Goal: Information Seeking & Learning: Find contact information

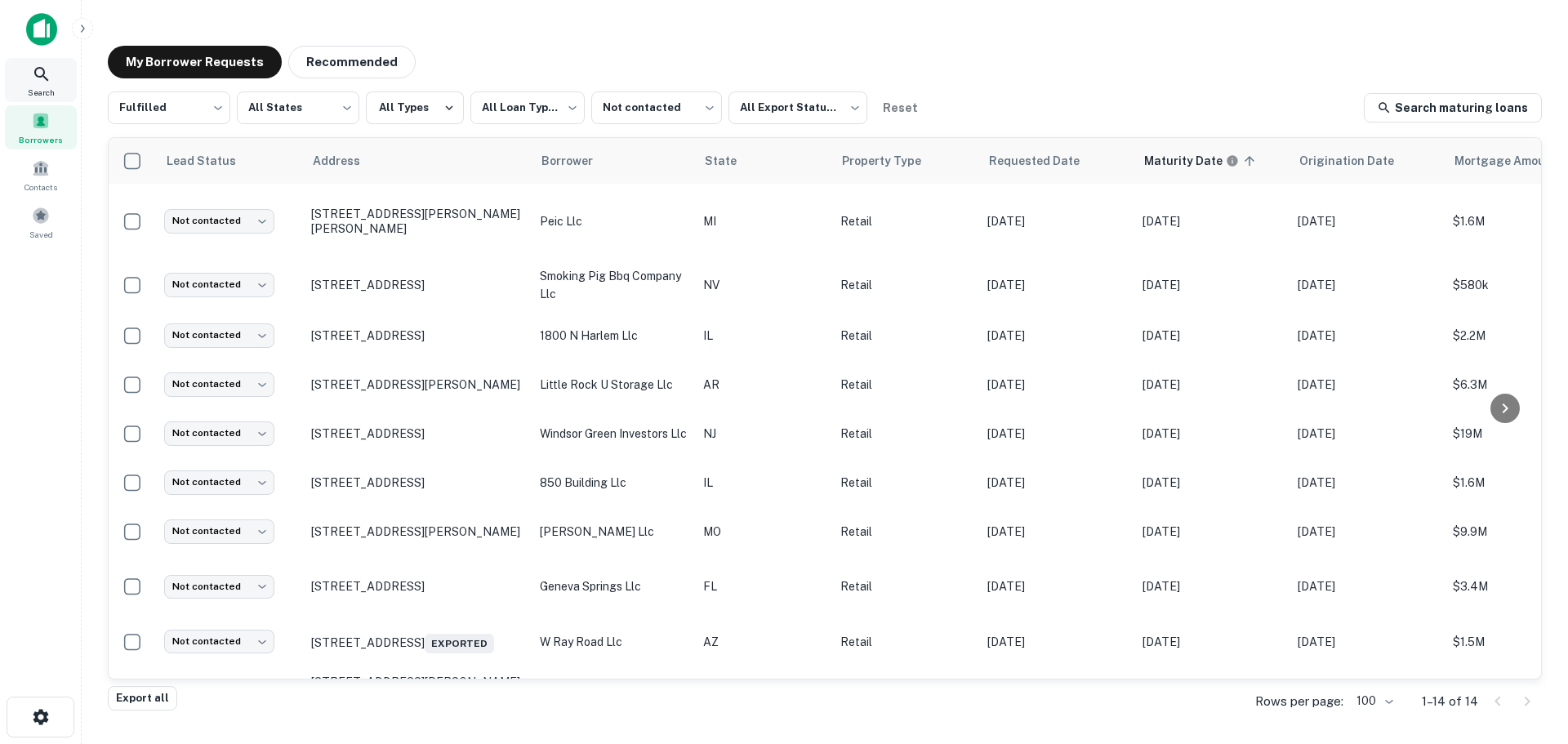
click at [49, 79] on icon at bounding box center [41, 74] width 19 height 19
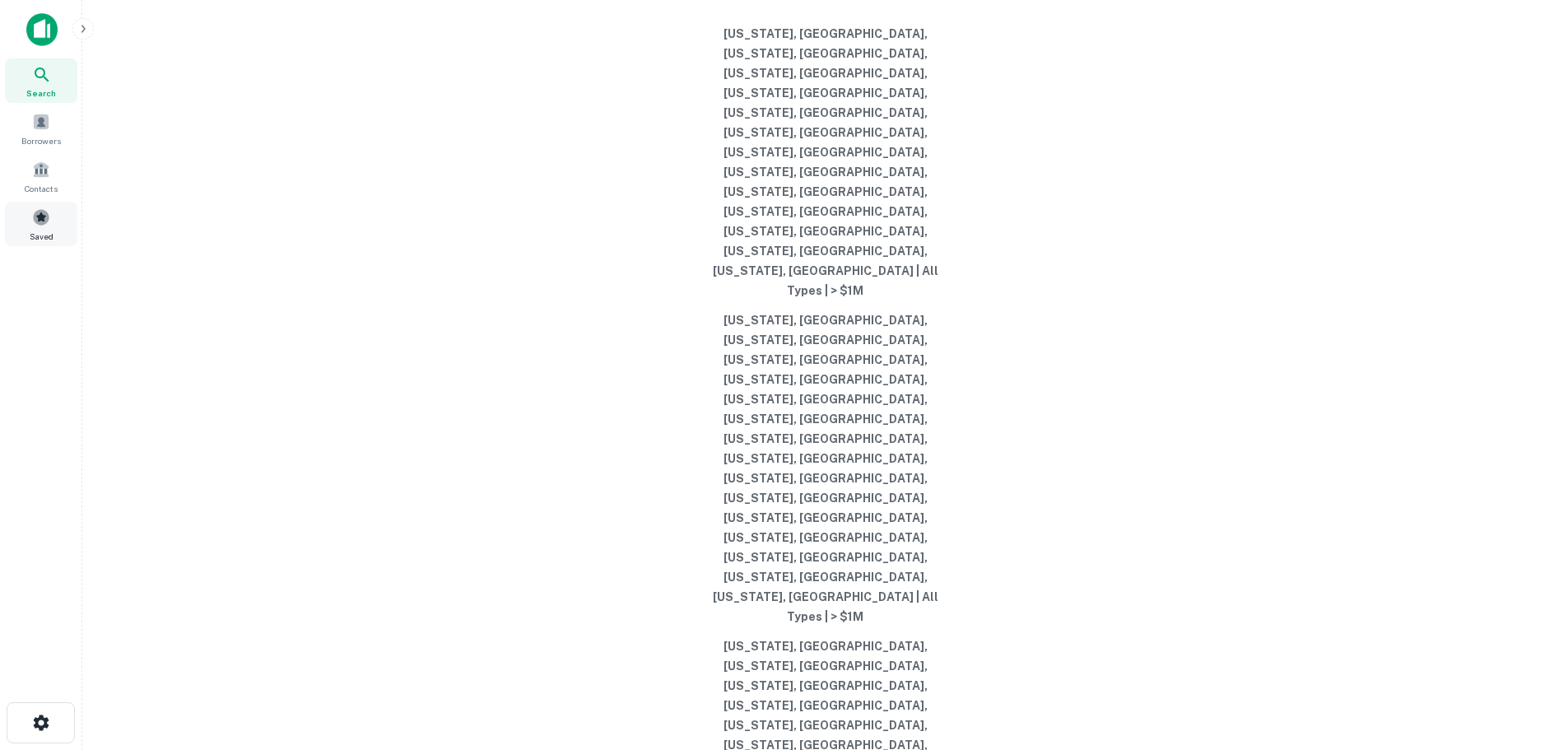
click at [42, 218] on span at bounding box center [41, 217] width 19 height 19
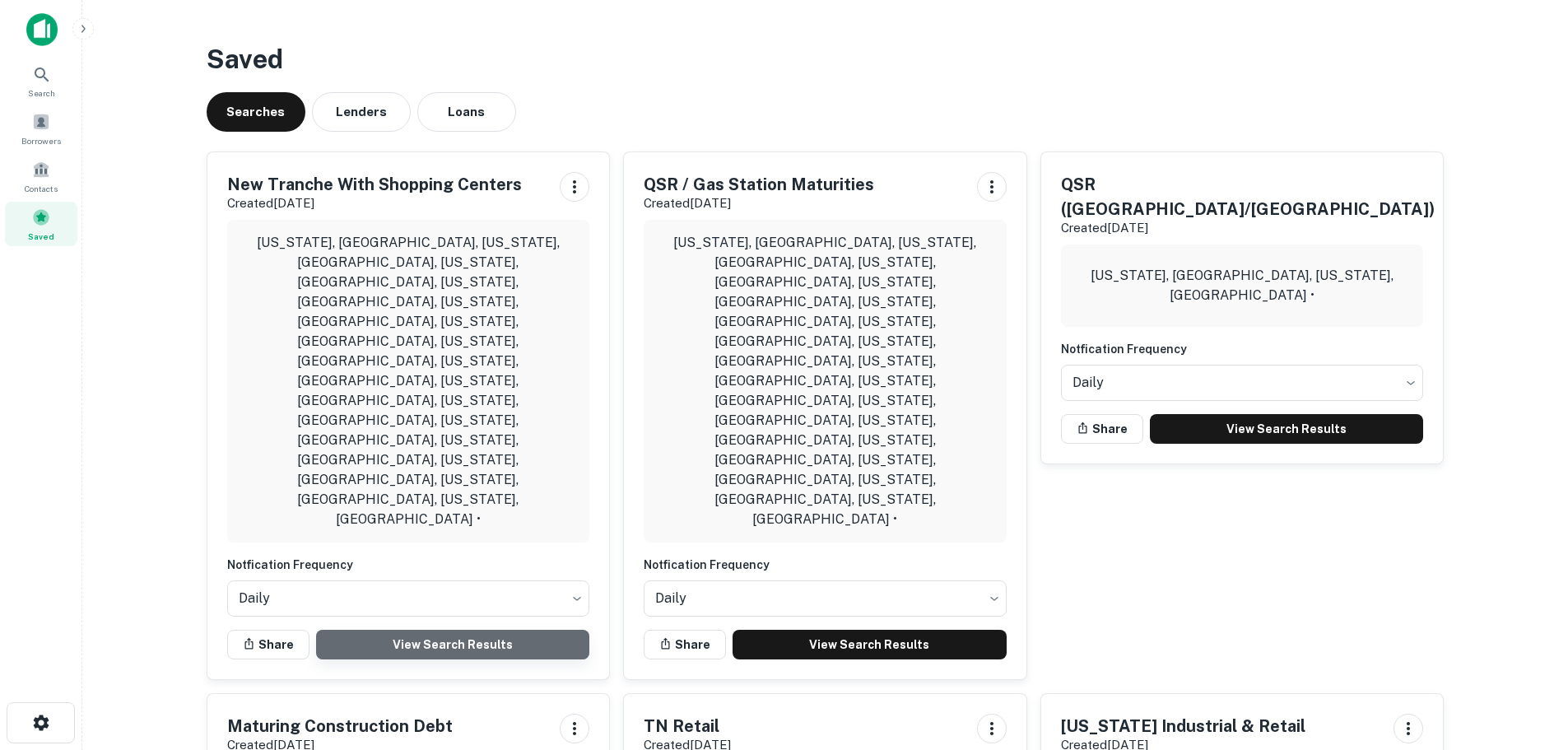
click at [479, 630] on link "View Search Results" at bounding box center [453, 645] width 274 height 30
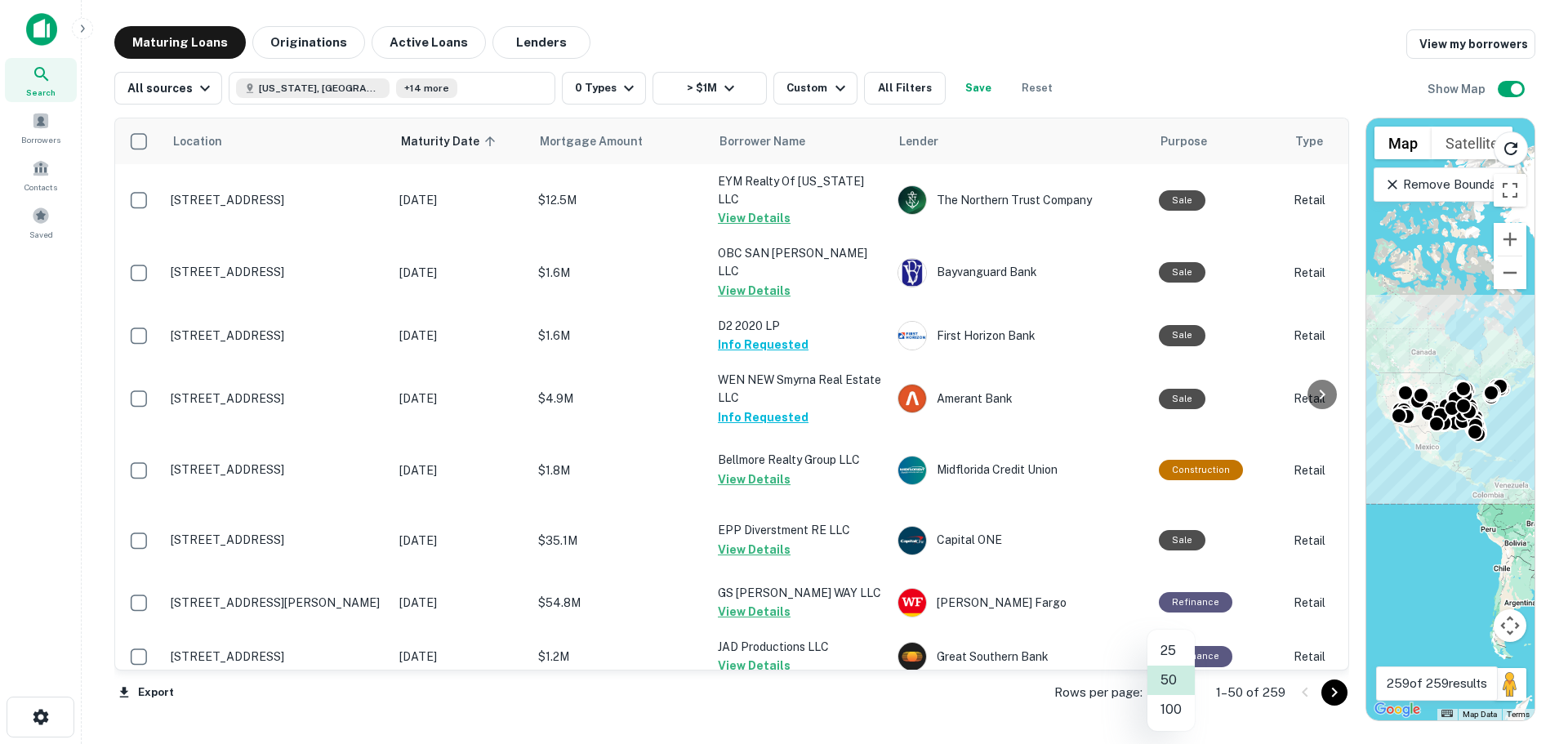
click at [1184, 689] on body "Search Borrowers Contacts Saved Maturing Loans Originations Active Loans Lender…" at bounding box center [784, 372] width 1568 height 744
click at [1173, 704] on li "100" at bounding box center [1171, 710] width 47 height 30
type input "***"
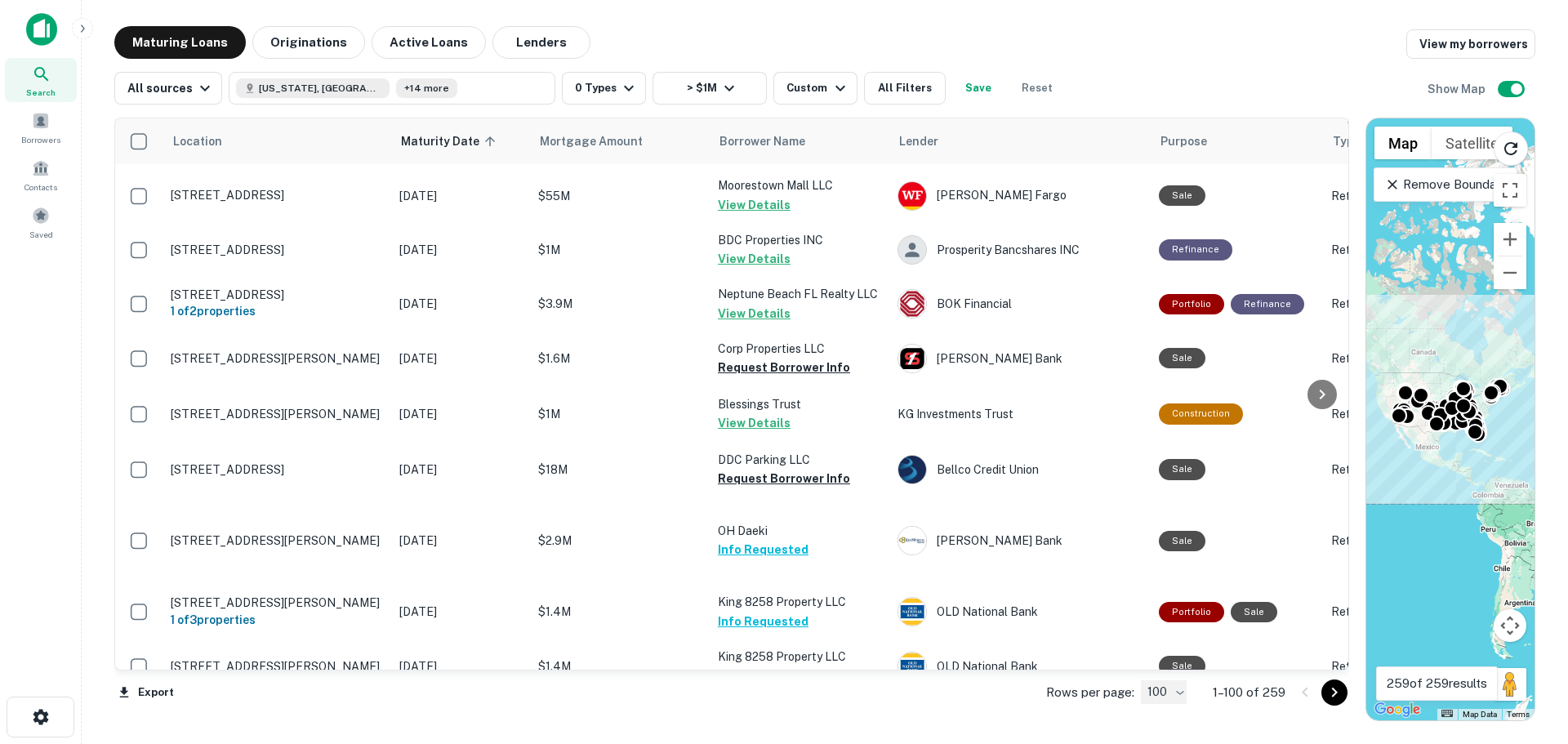
scroll to position [6044, 0]
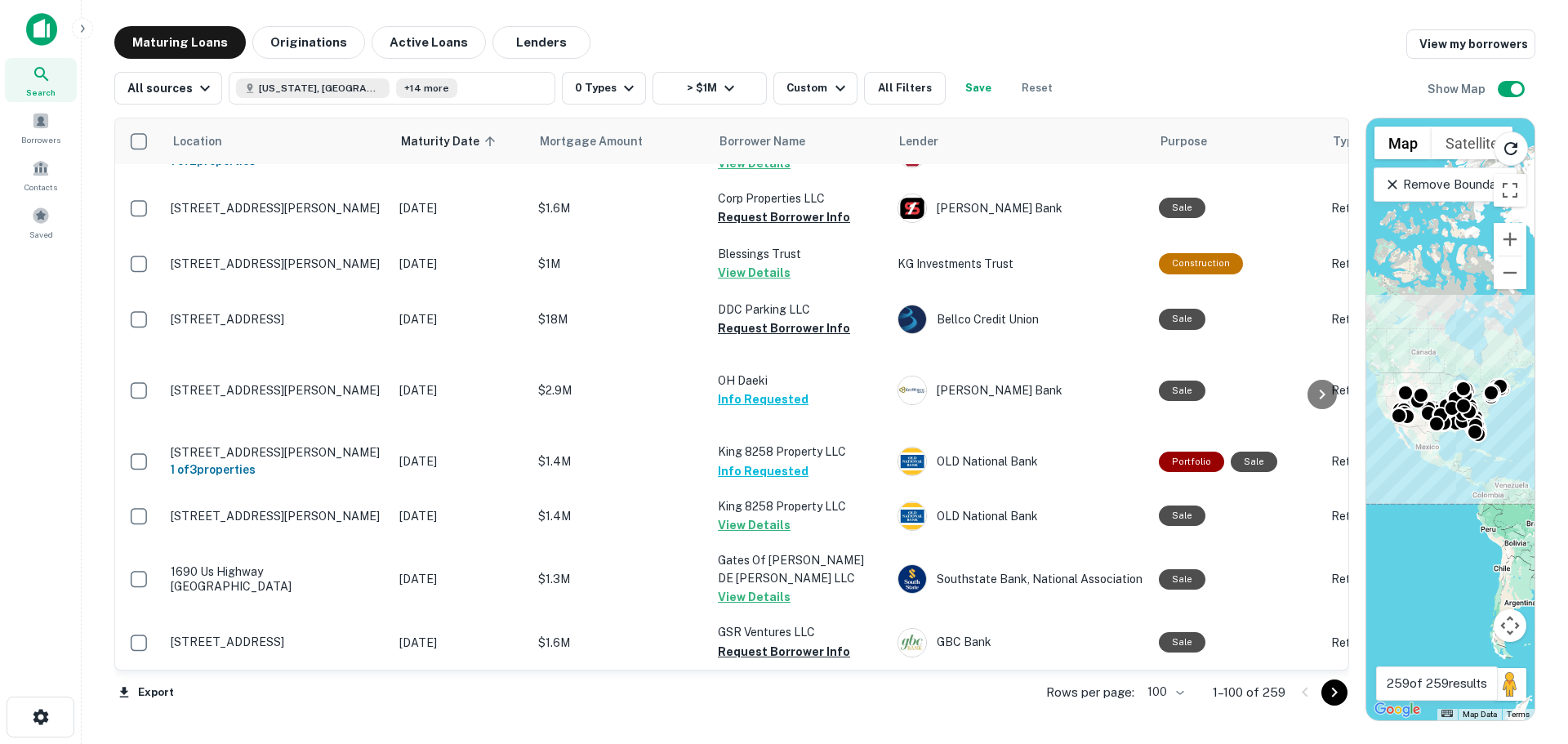
drag, startPoint x: 1331, startPoint y: 688, endPoint x: 1117, endPoint y: 355, distance: 395.8
click at [1331, 688] on icon "Go to next page" at bounding box center [1334, 692] width 19 height 19
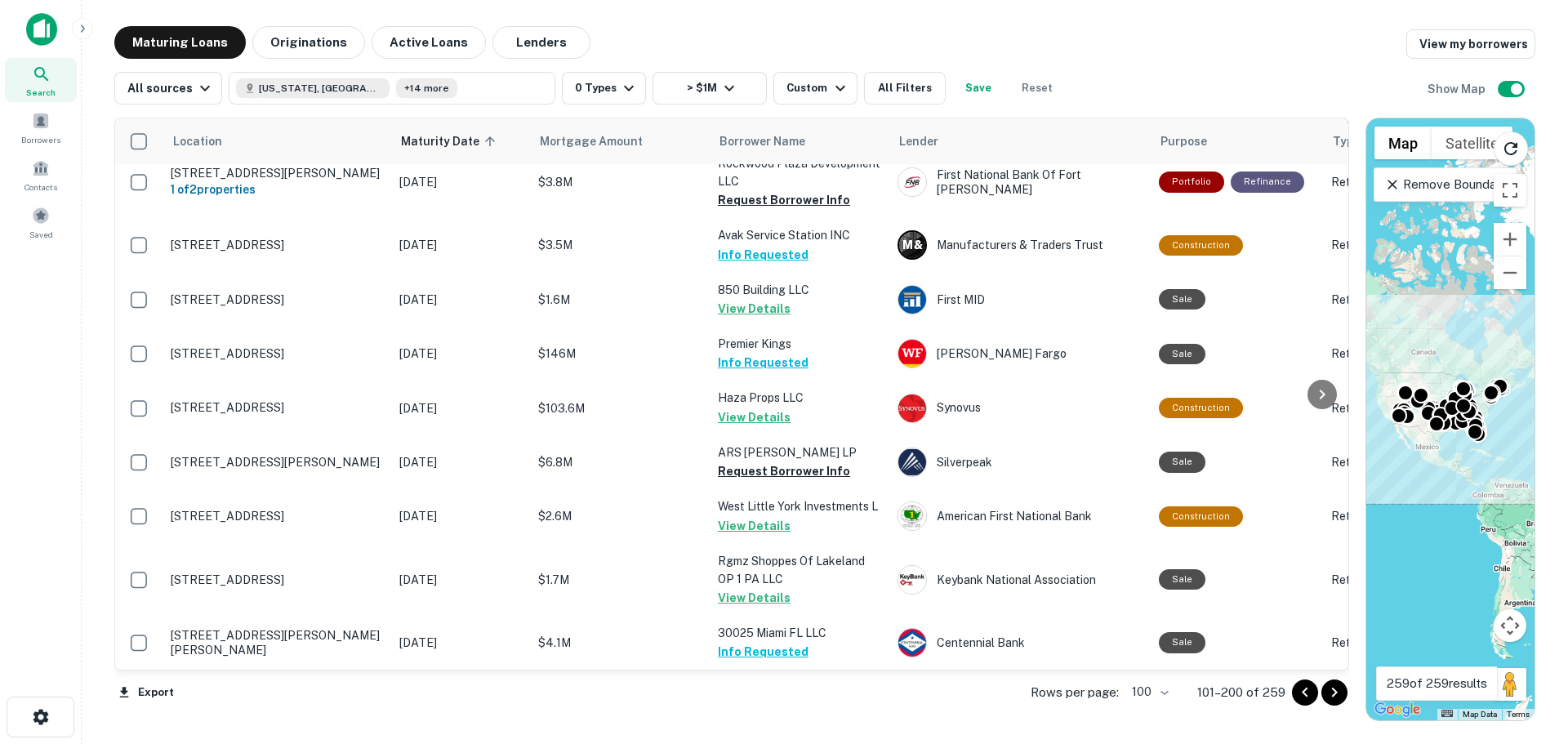
scroll to position [6535, 0]
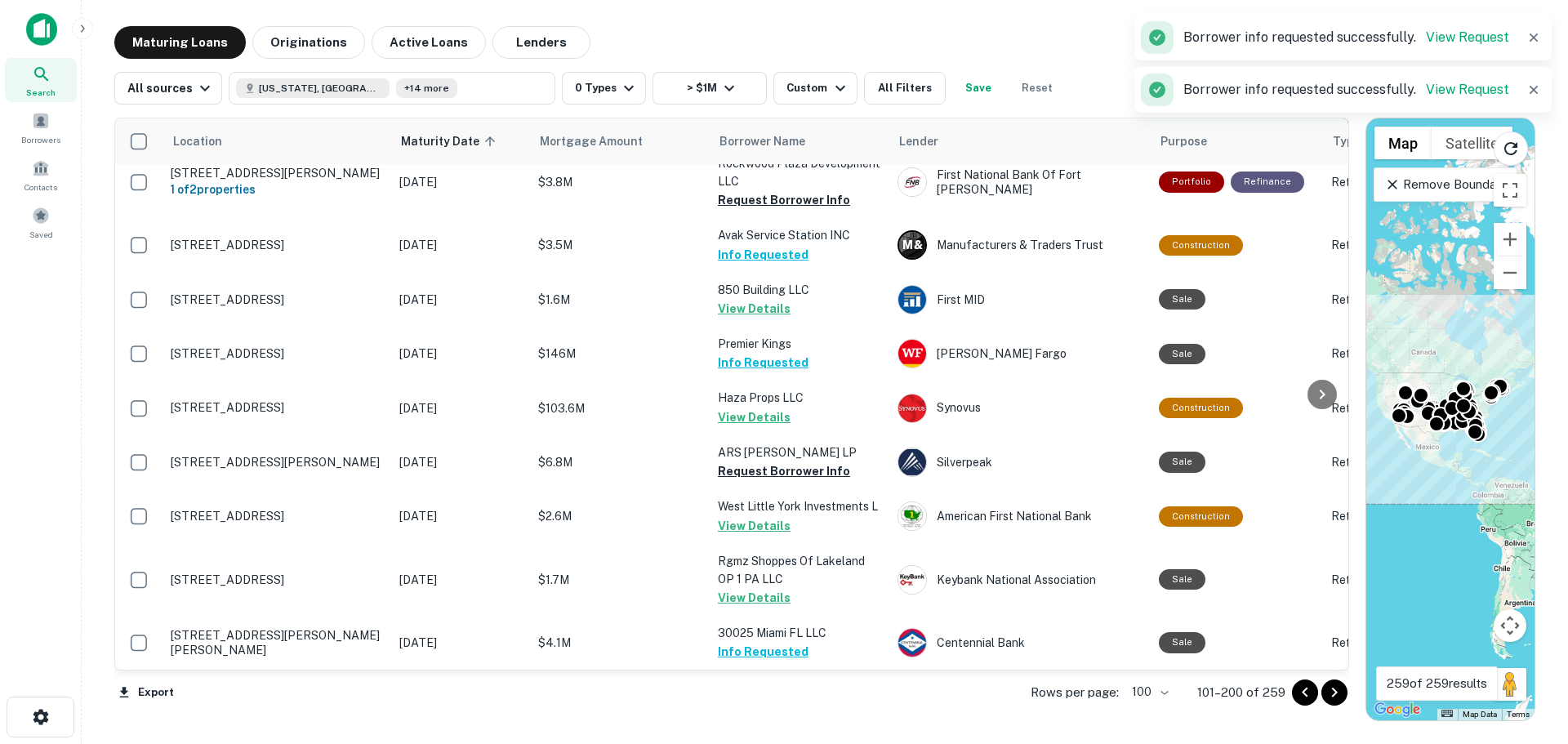
click at [776, 67] on button "Request Borrower Info" at bounding box center [783, 57] width 132 height 19
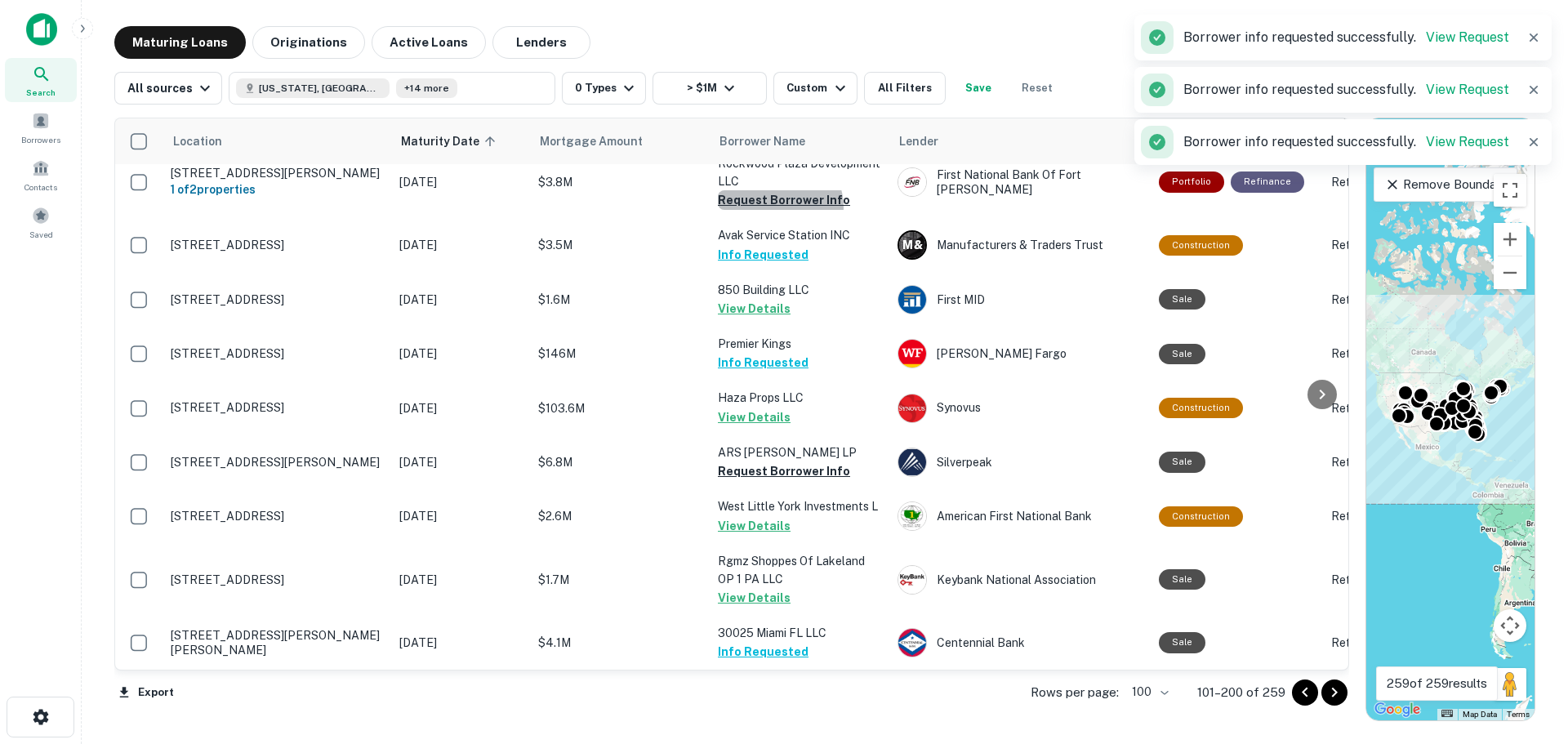
click at [775, 210] on button "Request Borrower Info" at bounding box center [783, 200] width 132 height 19
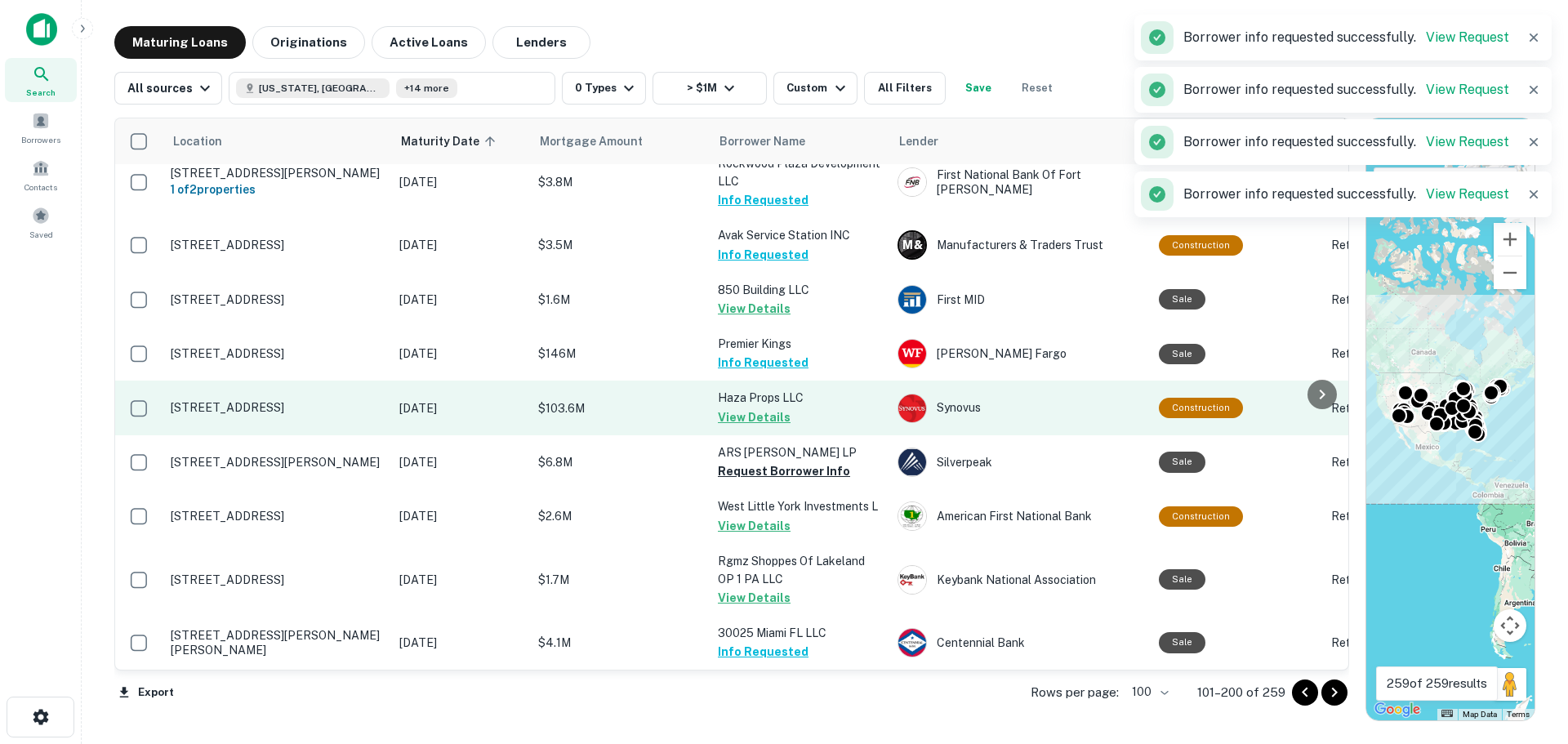
scroll to position [7255, 0]
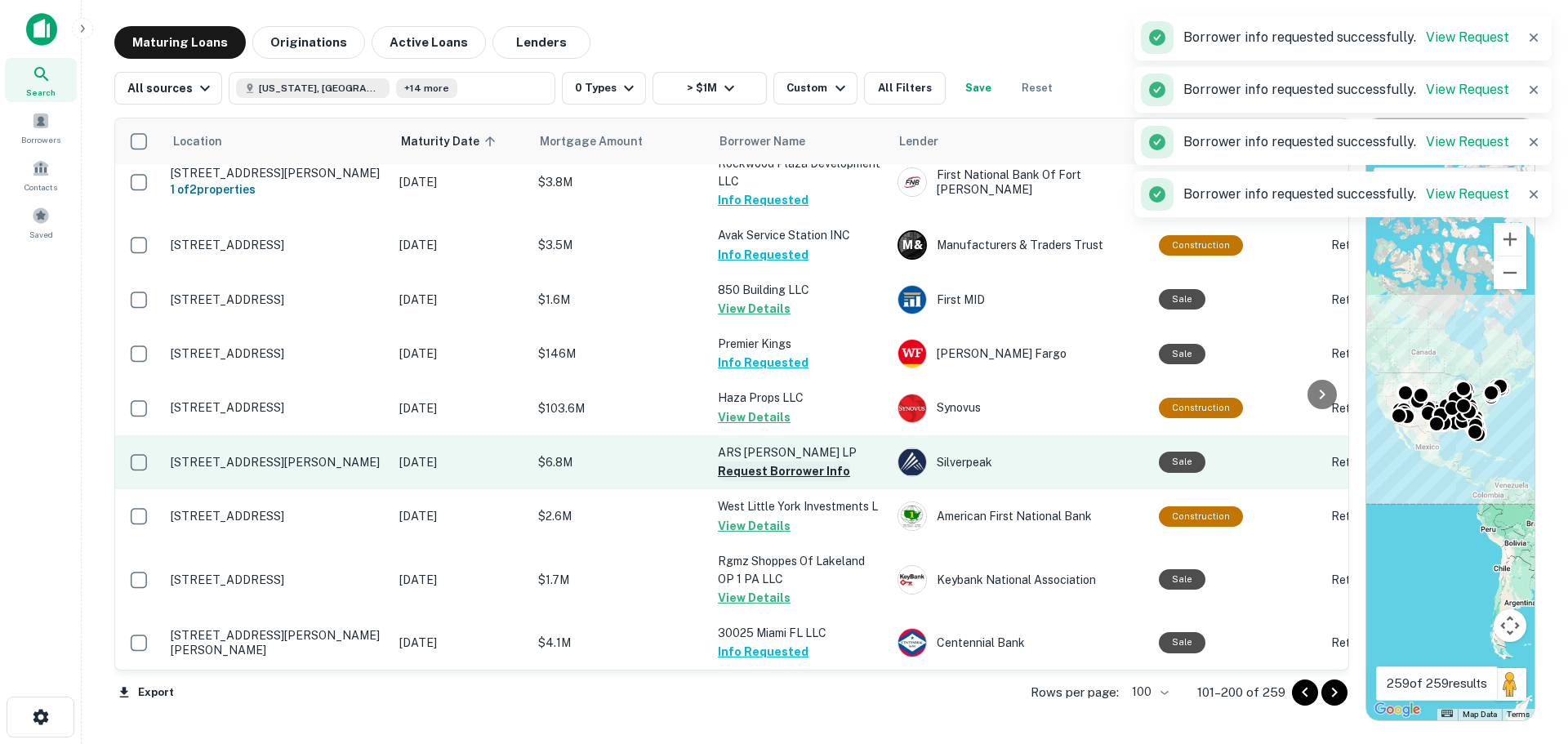
click at [787, 462] on button "Request Borrower Info" at bounding box center [783, 471] width 132 height 19
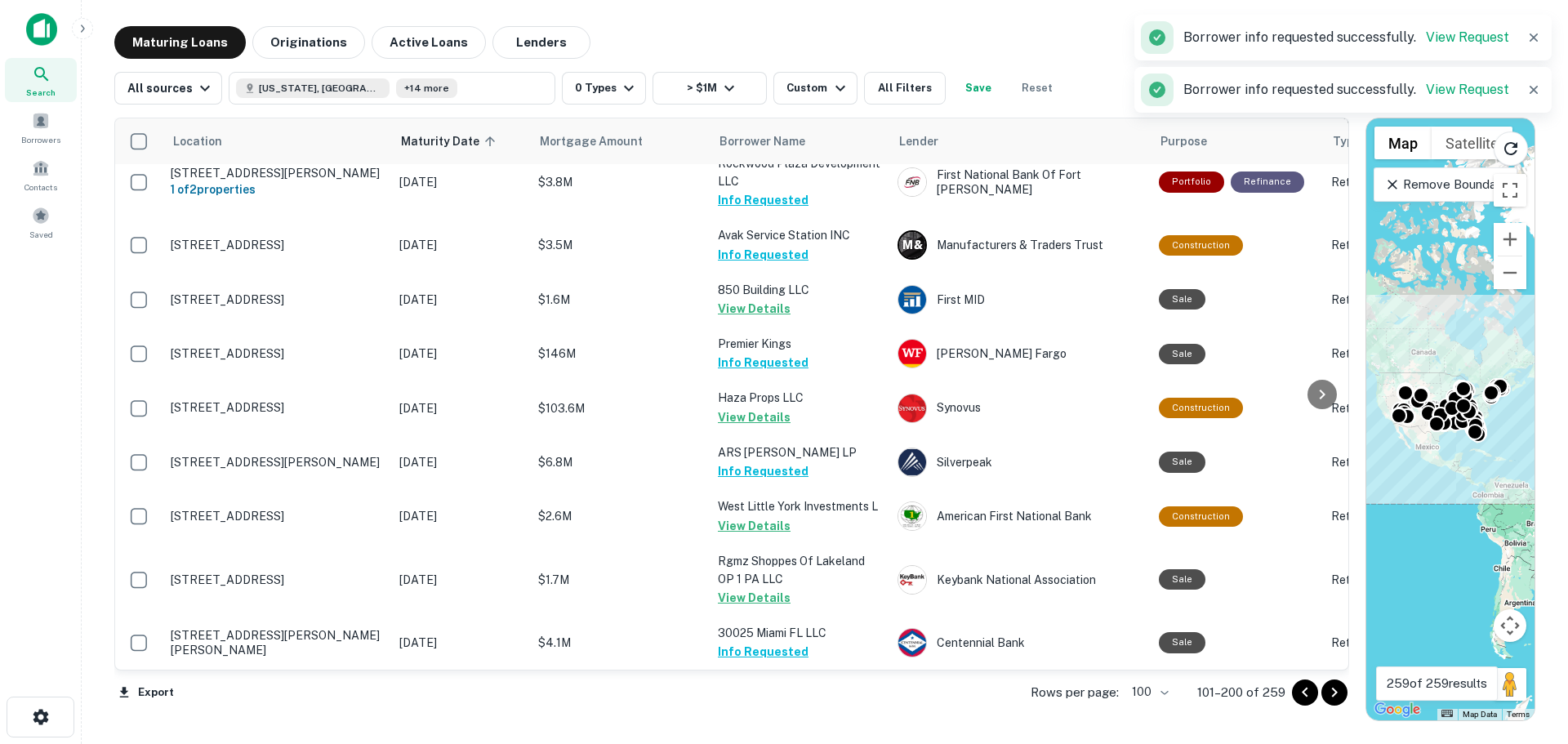
click at [1338, 688] on icon "Go to next page" at bounding box center [1334, 692] width 19 height 19
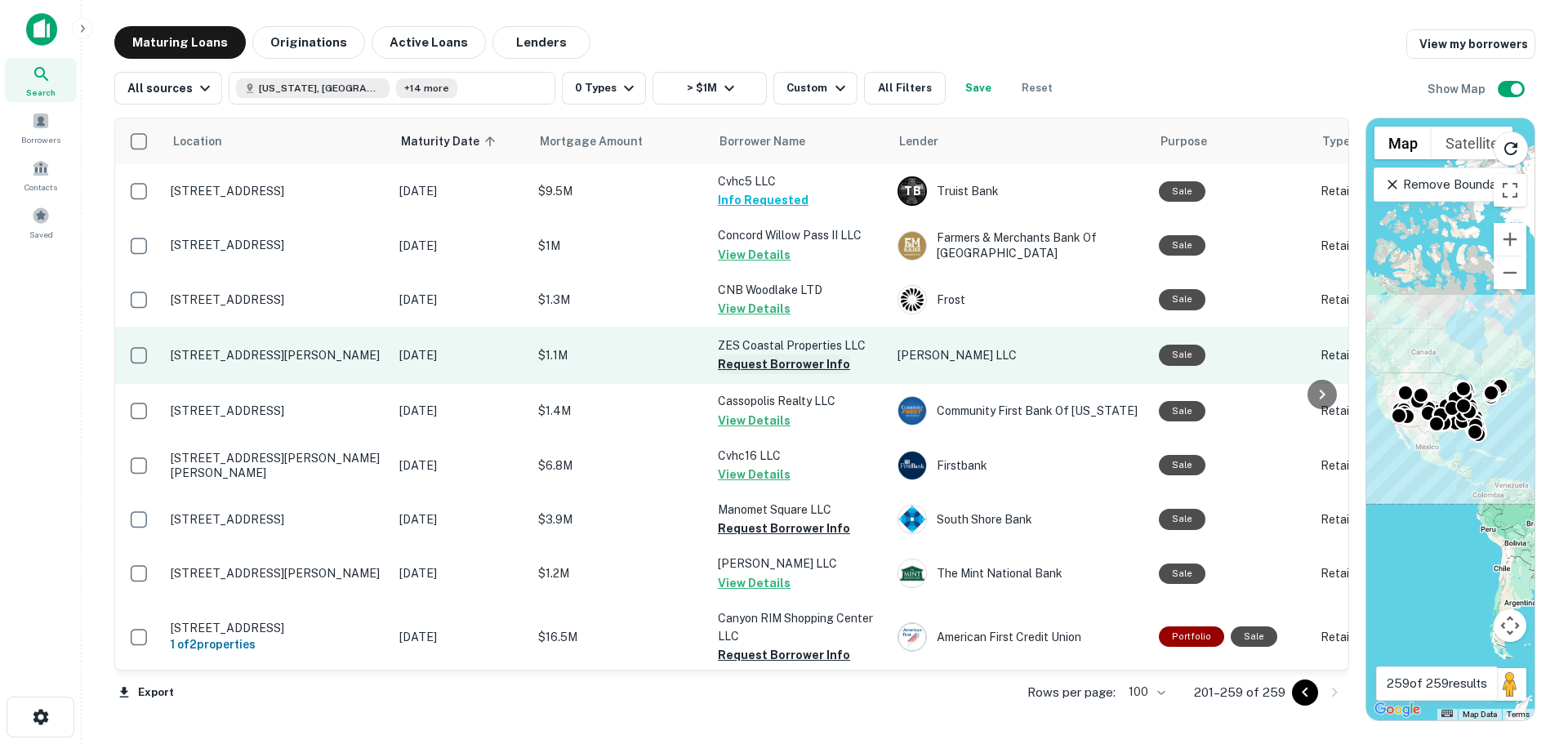
click at [795, 374] on button "Request Borrower Info" at bounding box center [783, 365] width 132 height 19
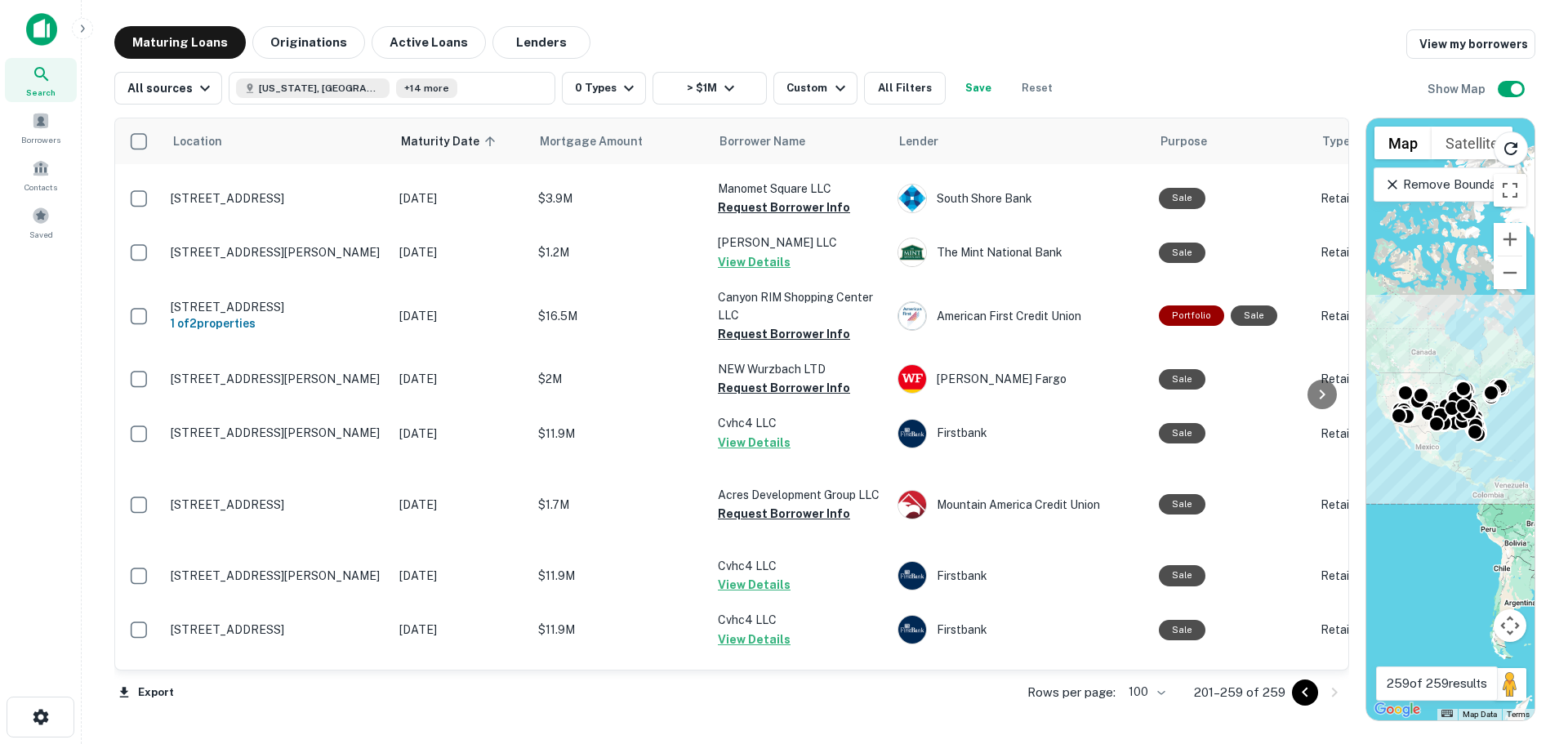
scroll to position [327, 0]
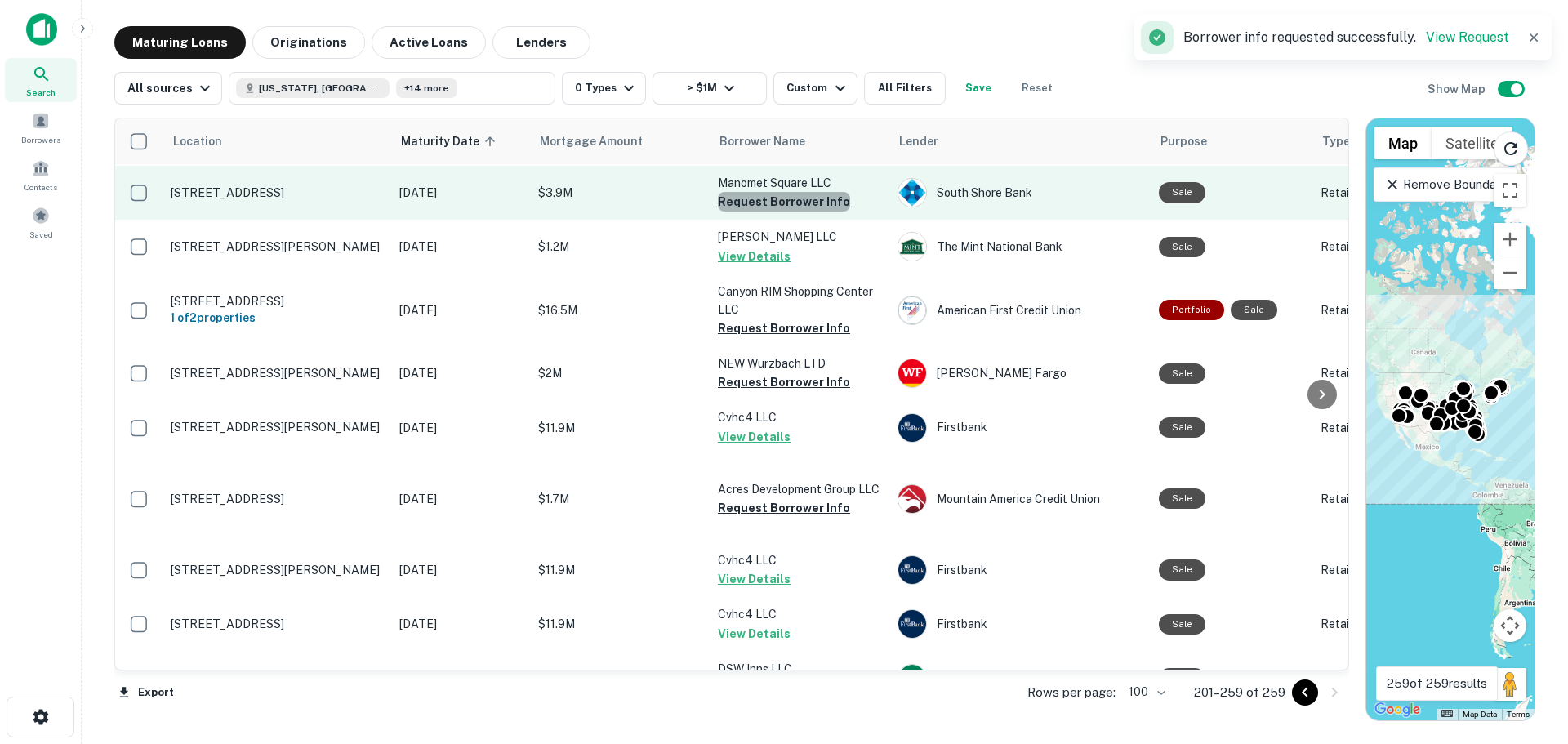
click at [785, 211] on button "Request Borrower Info" at bounding box center [783, 202] width 132 height 19
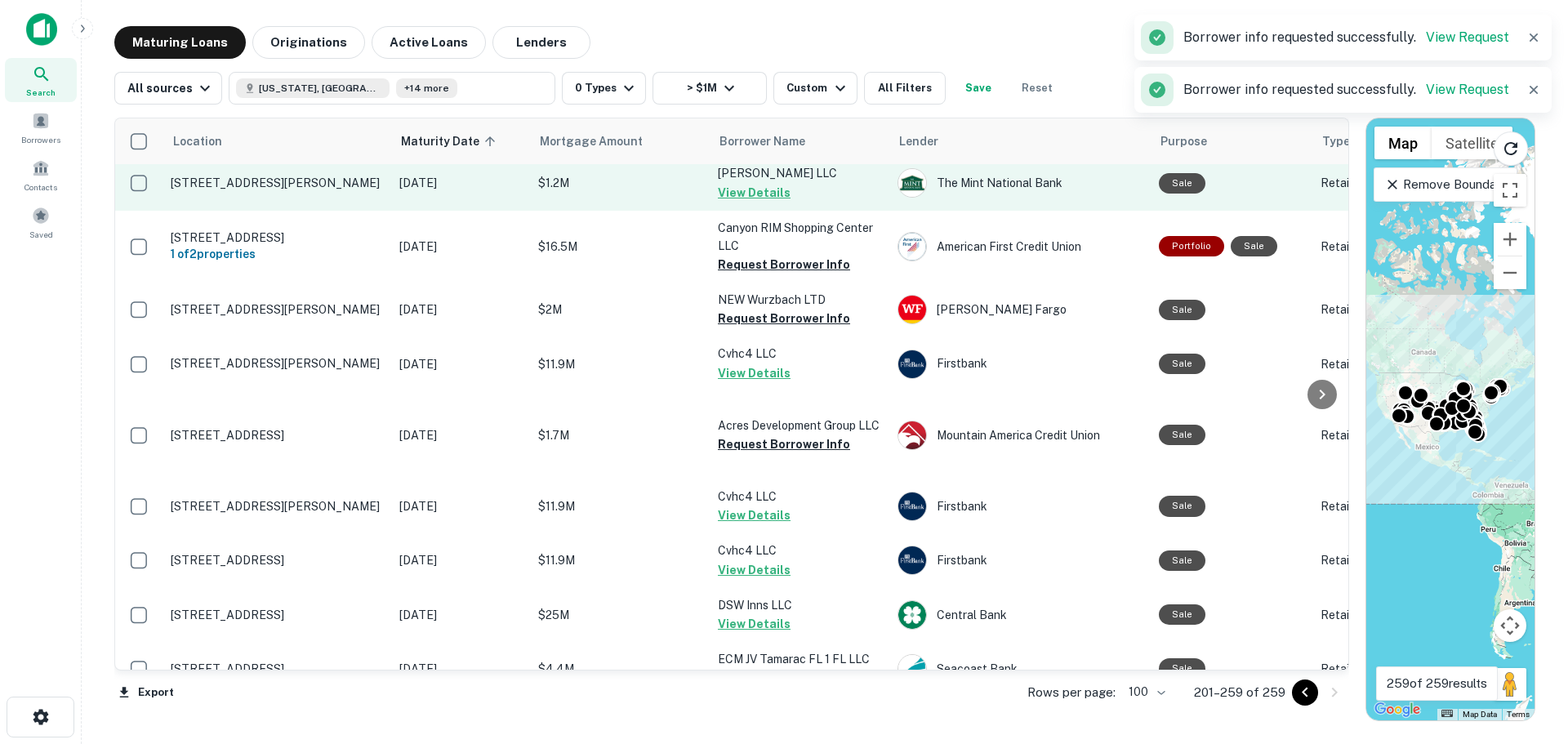
scroll to position [490, 0]
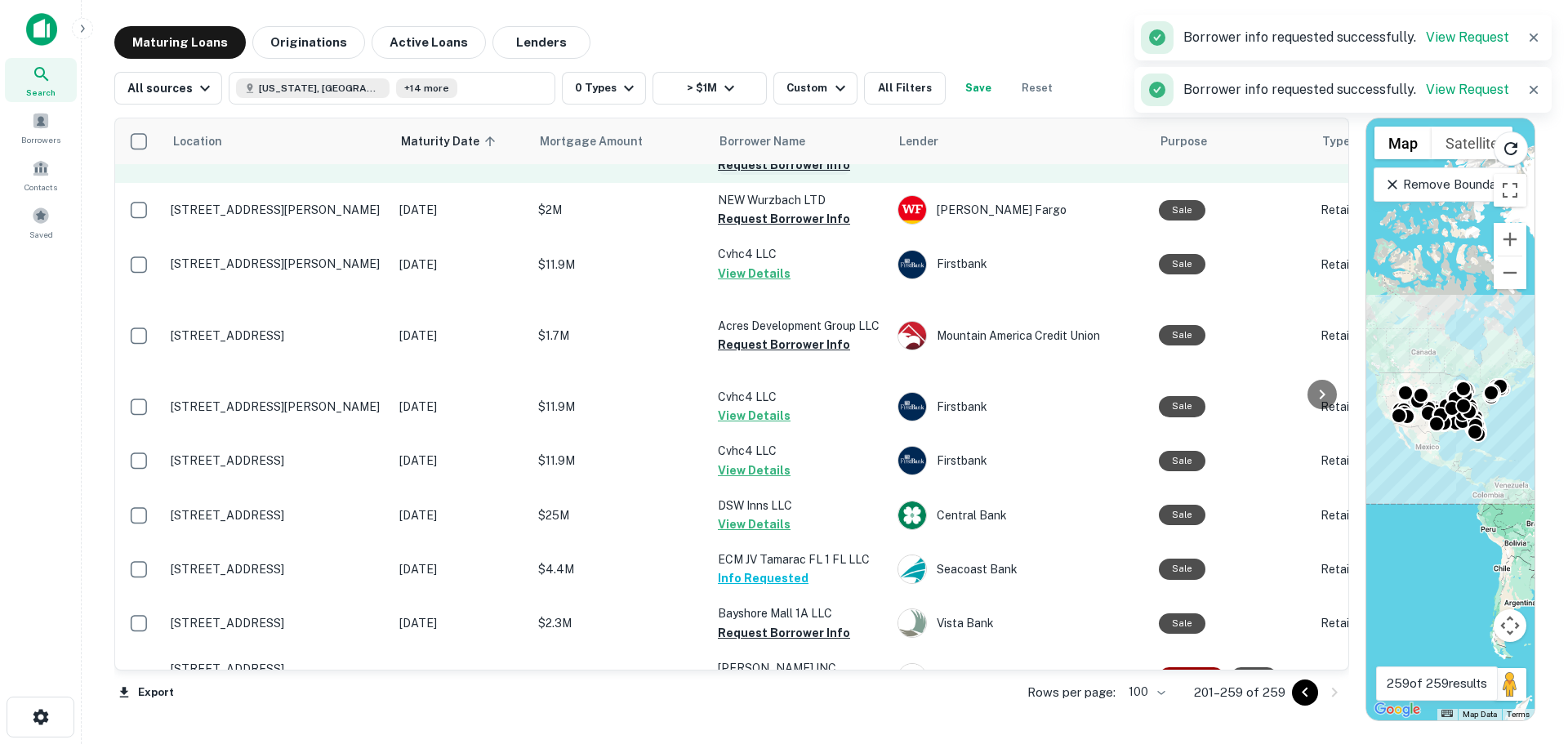
click at [790, 174] on button "Request Borrower Info" at bounding box center [783, 165] width 132 height 19
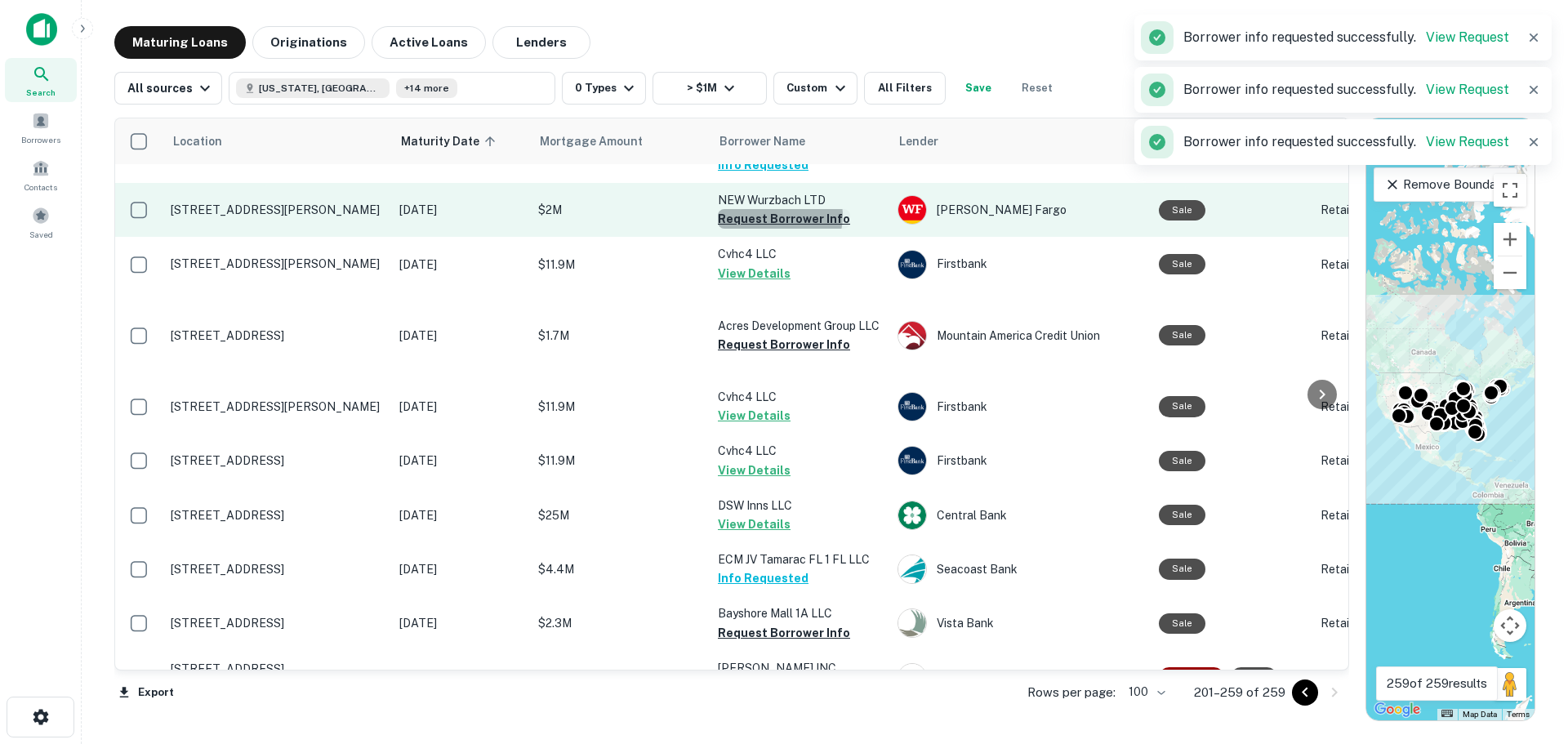
click at [778, 229] on button "Request Borrower Info" at bounding box center [783, 219] width 132 height 19
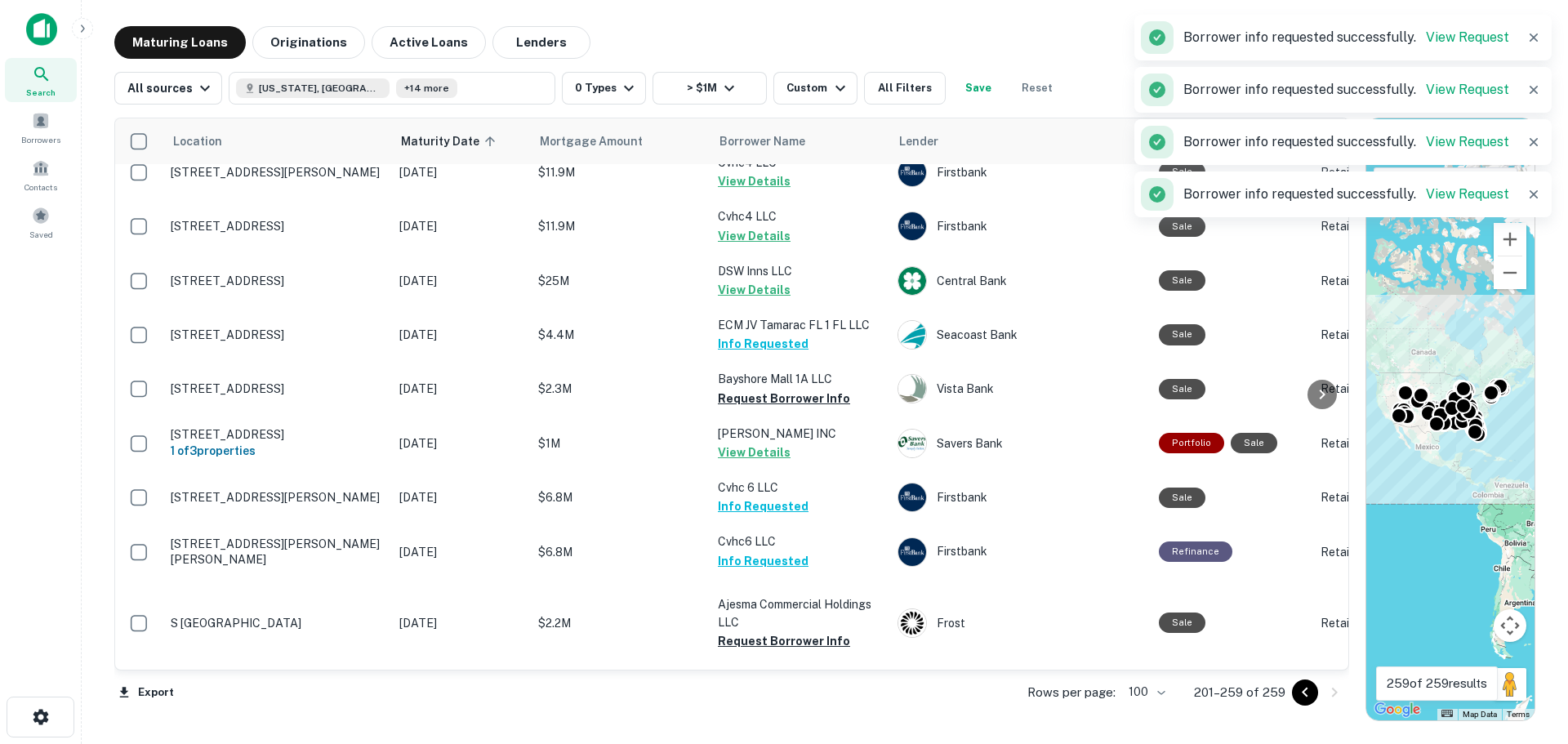
scroll to position [735, 0]
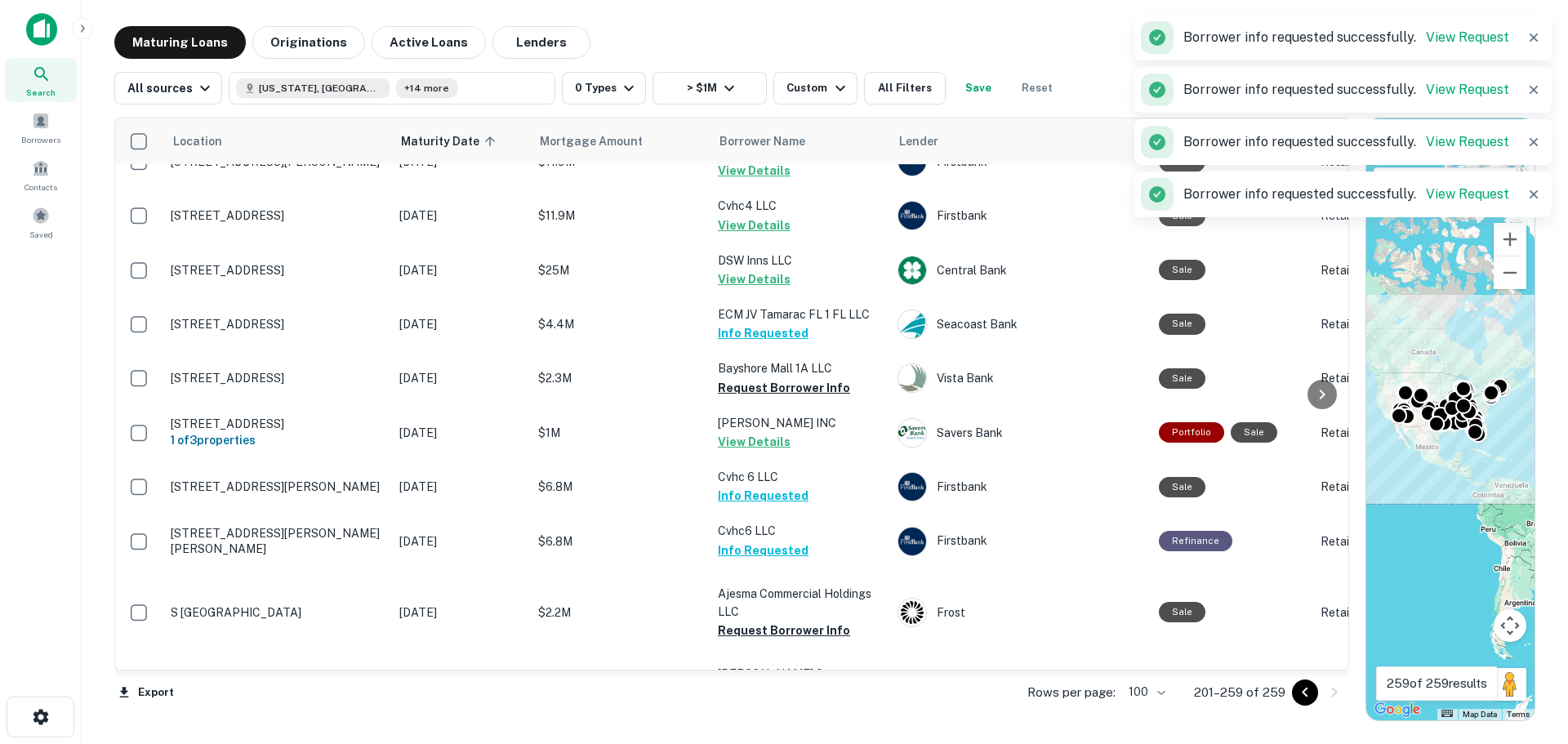
click at [798, 110] on button "Request Borrower Info" at bounding box center [783, 100] width 132 height 19
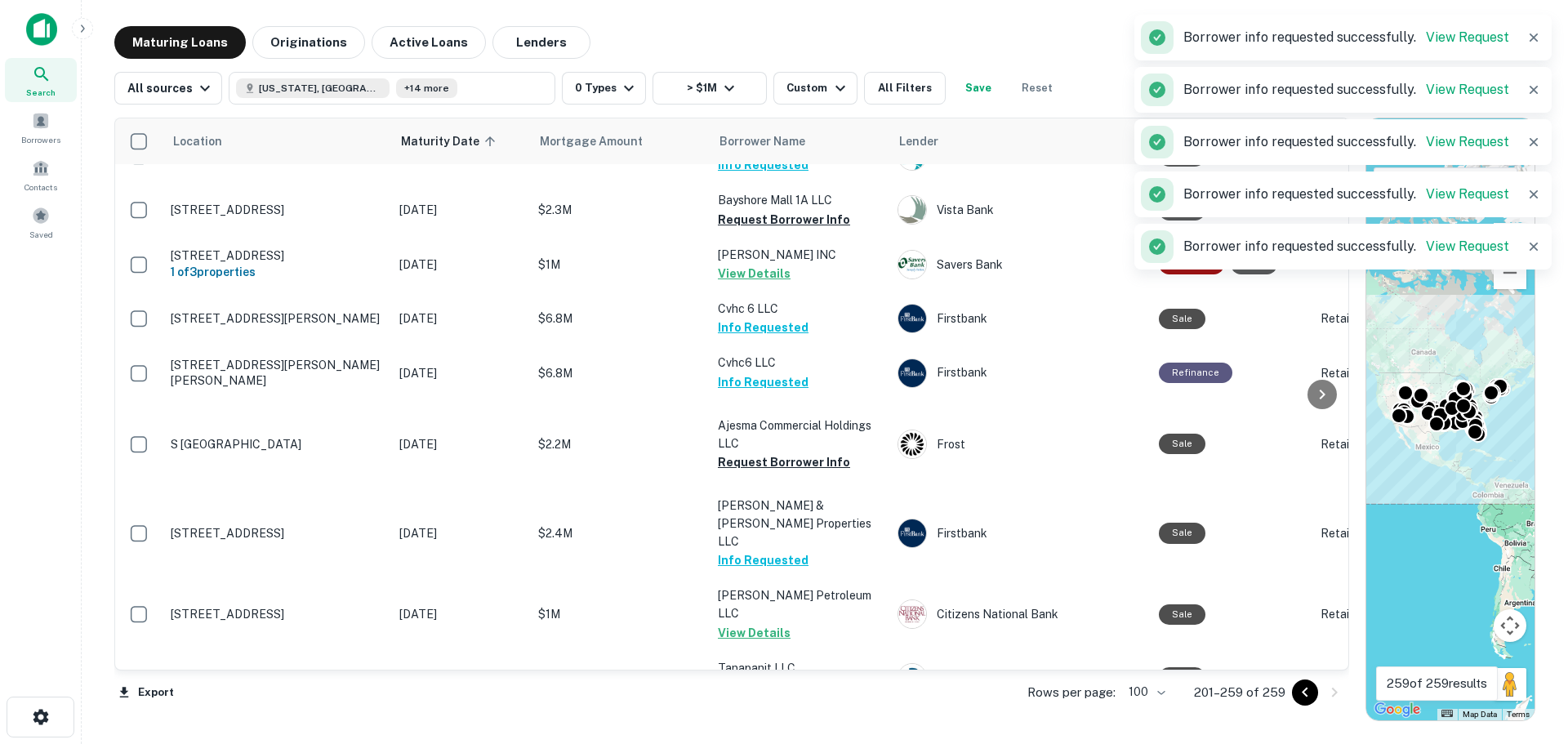
scroll to position [980, 0]
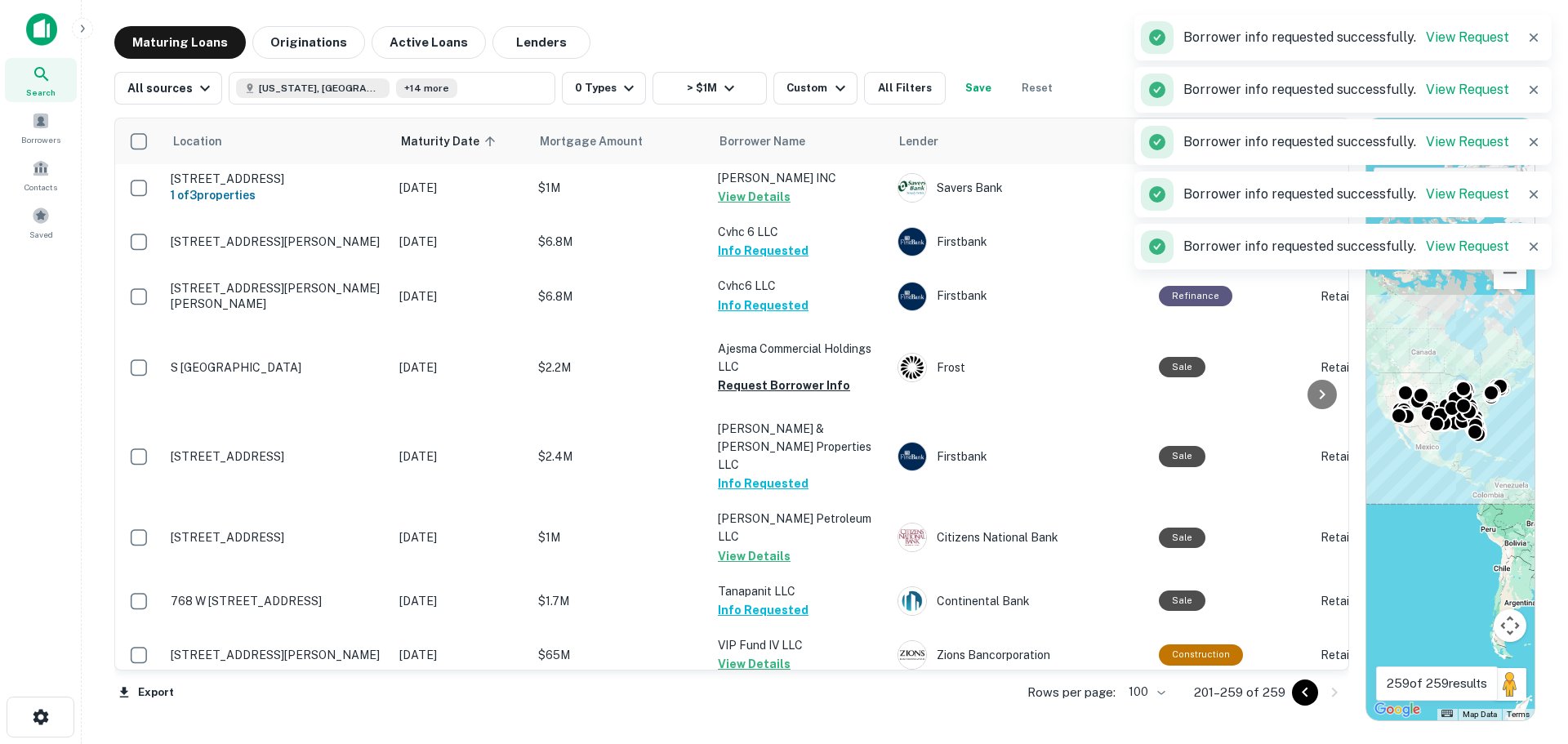
click at [773, 152] on button "Request Borrower Info" at bounding box center [783, 143] width 132 height 19
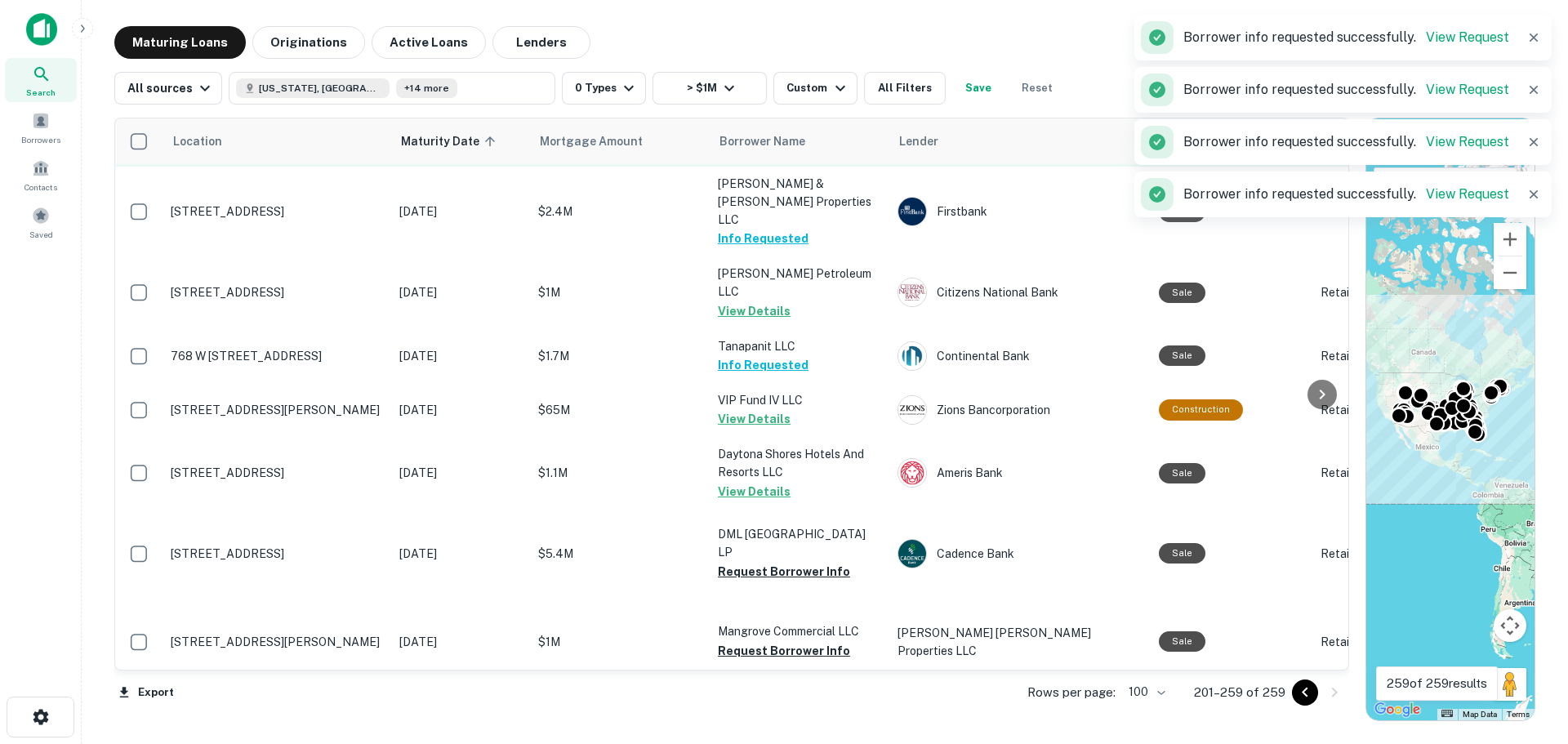
click at [763, 151] on button "Request Borrower Info" at bounding box center [783, 140] width 132 height 19
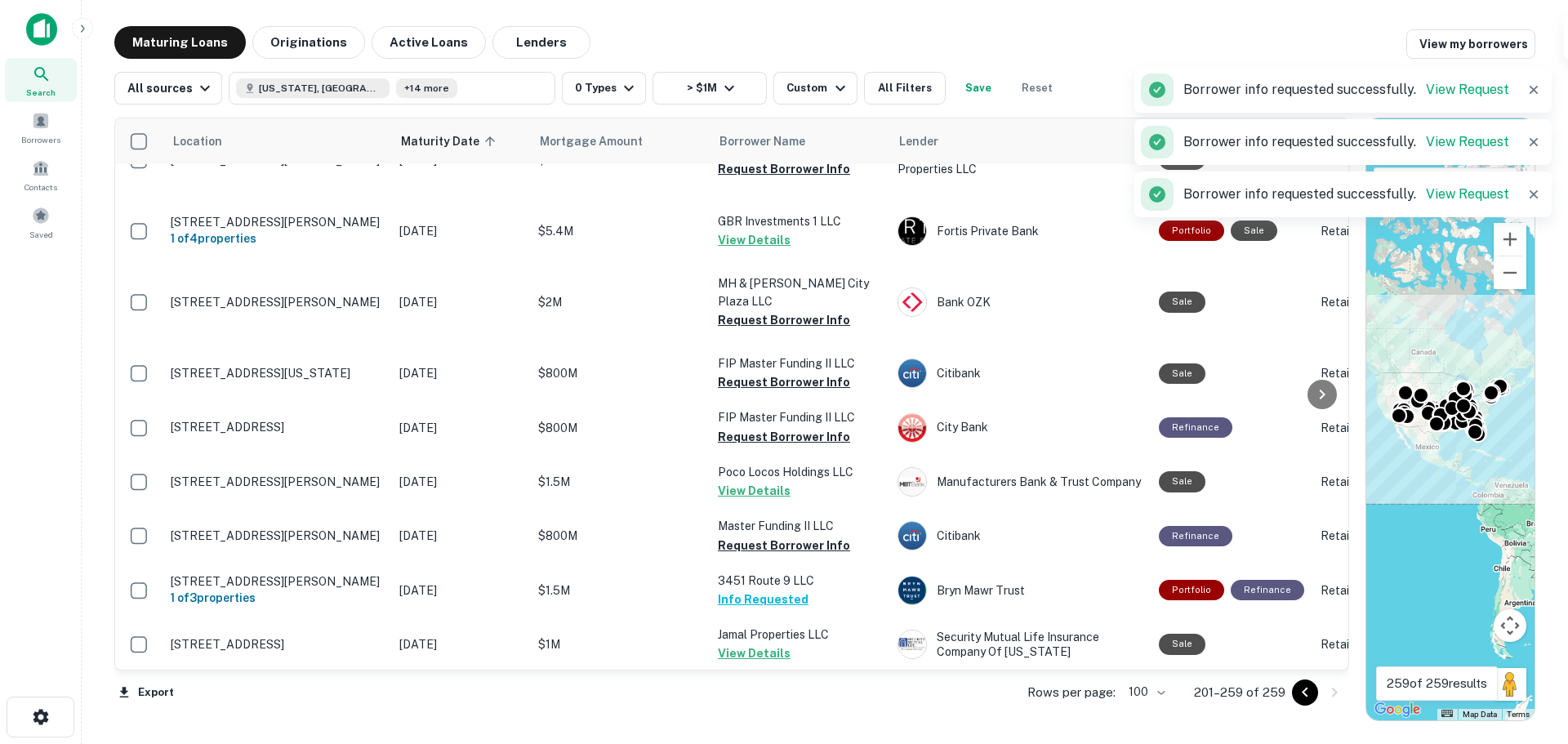
scroll to position [1715, 0]
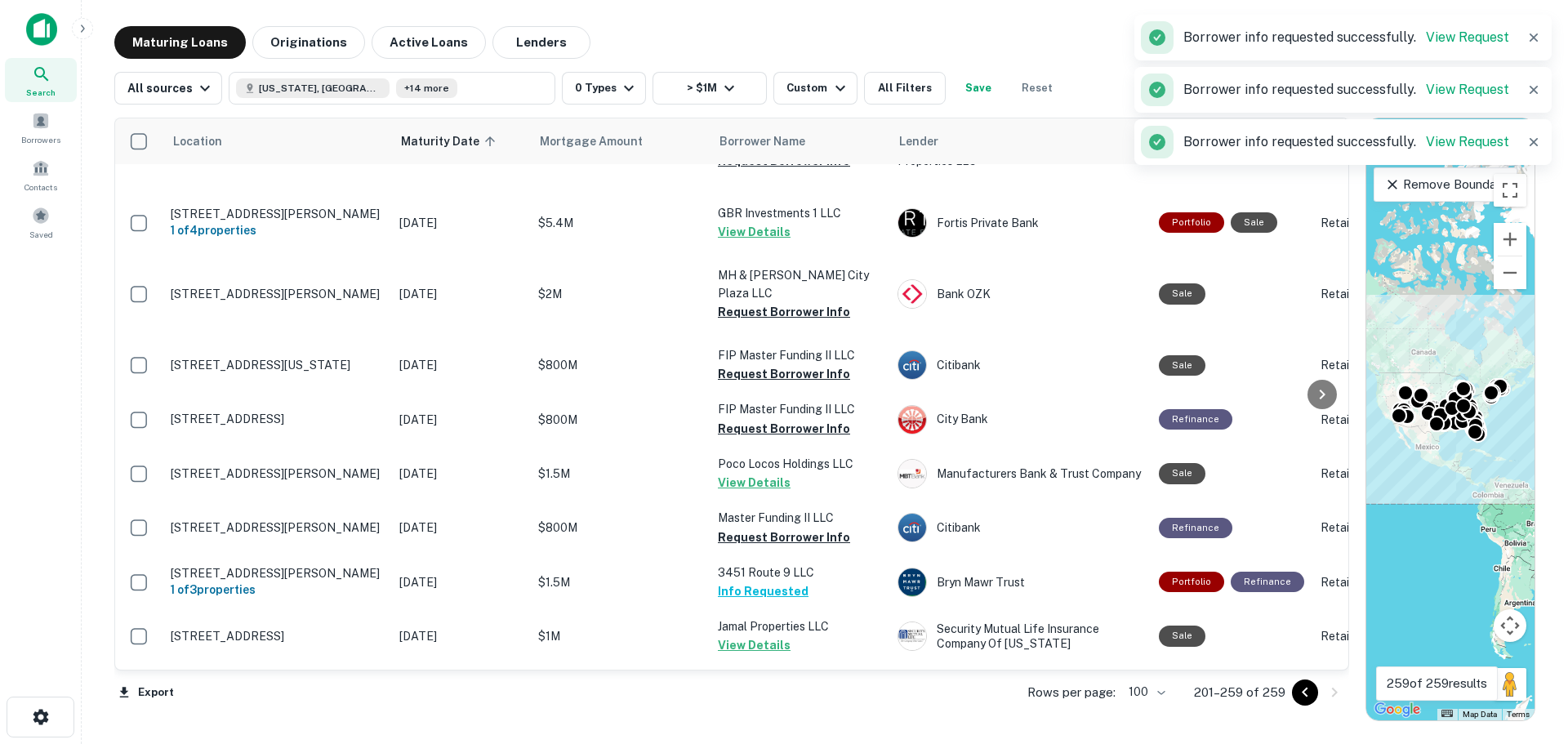
click at [771, 91] on button "Request Borrower Info" at bounding box center [783, 81] width 132 height 19
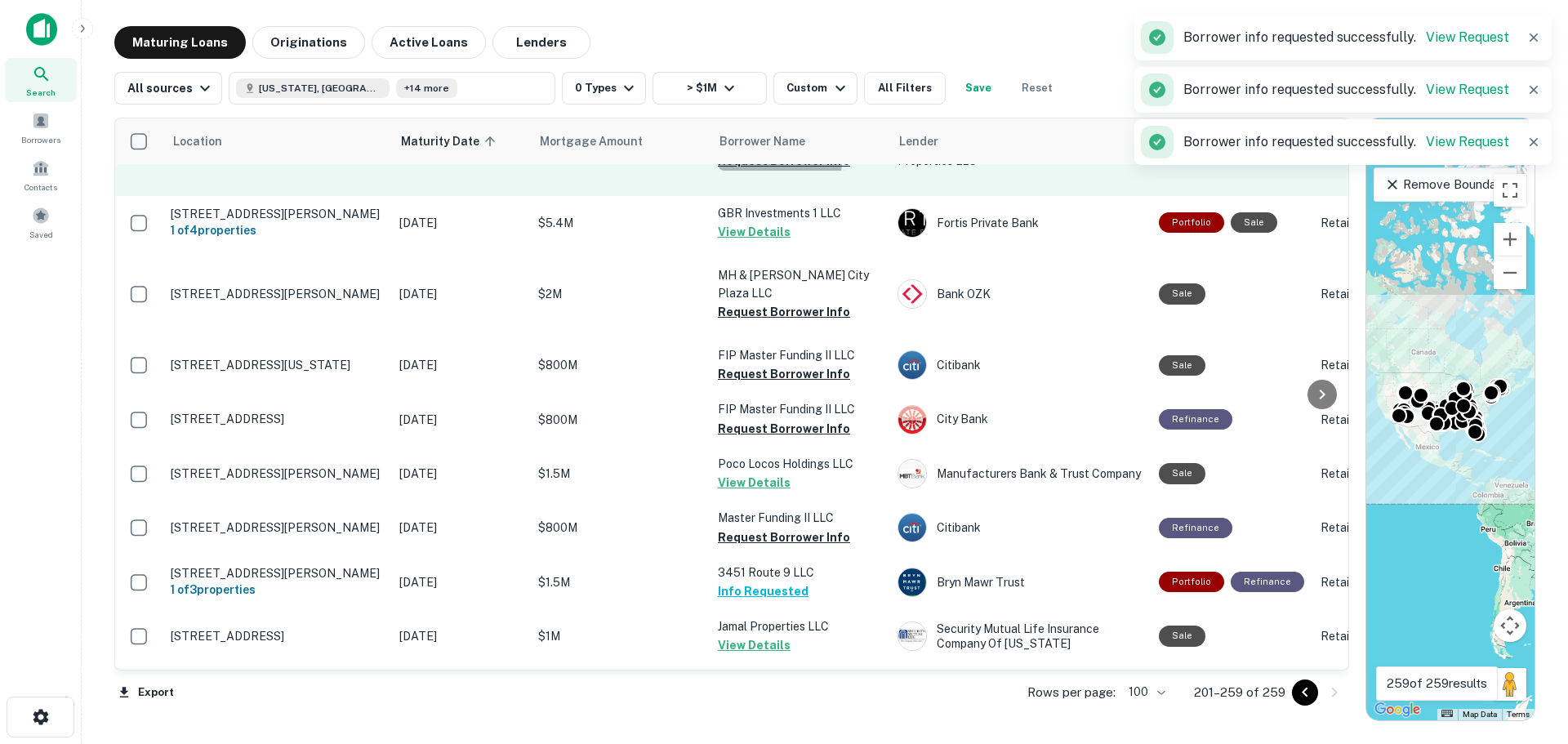
click at [754, 171] on button "Request Borrower Info" at bounding box center [783, 160] width 132 height 19
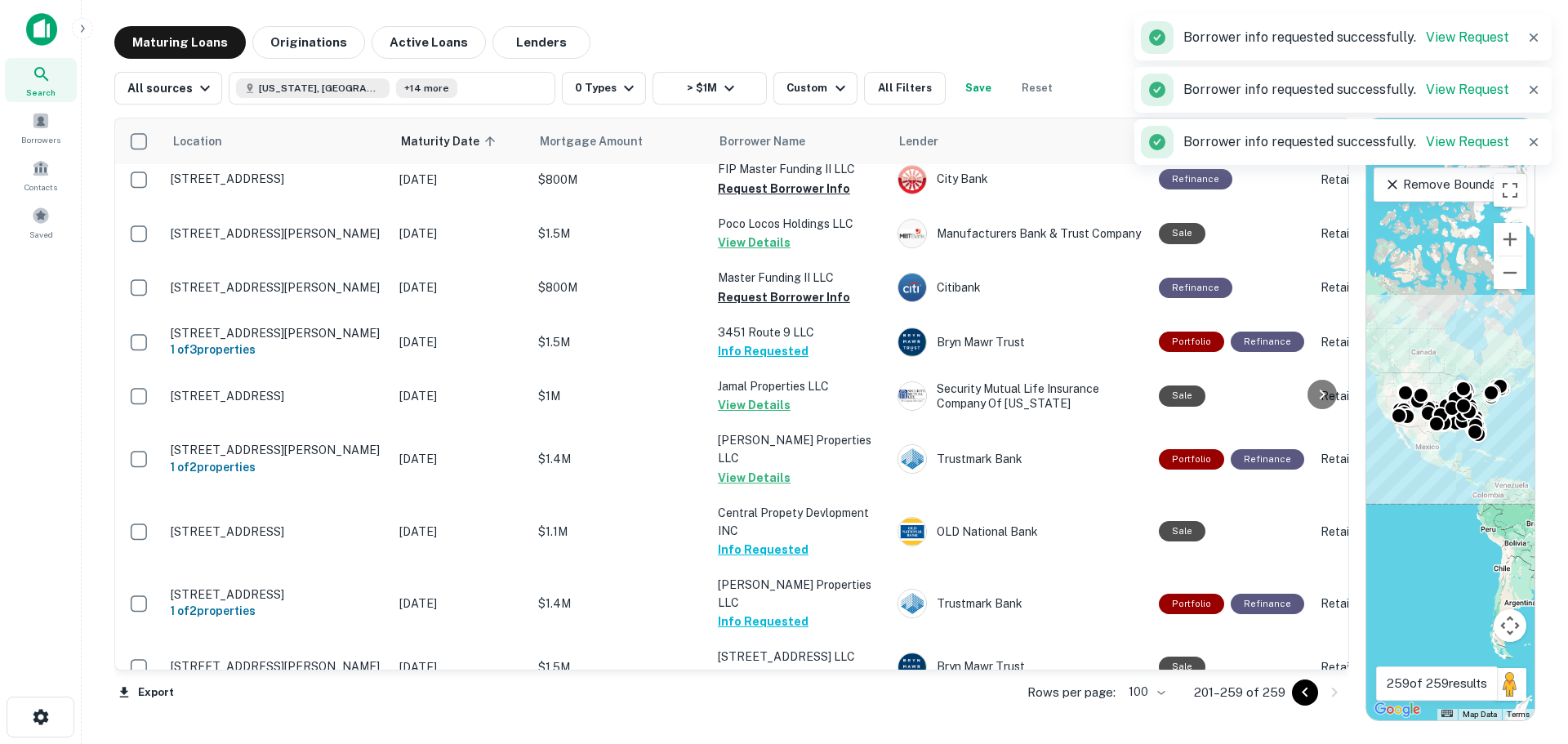
scroll to position [1960, 0]
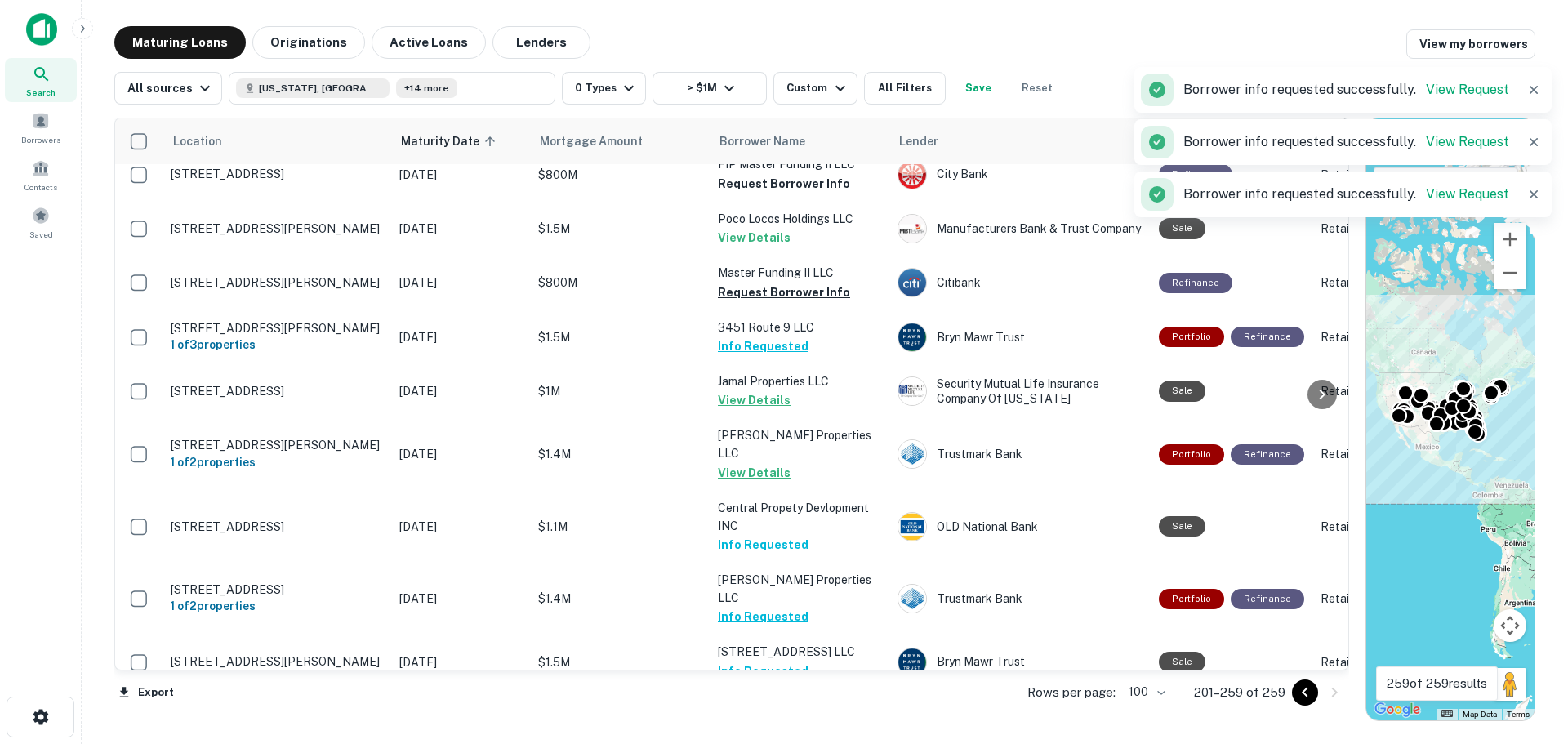
click at [747, 77] on button "Request Borrower Info" at bounding box center [783, 67] width 132 height 19
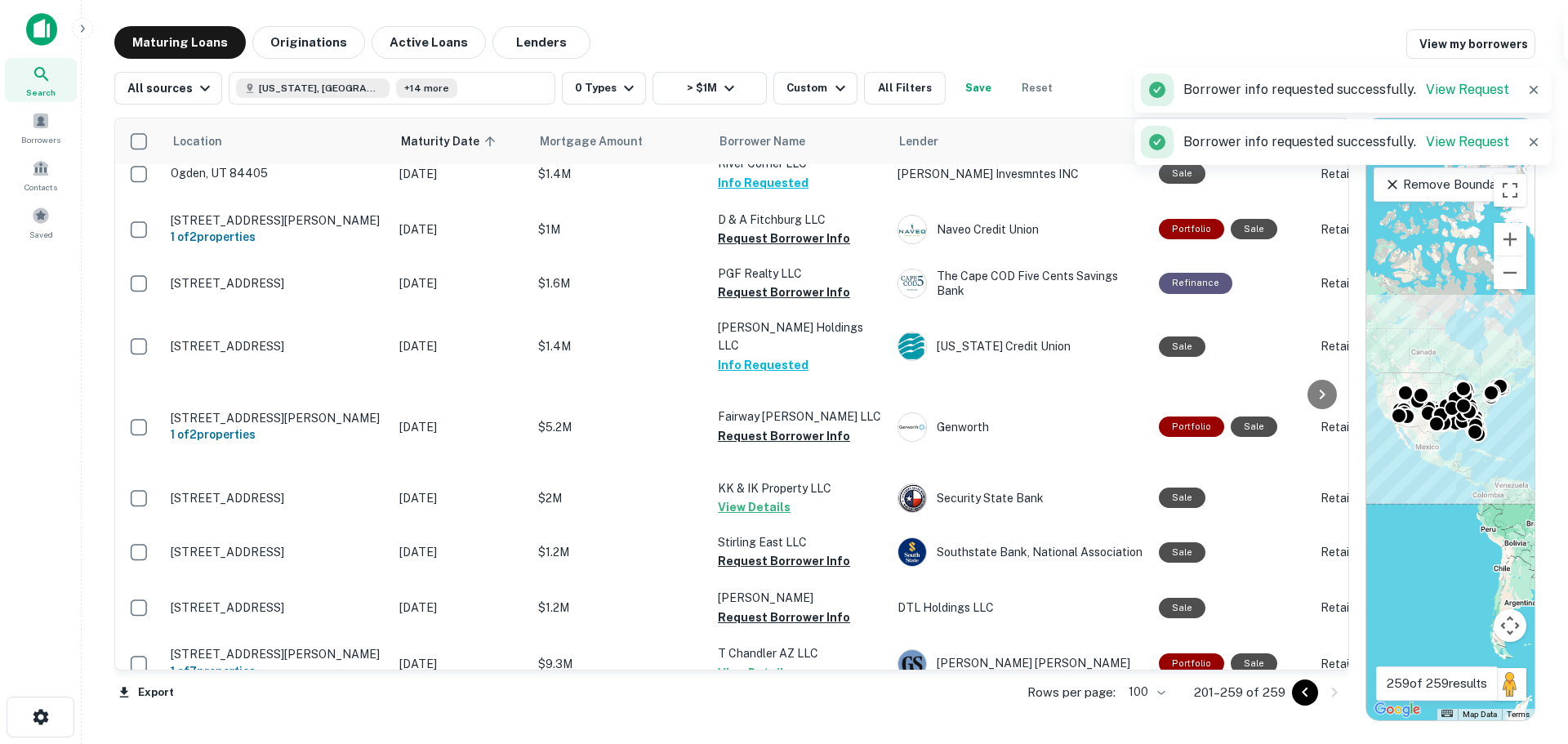
scroll to position [2614, 0]
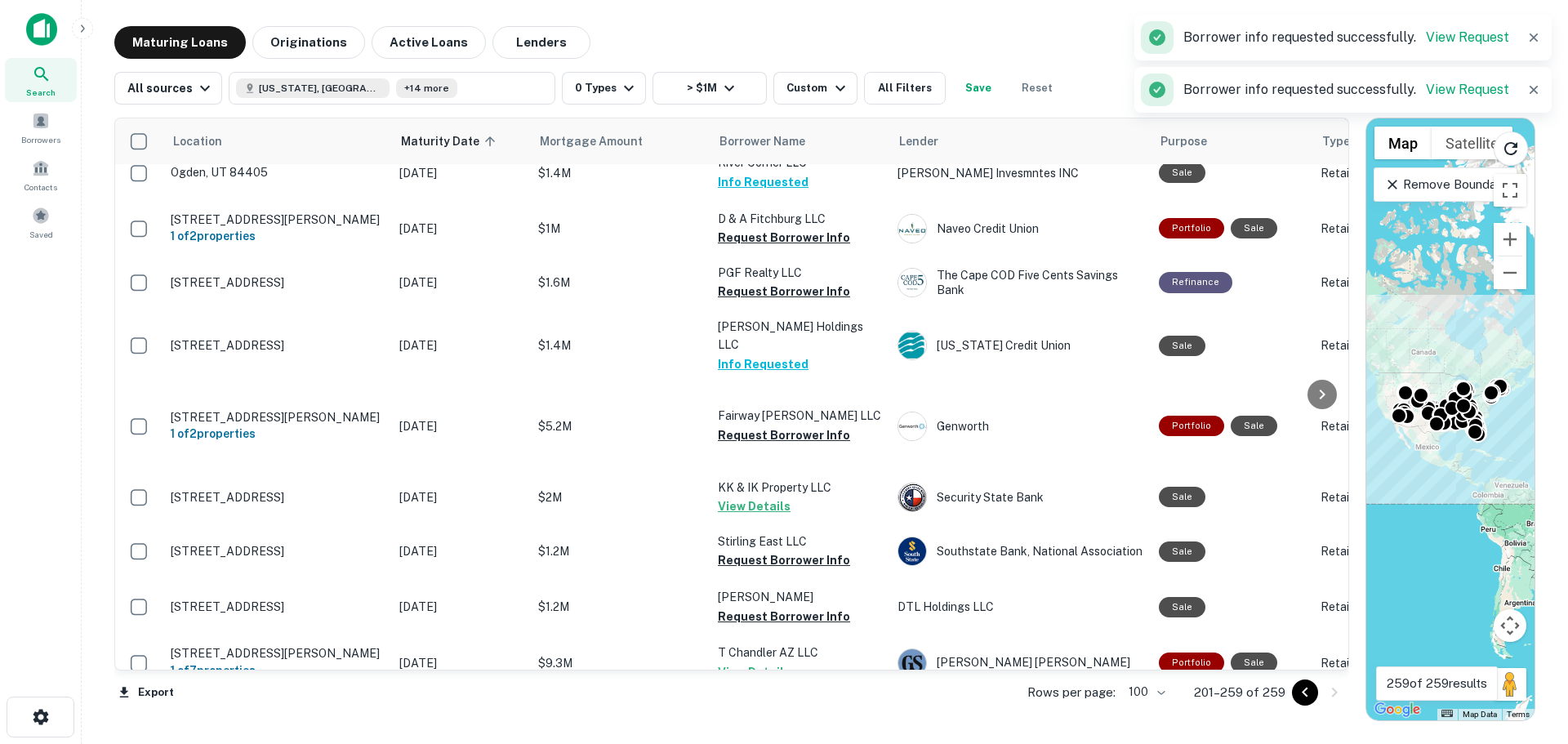
click at [740, 81] on button "Request Borrower Info" at bounding box center [783, 72] width 132 height 19
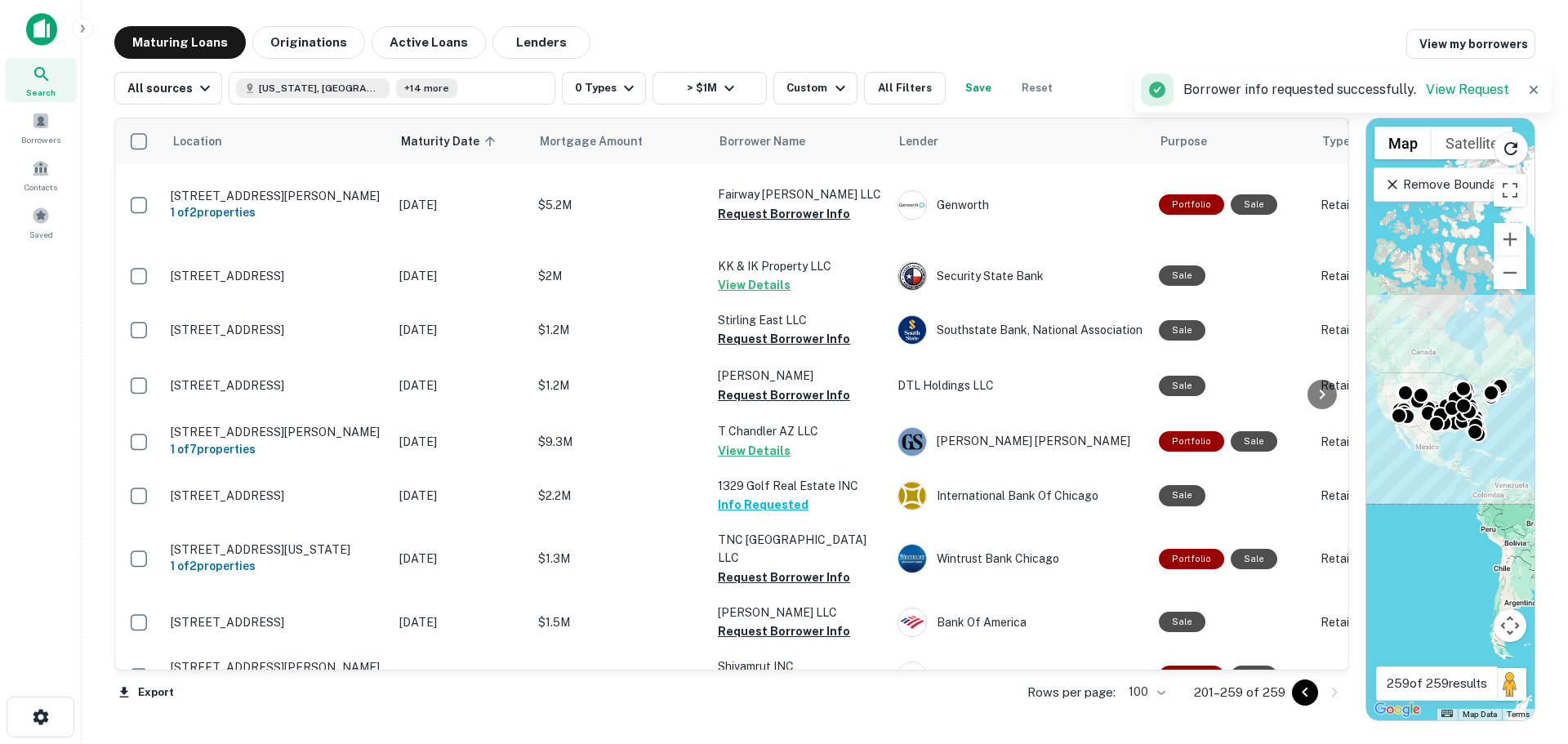
scroll to position [2859, 0]
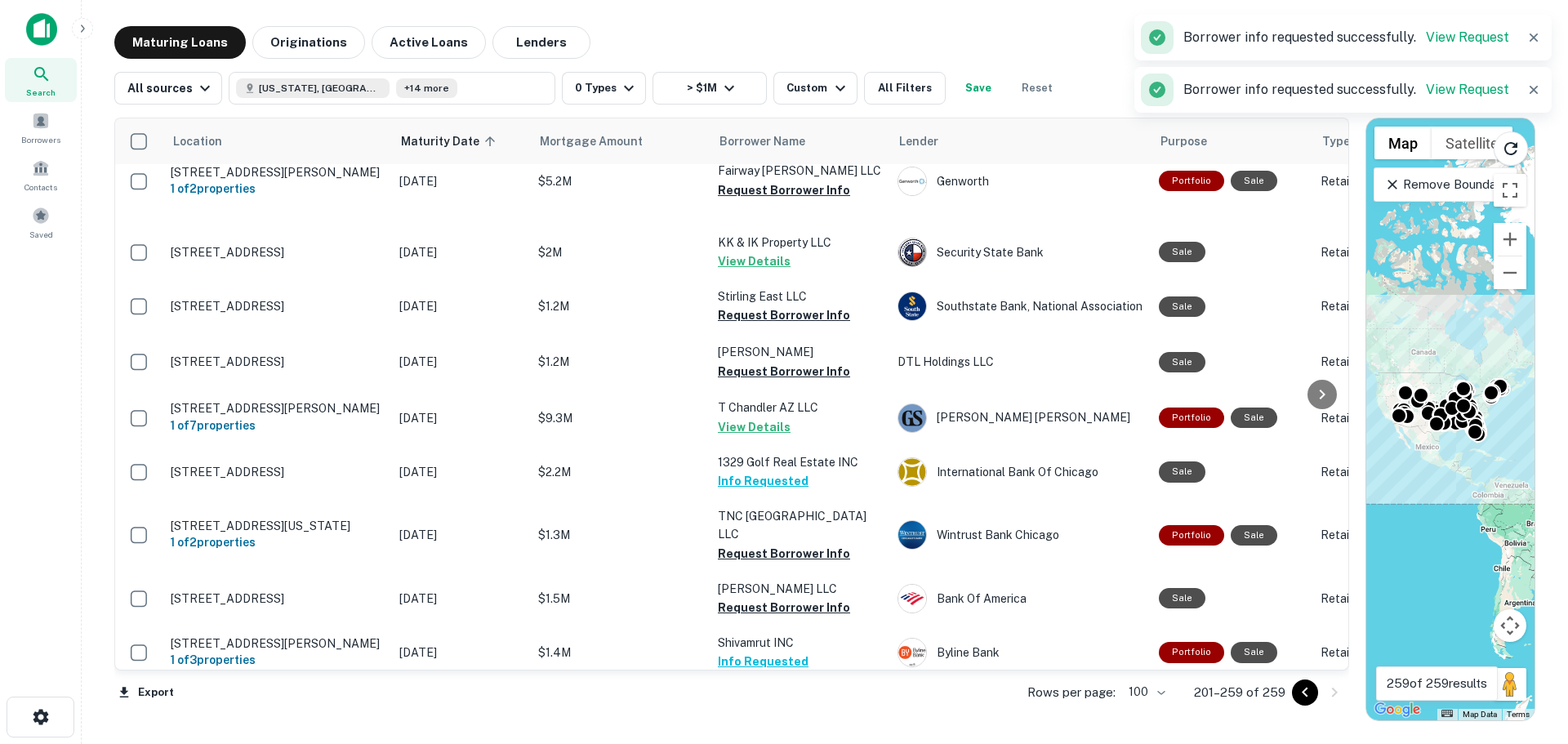
click at [728, 56] on button "Request Borrower Info" at bounding box center [783, 46] width 132 height 19
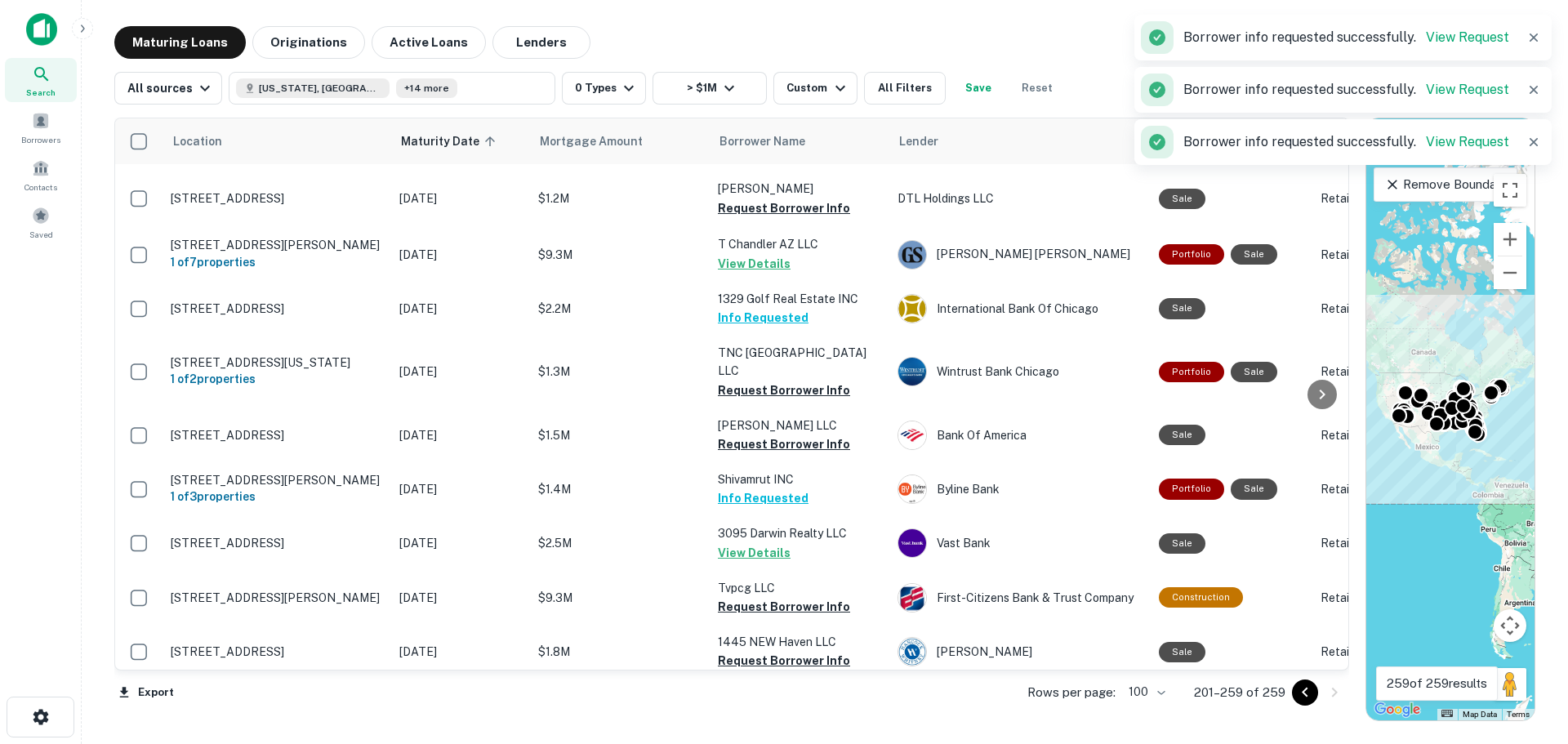
click at [718, 37] on button "Request Borrower Info" at bounding box center [783, 27] width 132 height 19
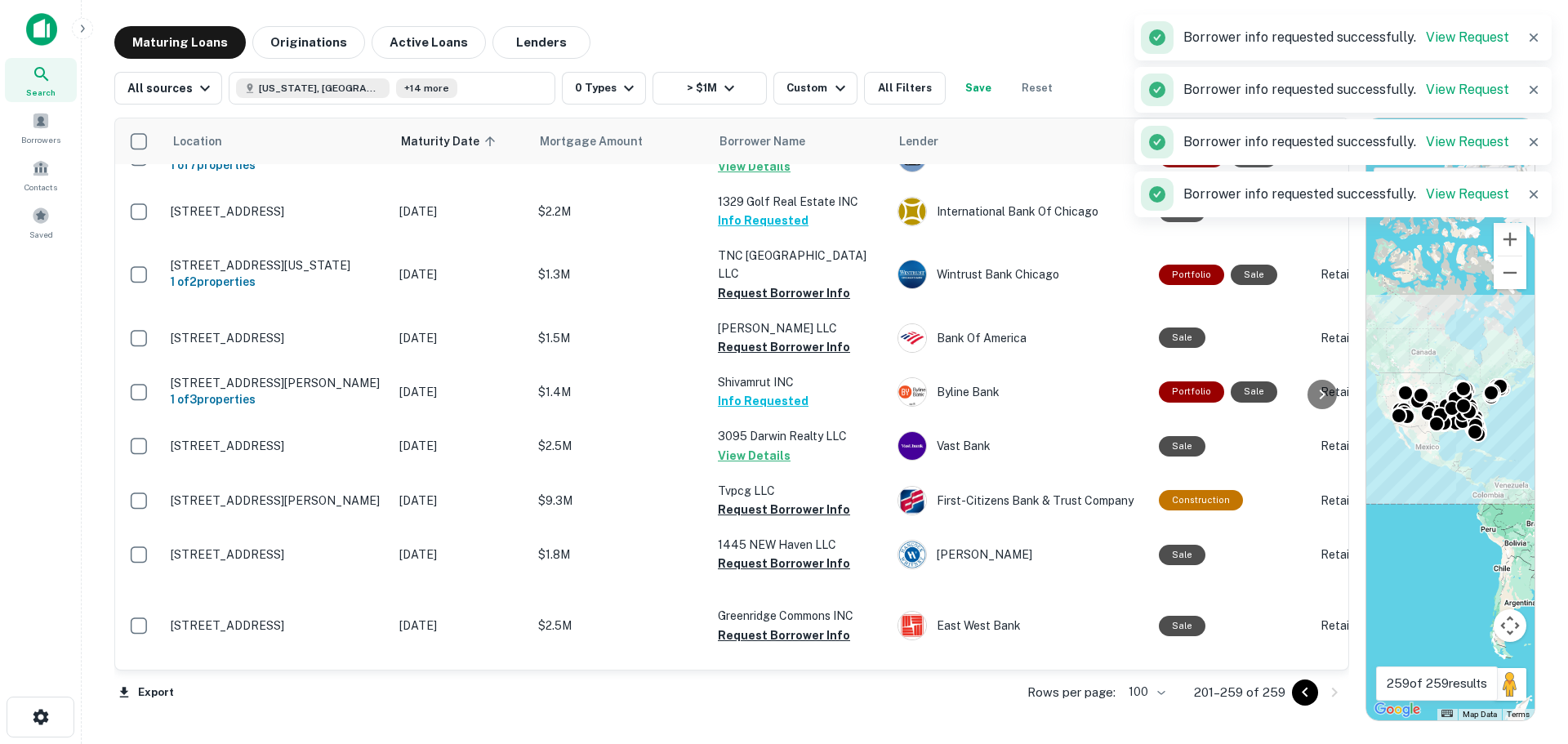
scroll to position [3267, 0]
click at [768, 73] on td "Stirling East LLC Request Borrower Info" at bounding box center [799, 46] width 180 height 54
click at [768, 65] on button "Request Borrower Info" at bounding box center [783, 54] width 132 height 19
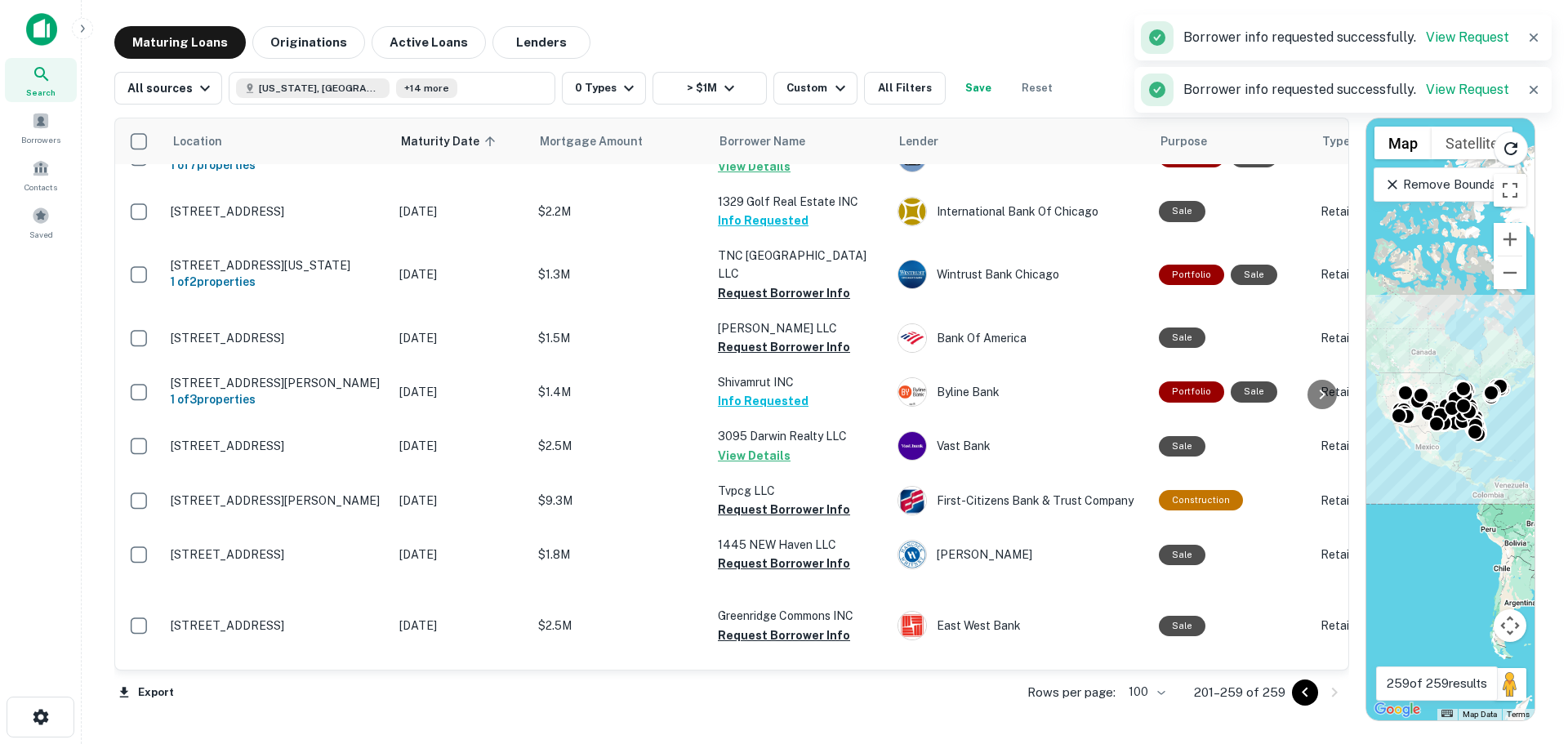
click at [764, 121] on button "Request Borrower Info" at bounding box center [783, 111] width 132 height 19
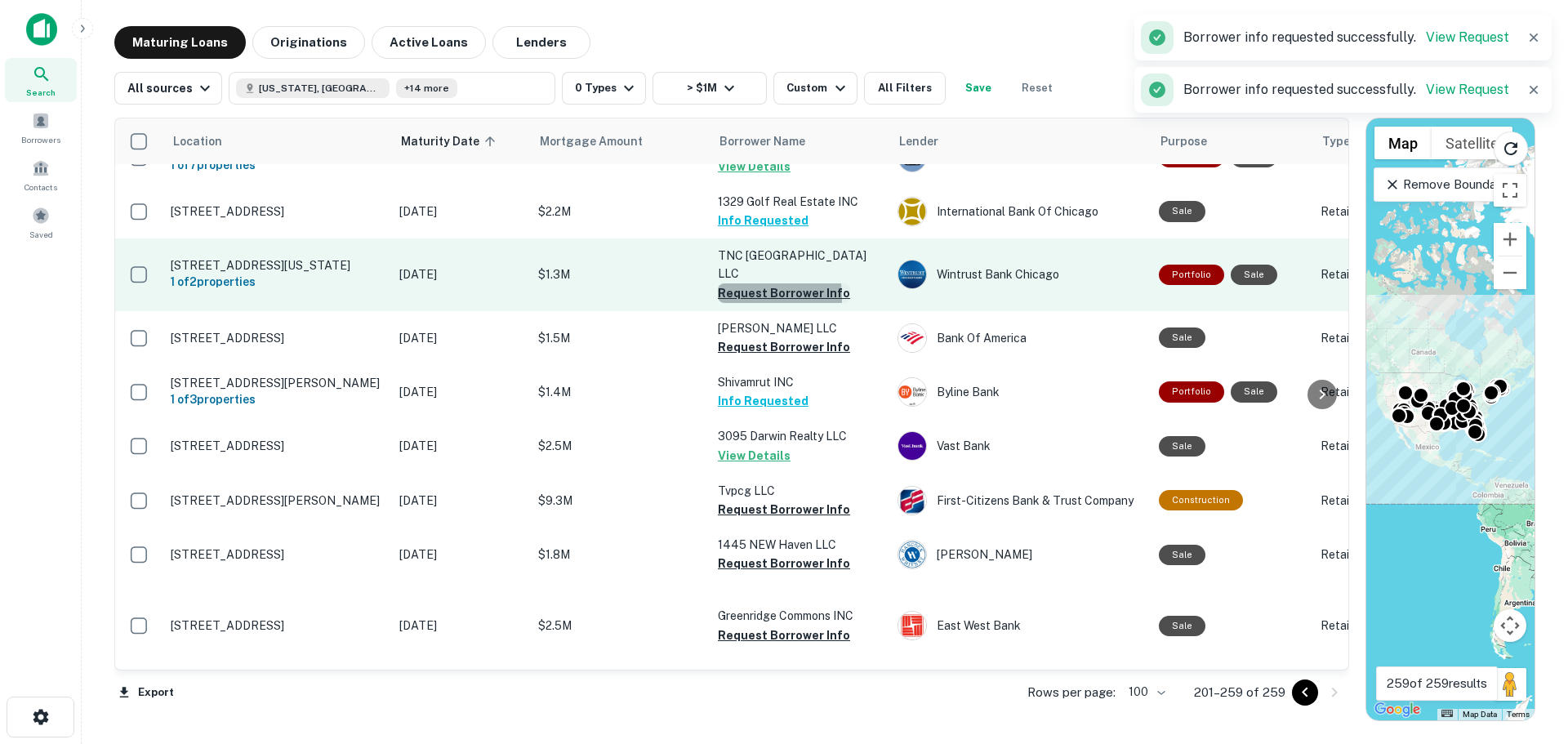
click at [752, 303] on button "Request Borrower Info" at bounding box center [783, 293] width 132 height 19
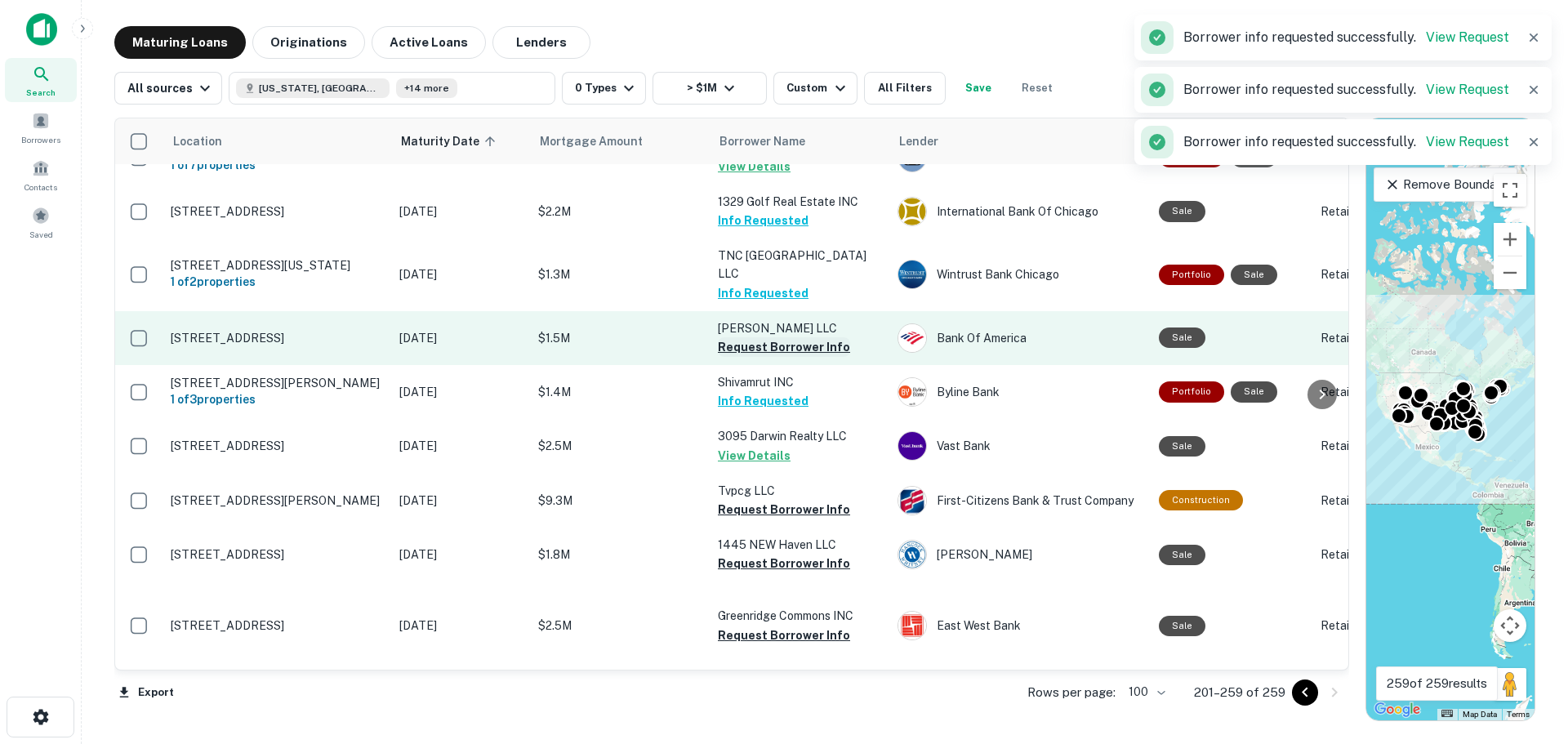
click at [775, 357] on button "Request Borrower Info" at bounding box center [783, 347] width 132 height 19
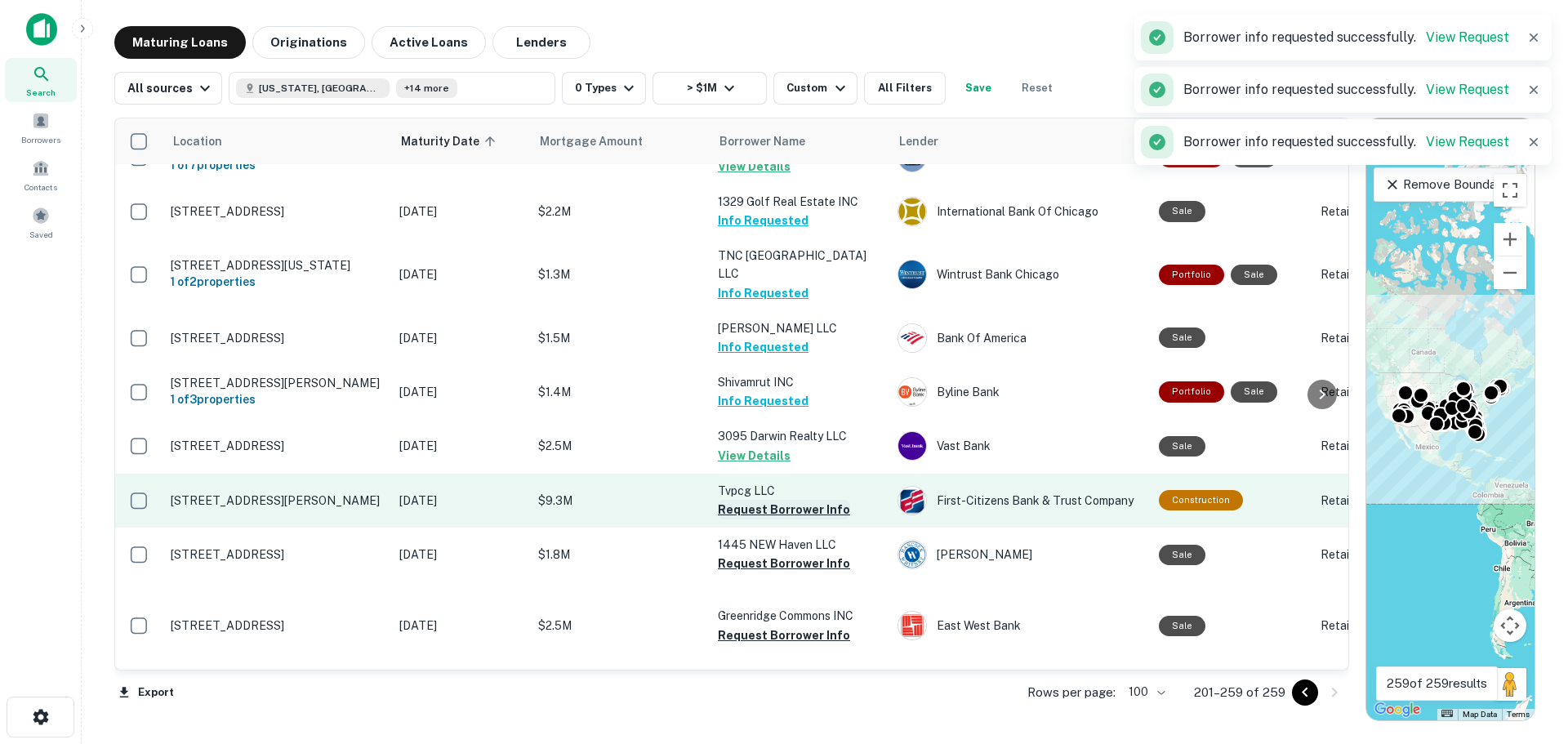
click at [752, 500] on button "Request Borrower Info" at bounding box center [783, 509] width 132 height 19
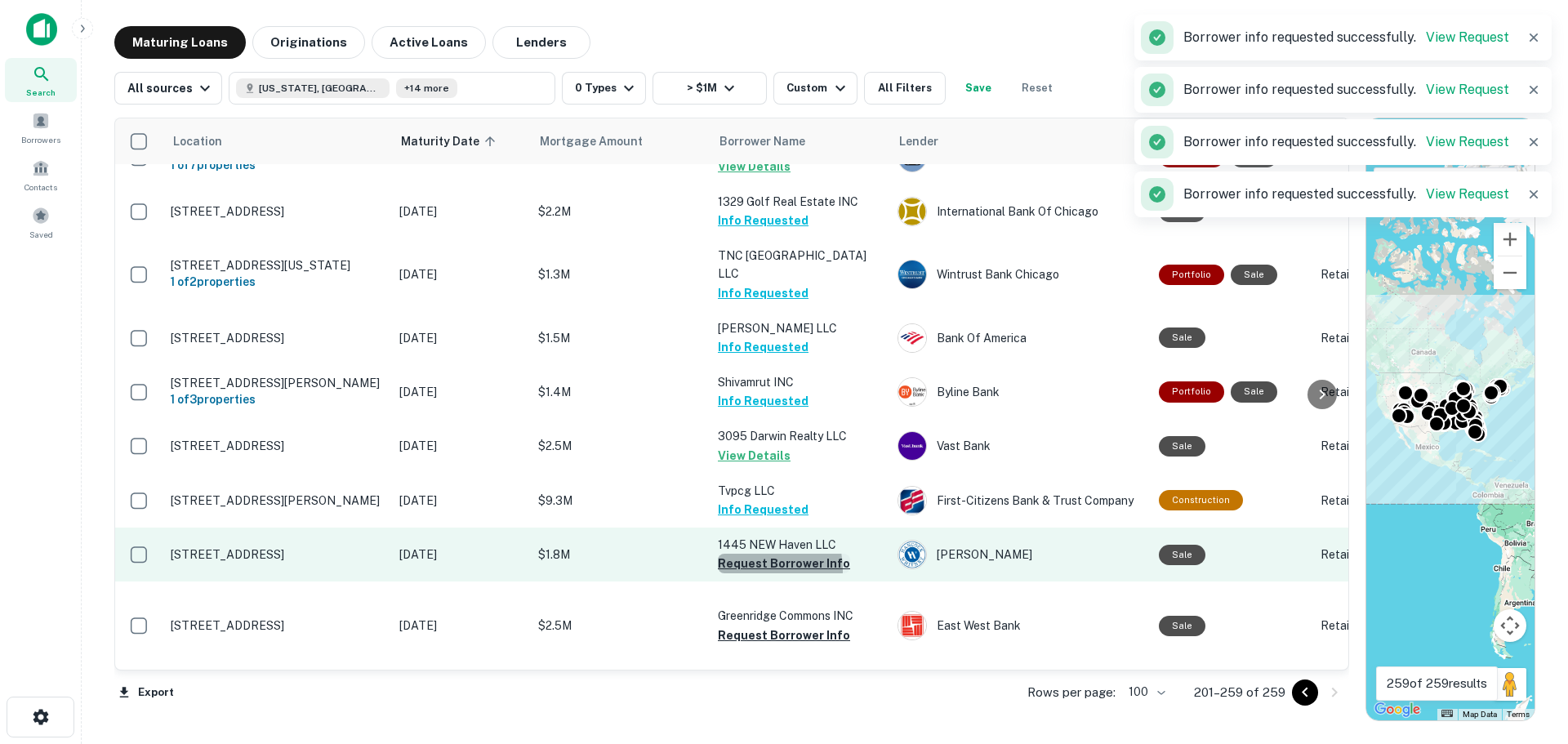
click at [748, 573] on button "Request Borrower Info" at bounding box center [783, 563] width 132 height 19
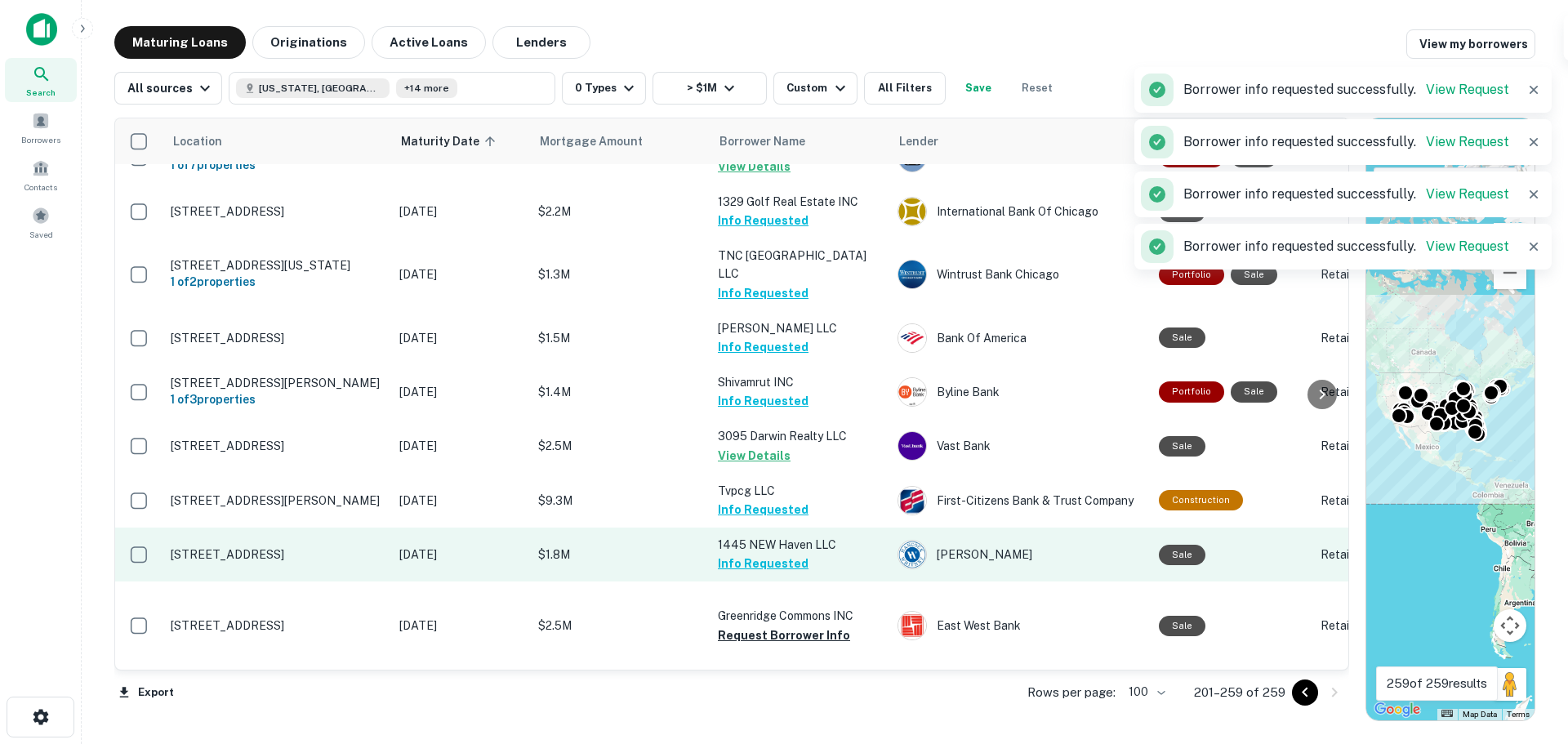
scroll to position [3794, 0]
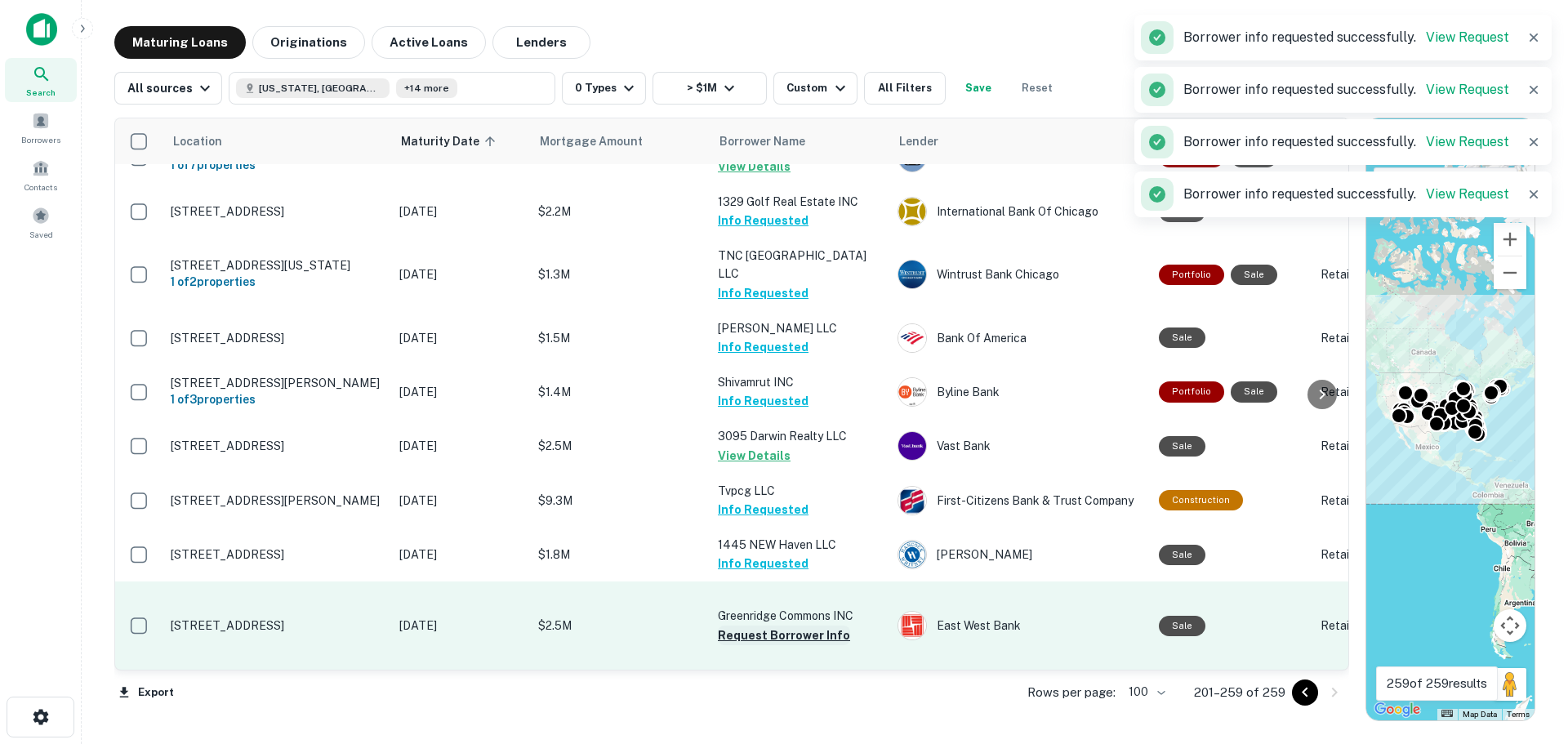
click at [769, 626] on button "Request Borrower Info" at bounding box center [783, 635] width 132 height 19
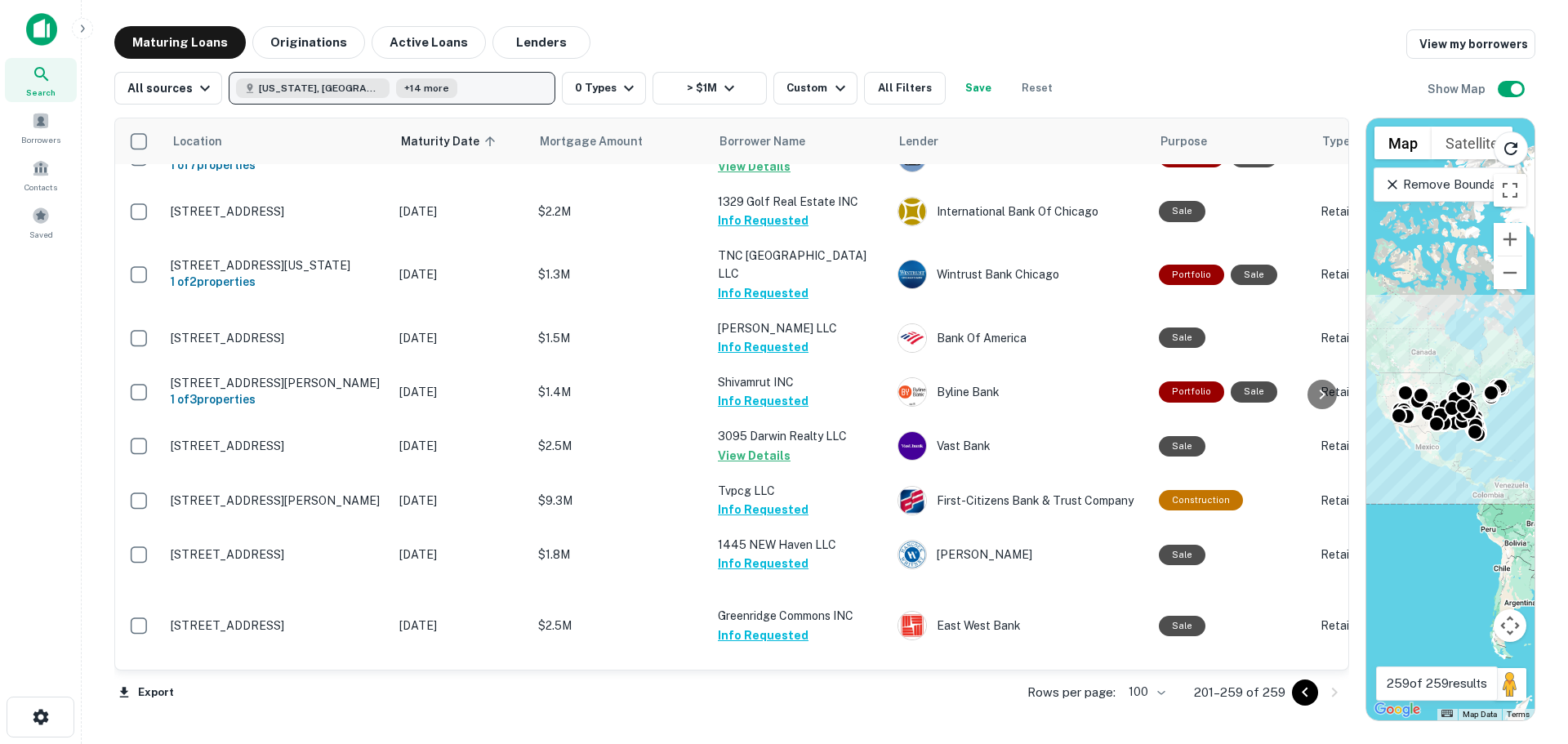
click at [404, 87] on span "+14 more" at bounding box center [426, 88] width 45 height 15
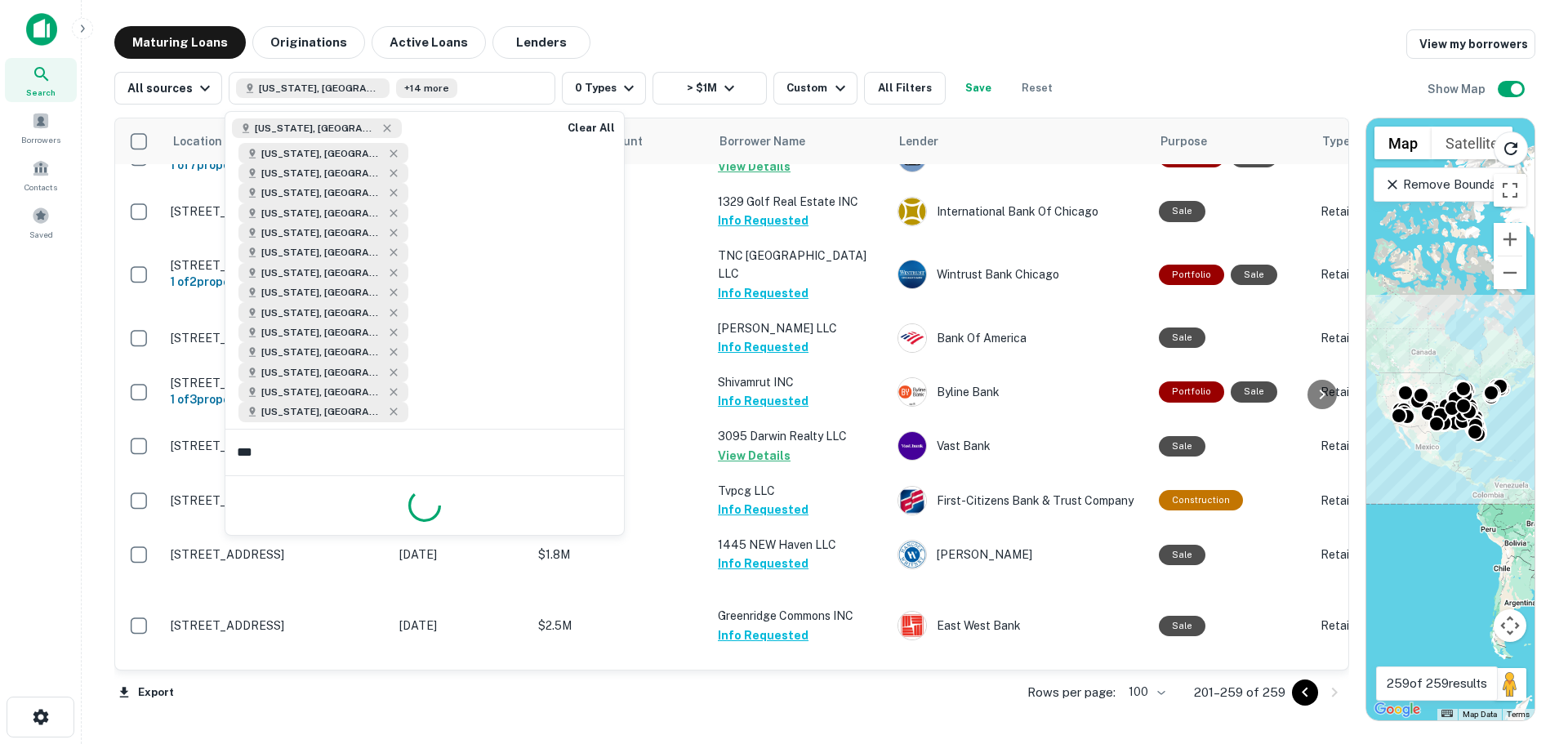
type input "****"
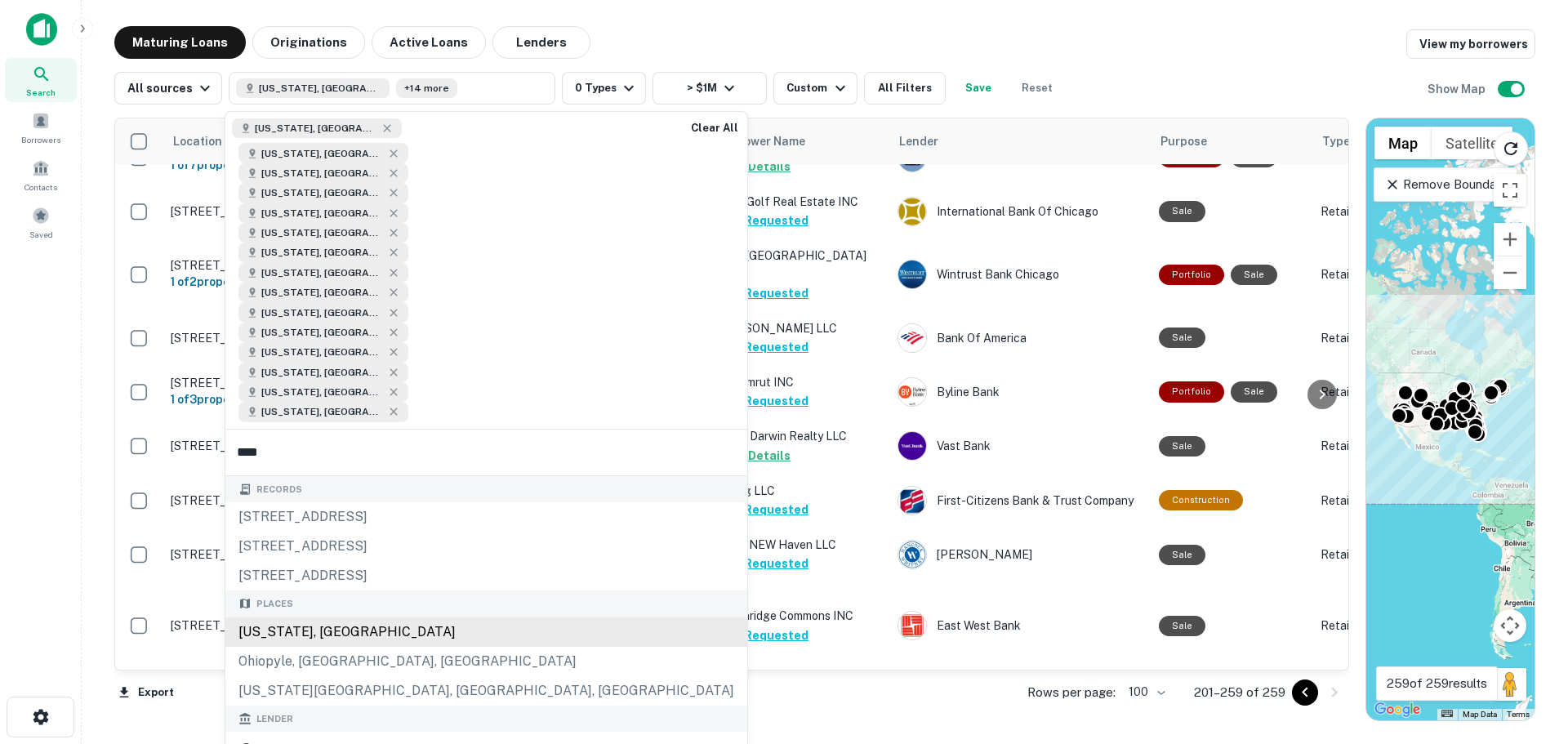
click at [307, 618] on div "[US_STATE], [GEOGRAPHIC_DATA]" at bounding box center [486, 633] width 522 height 30
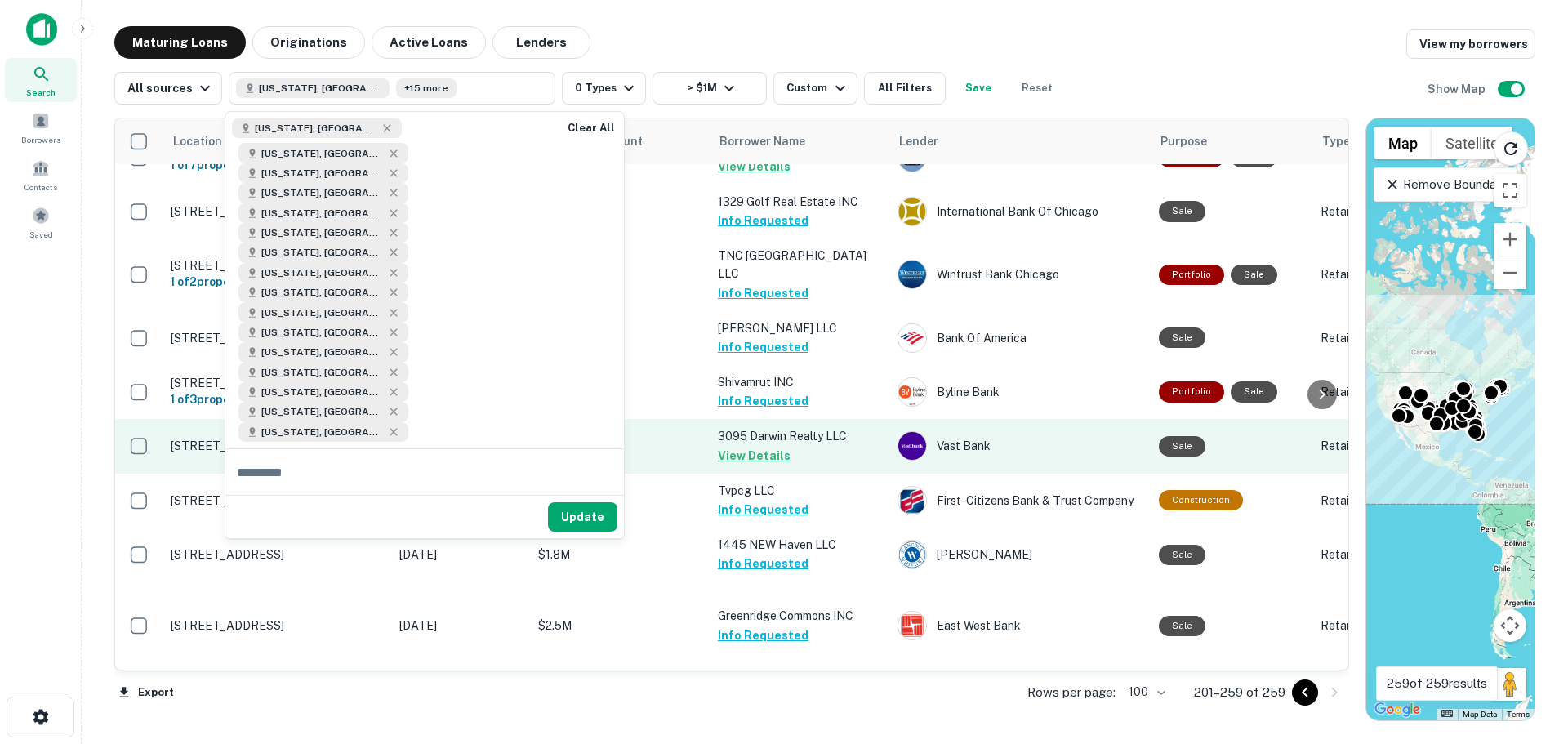
click at [601, 502] on button "Update" at bounding box center [582, 517] width 69 height 30
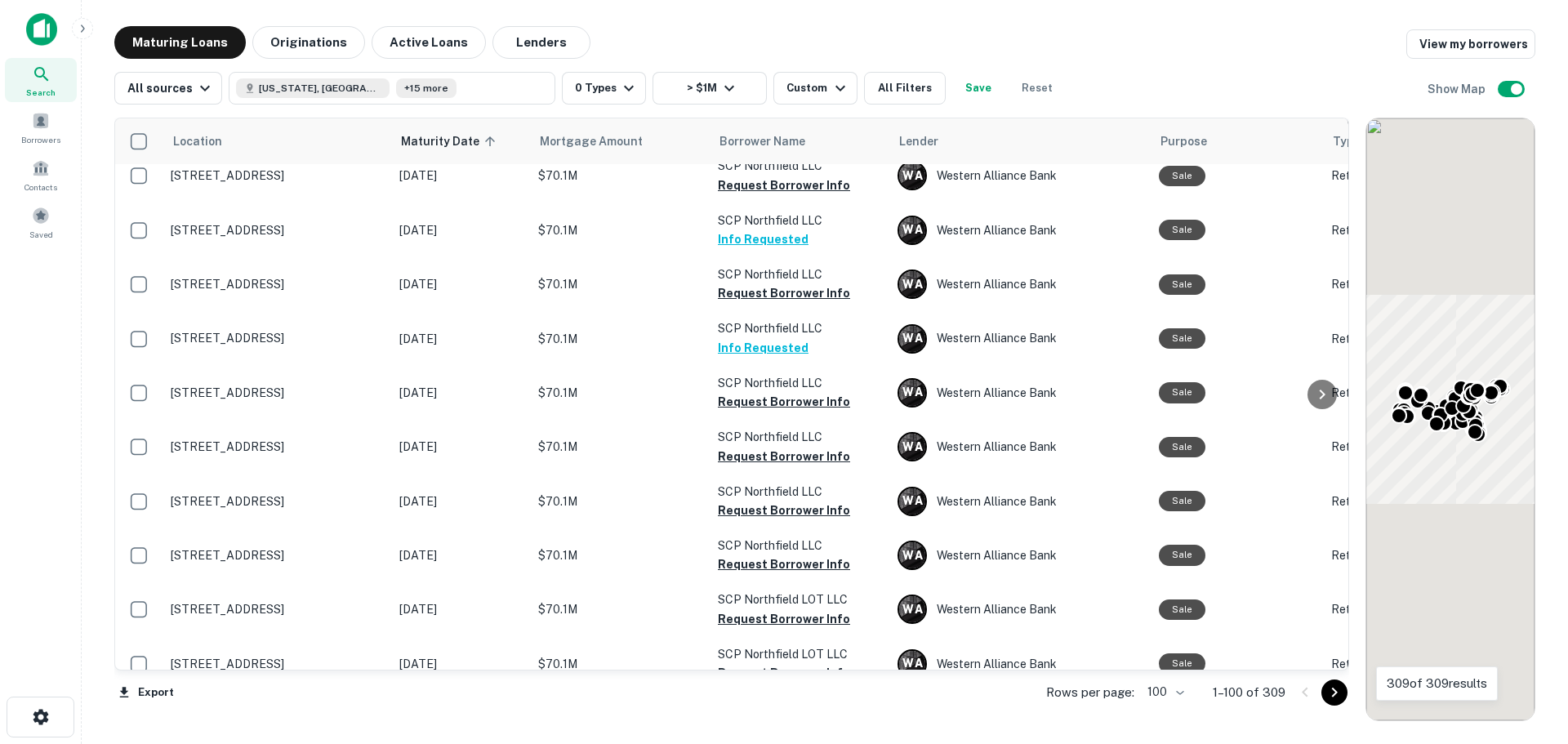
scroll to position [3794, 0]
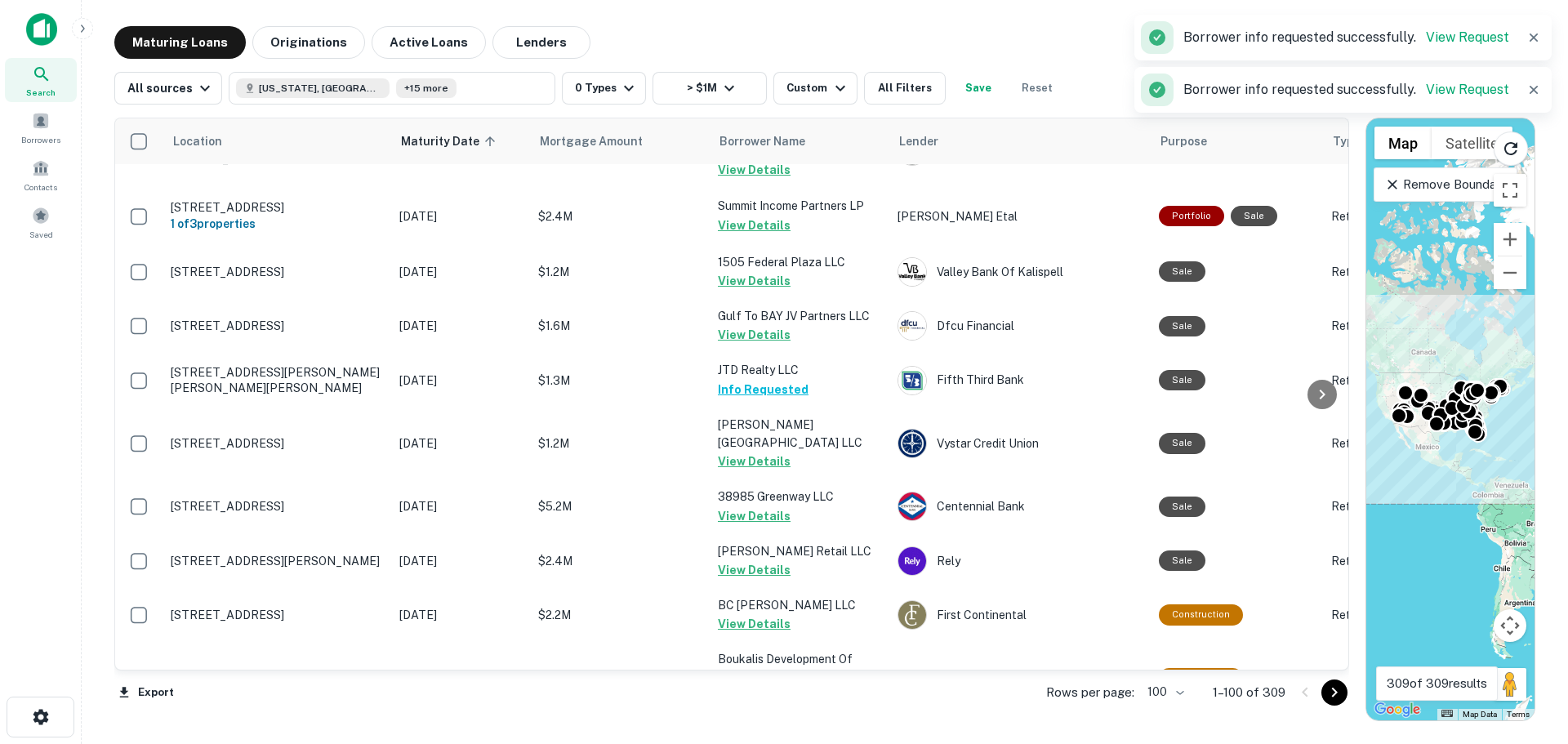
scroll to position [2569, 0]
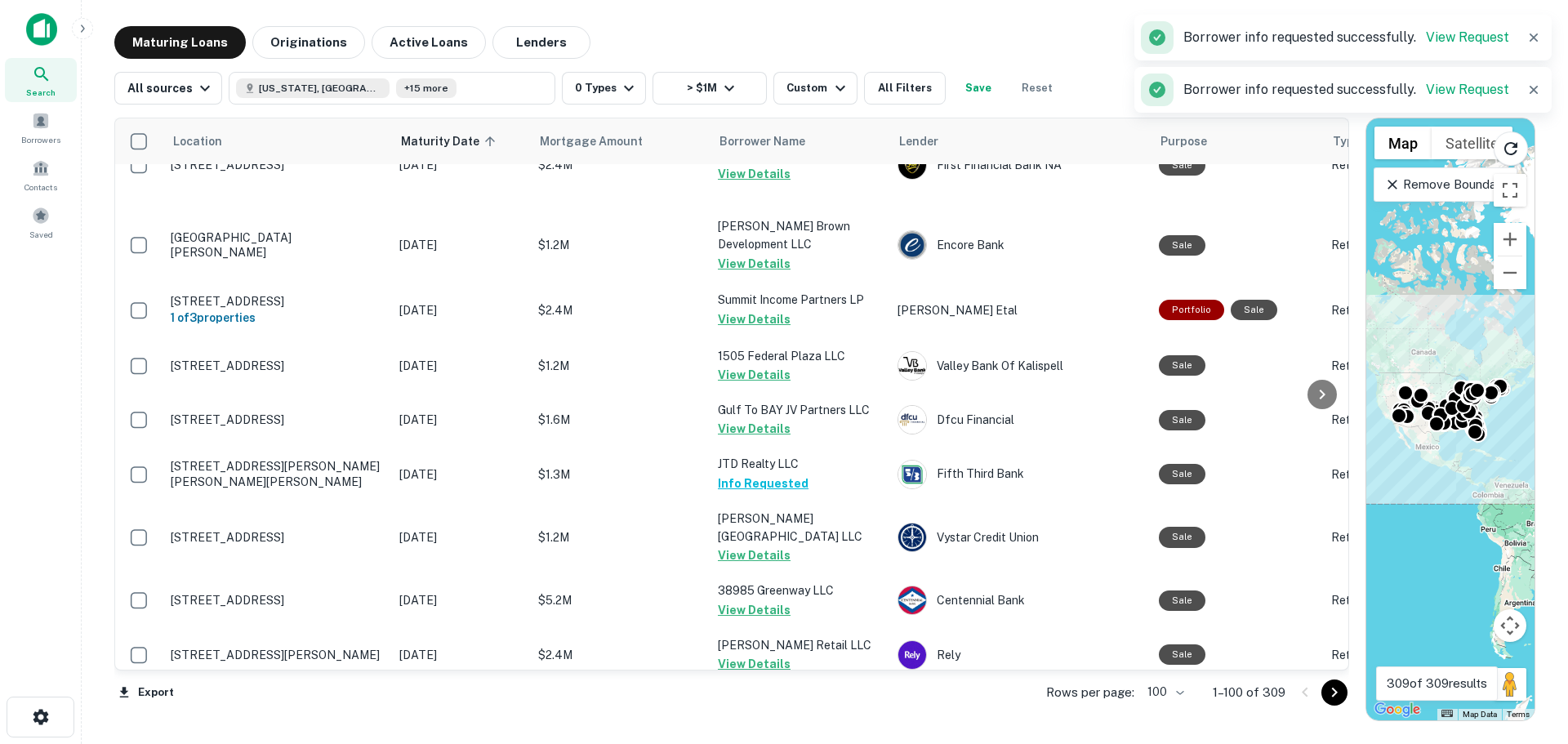
click at [813, 113] on button "Request Borrower Info" at bounding box center [783, 103] width 132 height 19
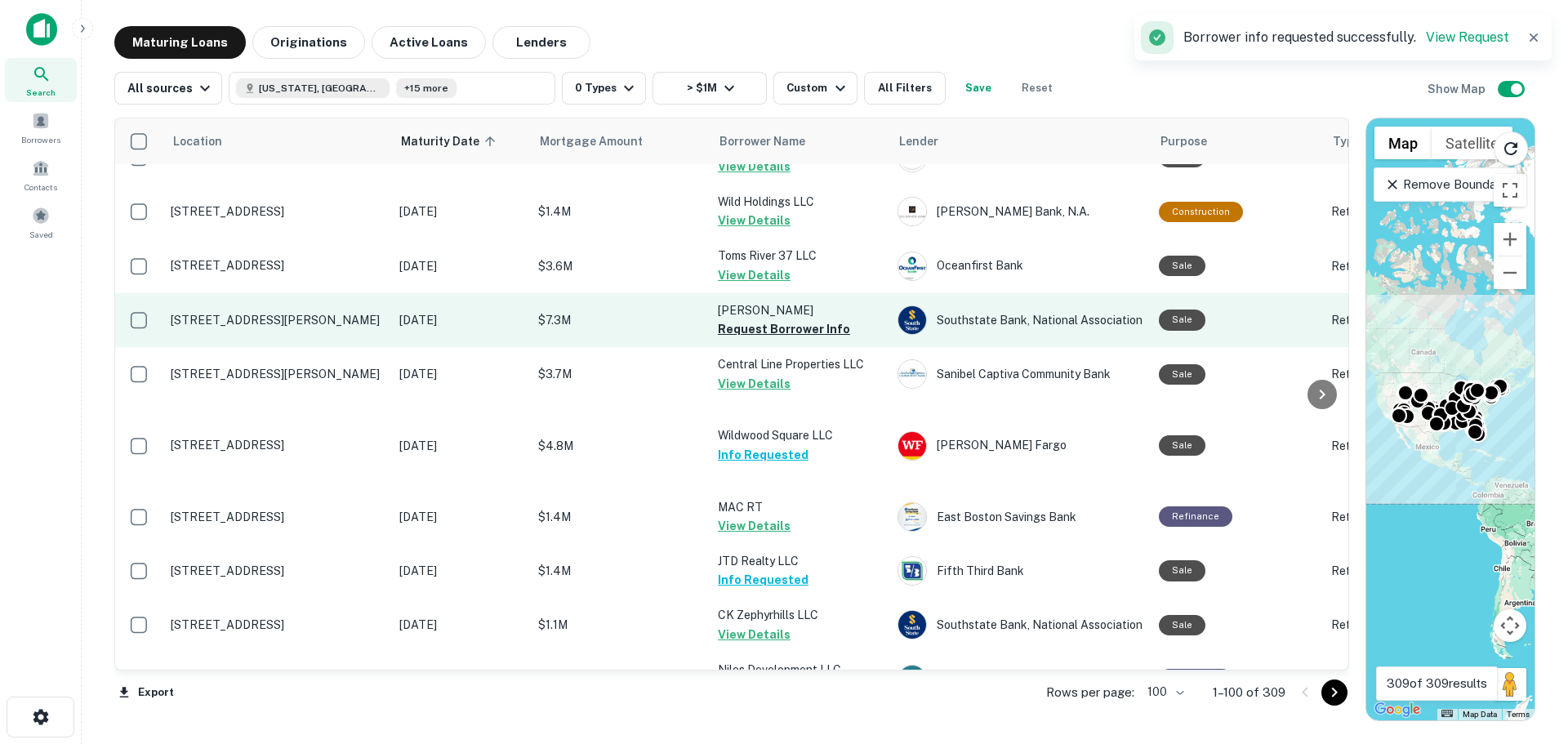
scroll to position [1181, 0]
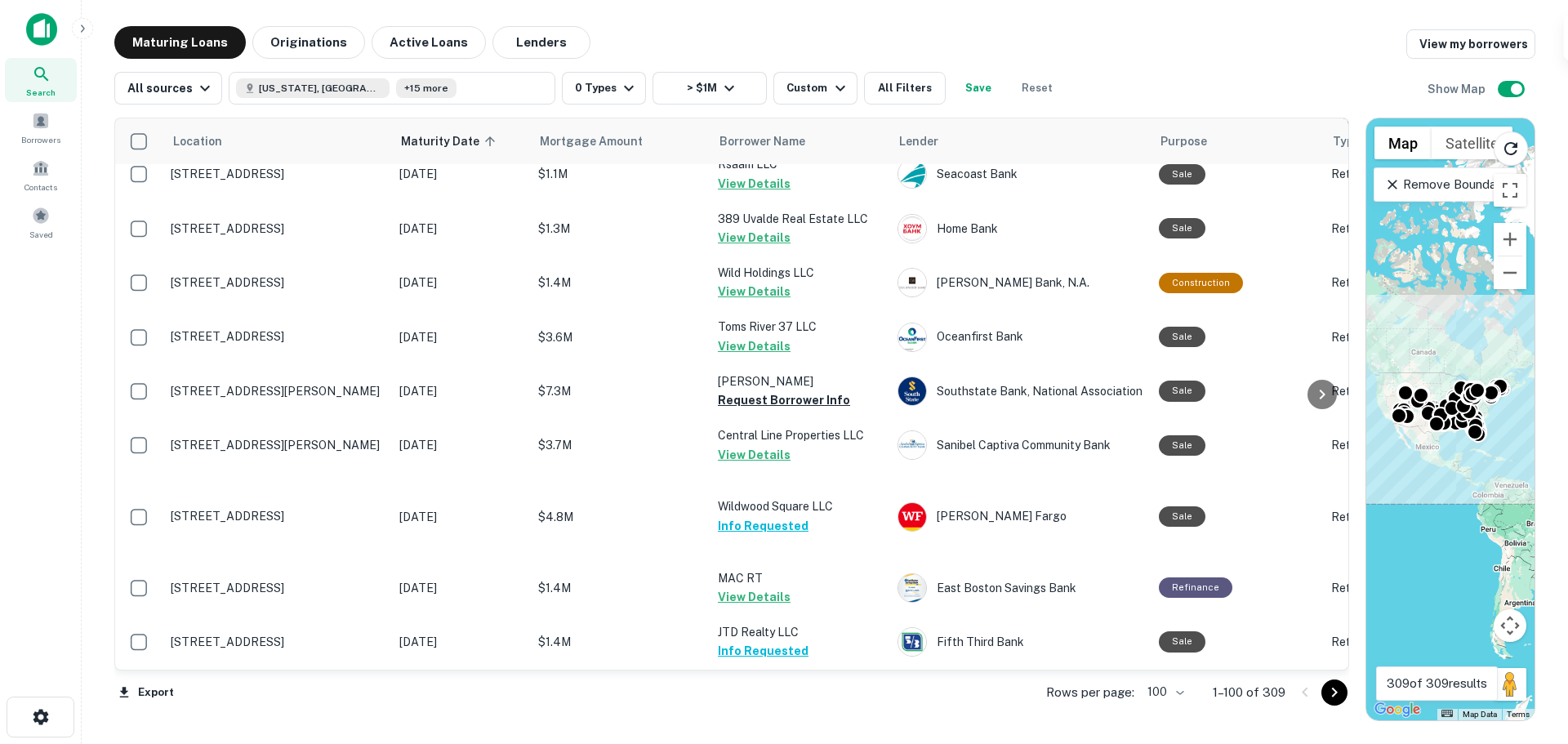
click at [783, 138] on button "Request Borrower Info" at bounding box center [783, 129] width 132 height 19
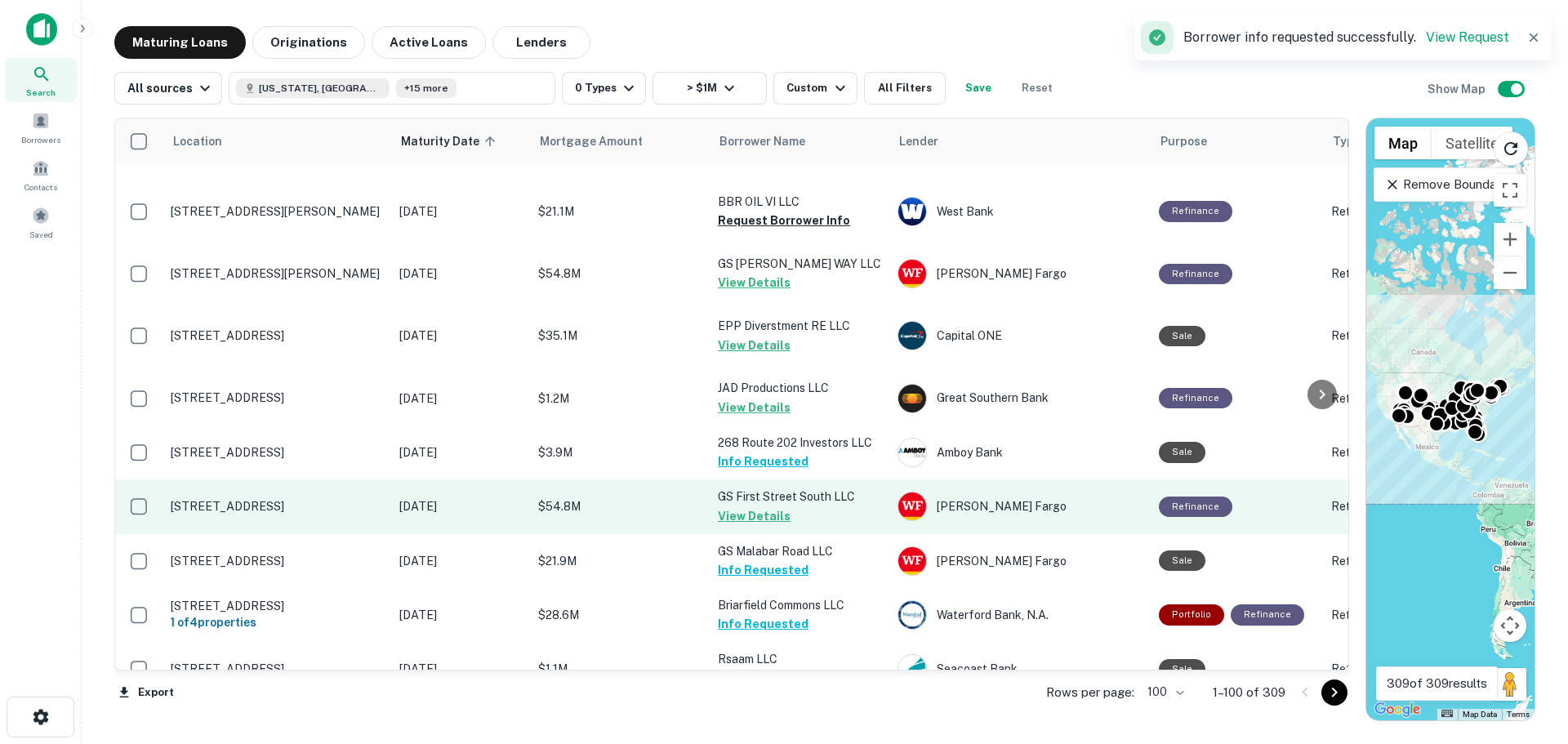
scroll to position [609, 0]
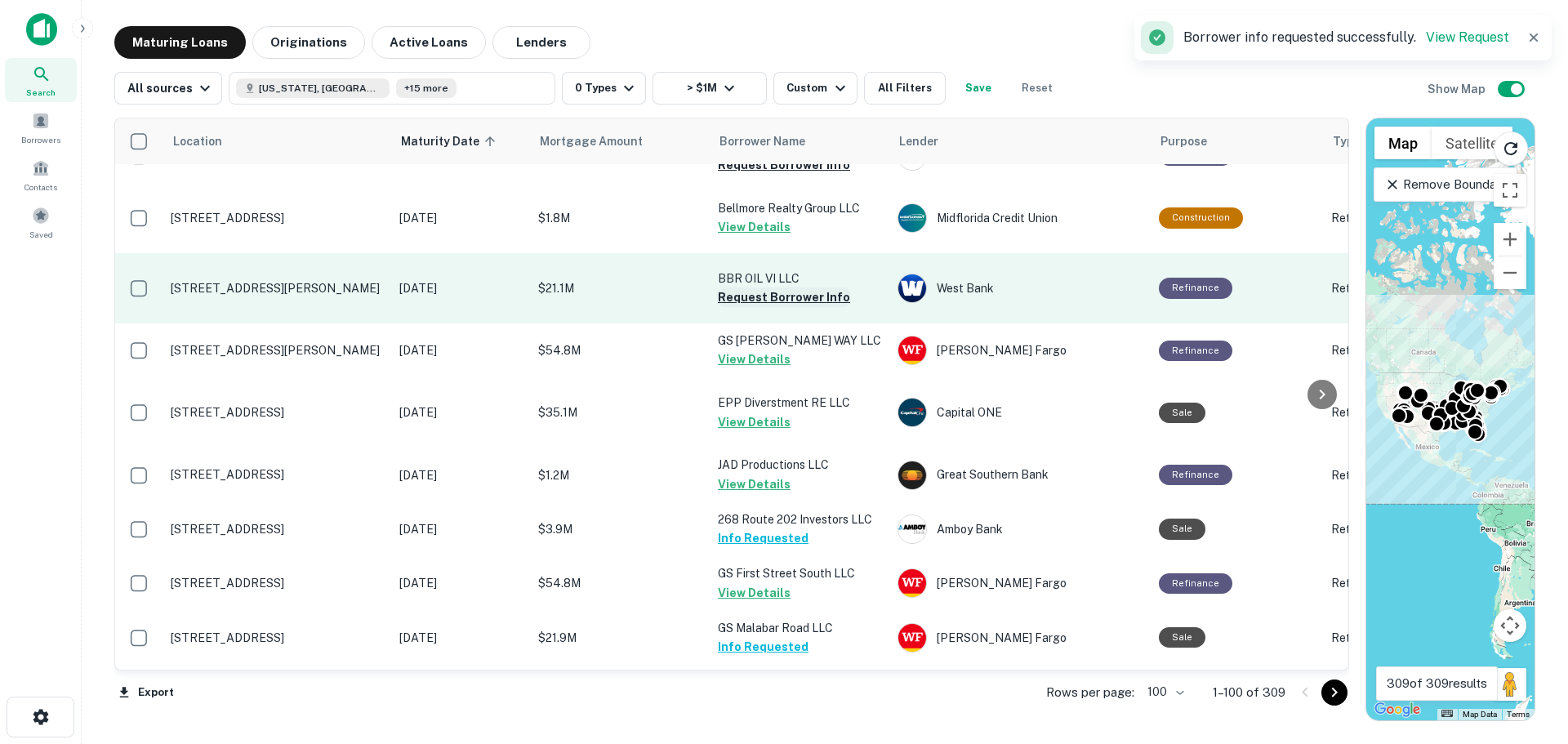
click at [766, 307] on button "Request Borrower Info" at bounding box center [783, 297] width 132 height 19
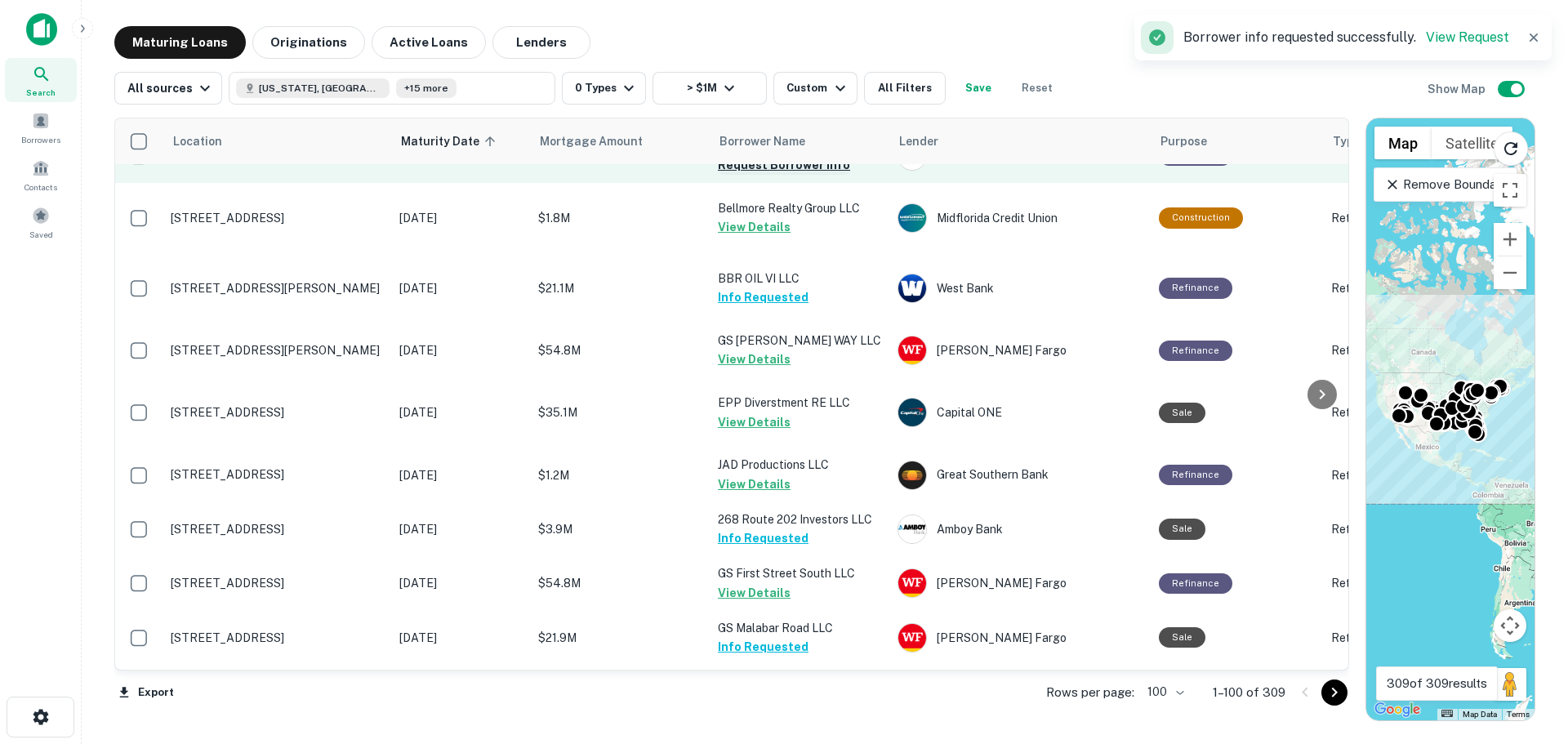
click at [765, 174] on button "Request Borrower Info" at bounding box center [783, 165] width 132 height 19
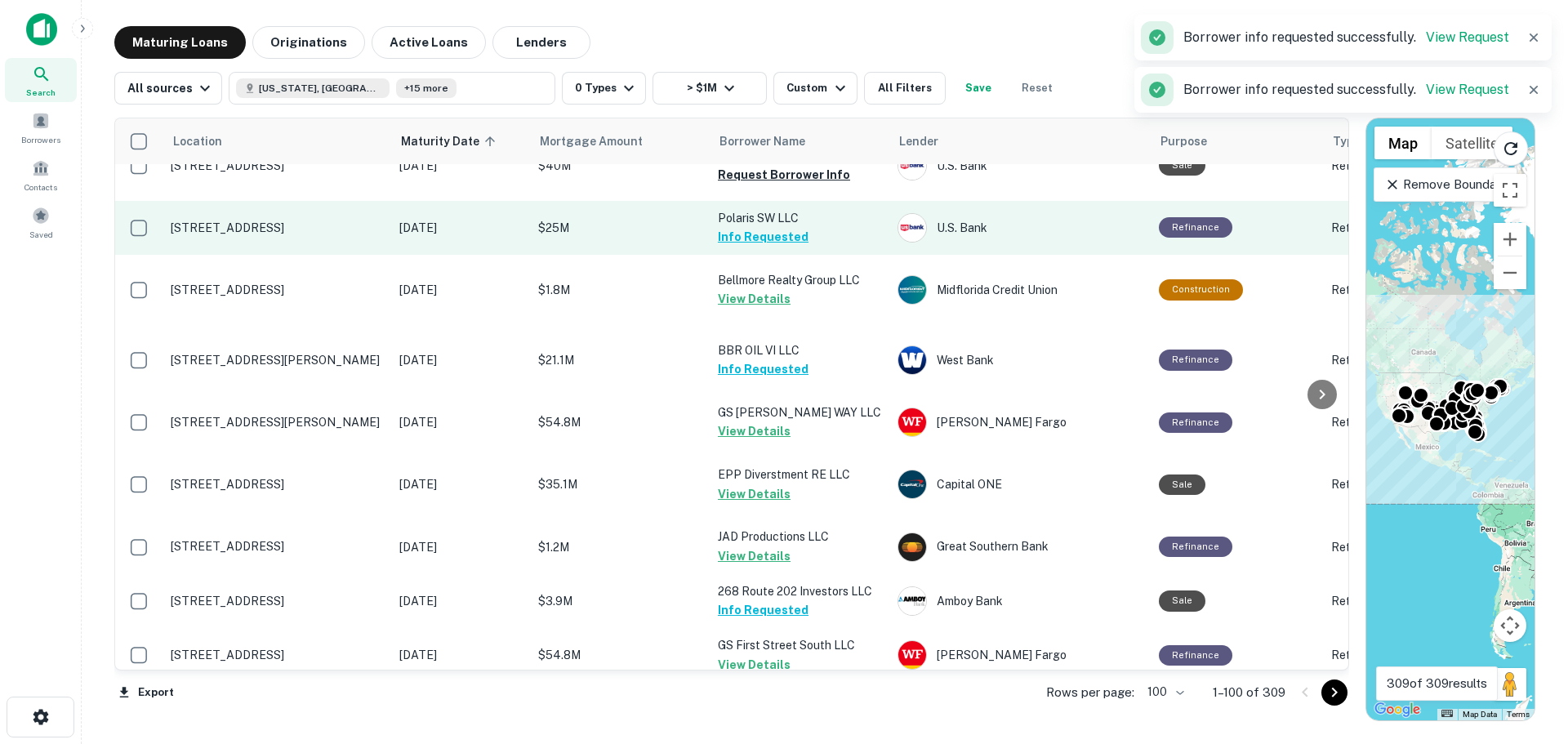
scroll to position [446, 0]
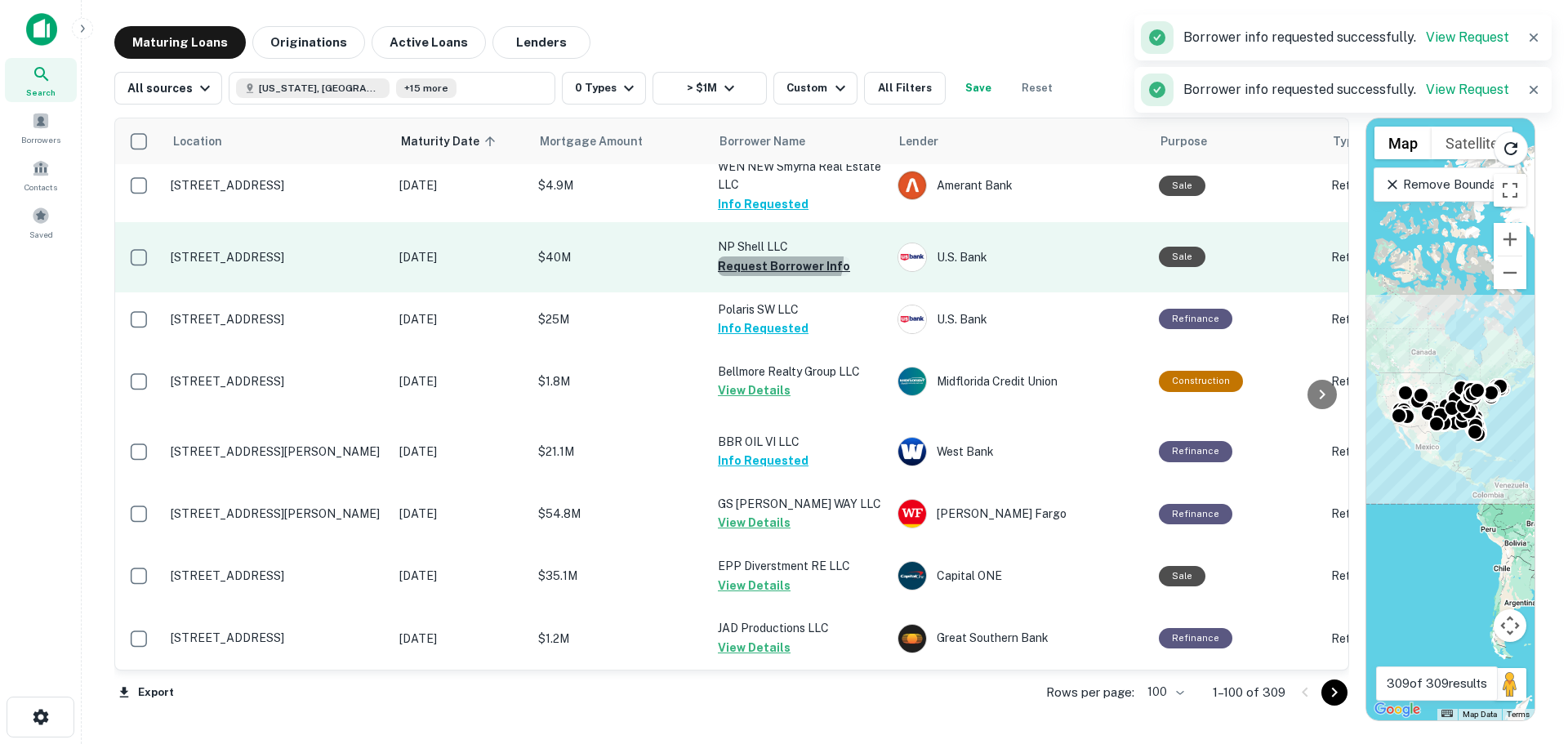
click at [777, 276] on button "Request Borrower Info" at bounding box center [783, 266] width 132 height 19
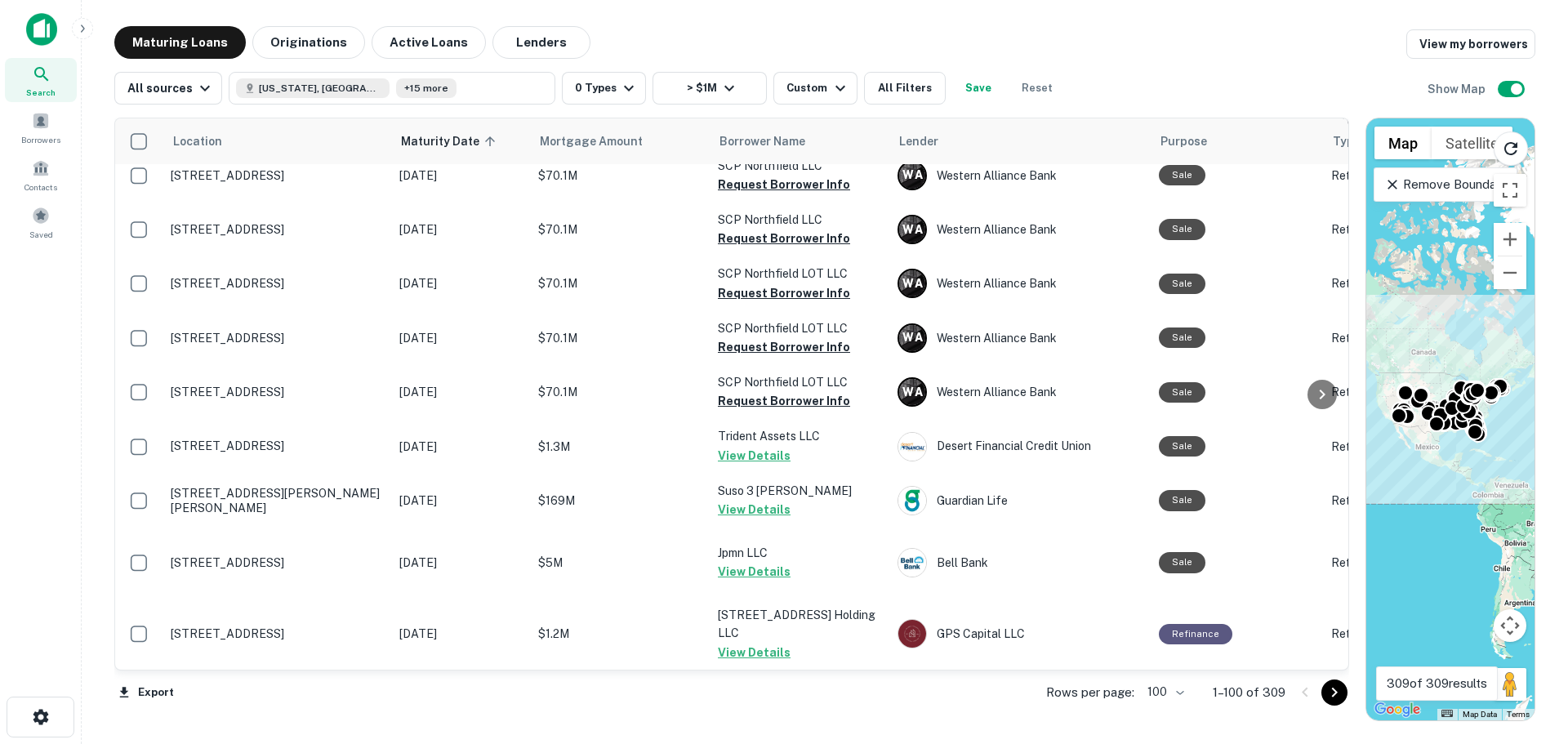
scroll to position [4084, 0]
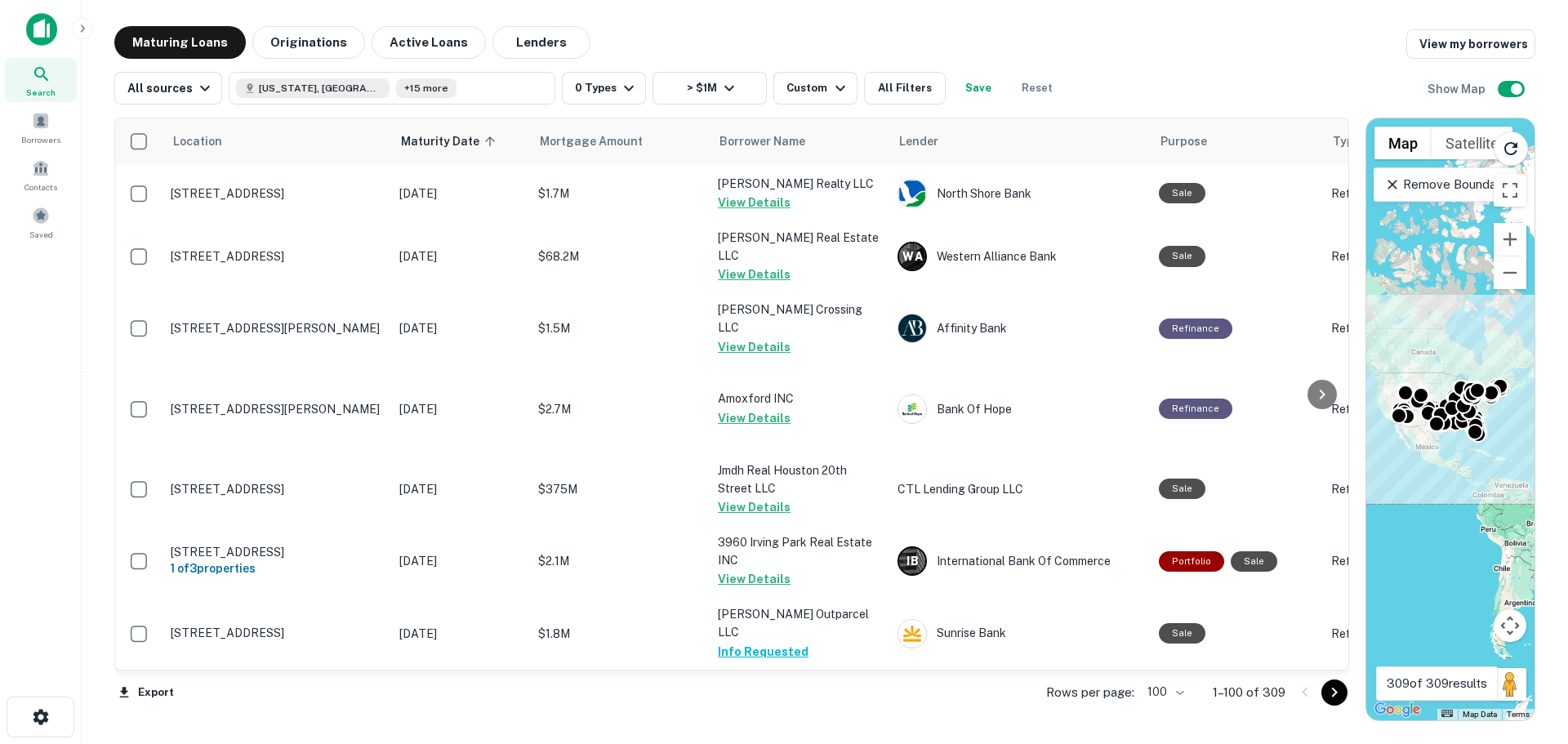
scroll to position [6371, 0]
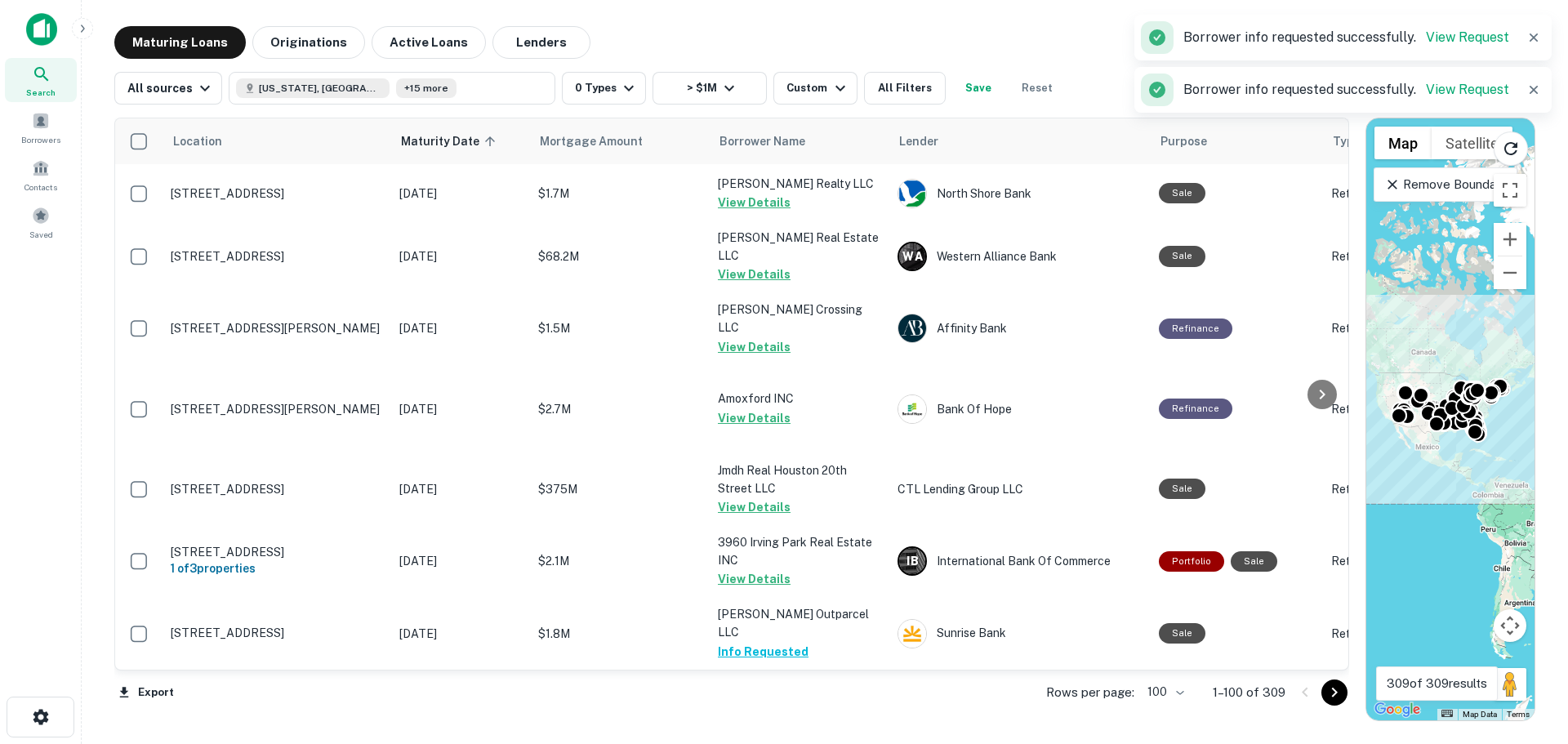
scroll to position [7405, 0]
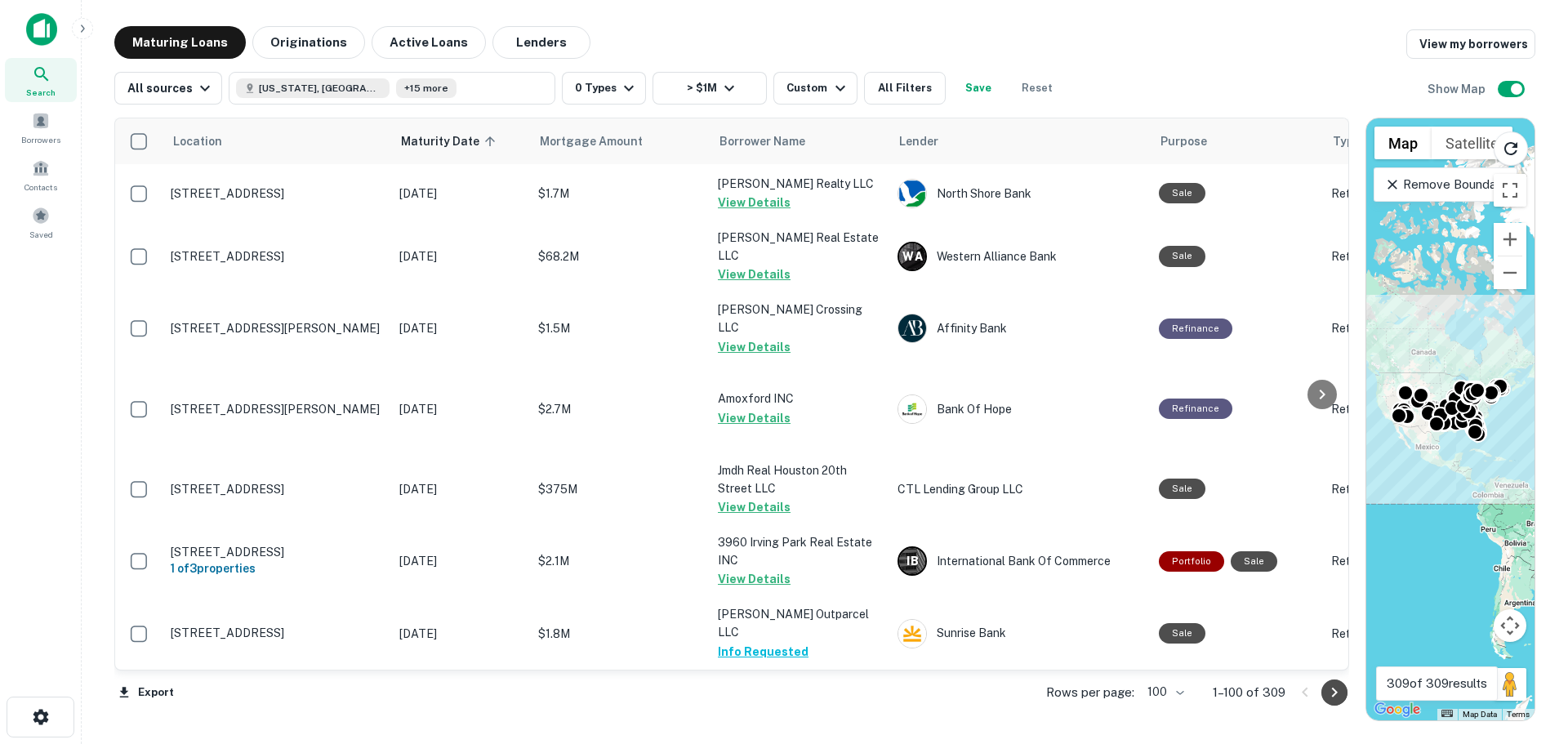
click at [1334, 694] on icon "Go to next page" at bounding box center [1333, 692] width 6 height 10
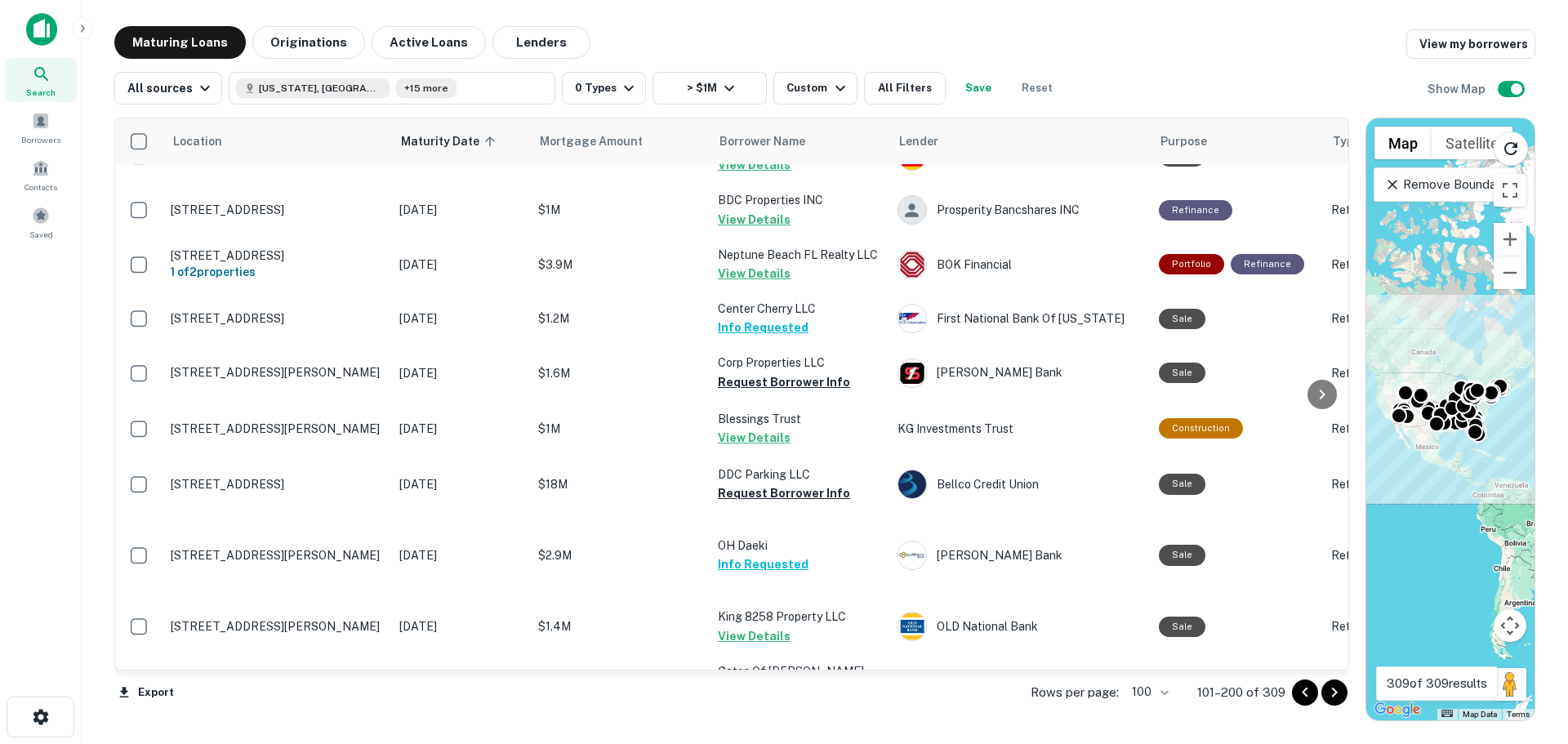
scroll to position [654, 0]
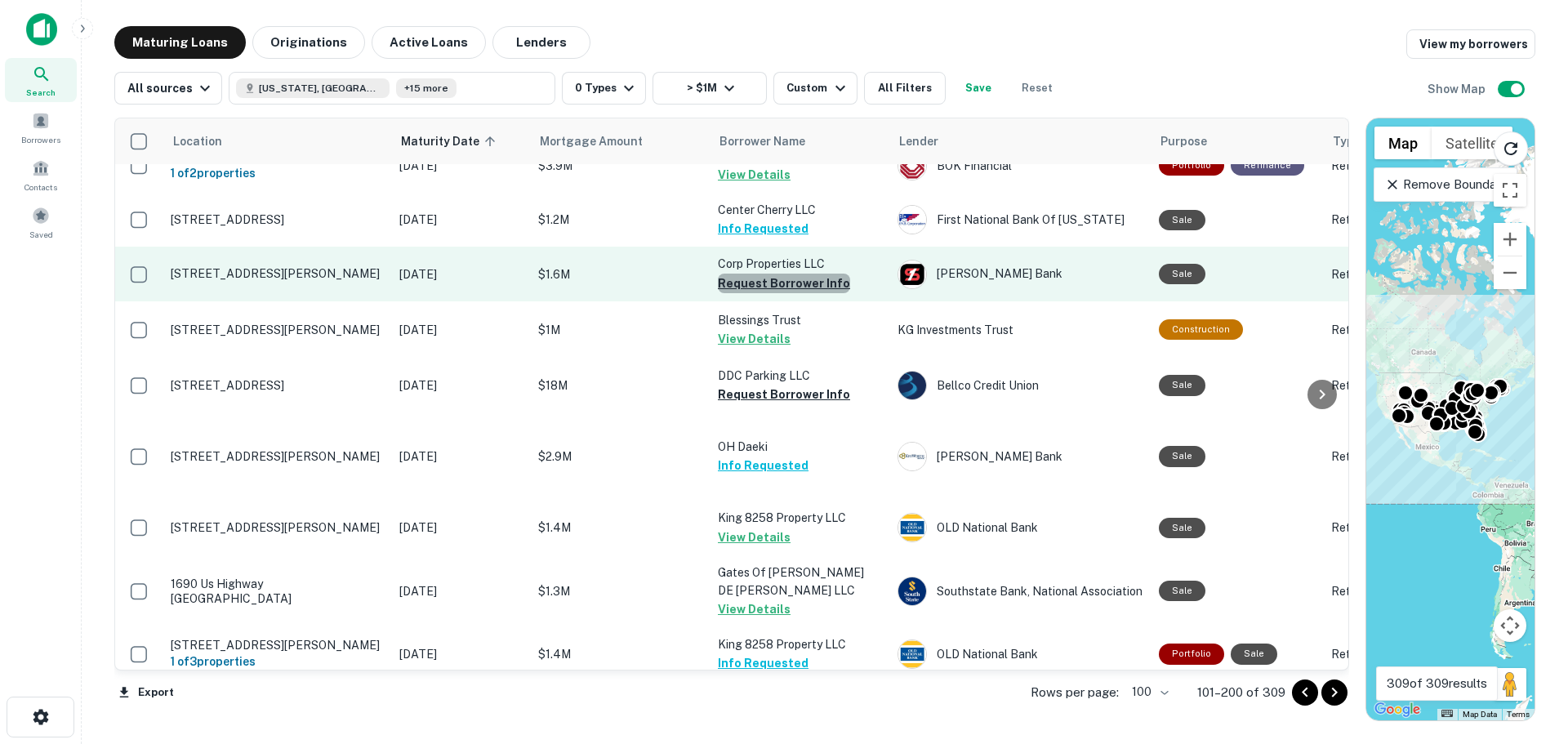
click at [808, 294] on button "Request Borrower Info" at bounding box center [783, 283] width 132 height 19
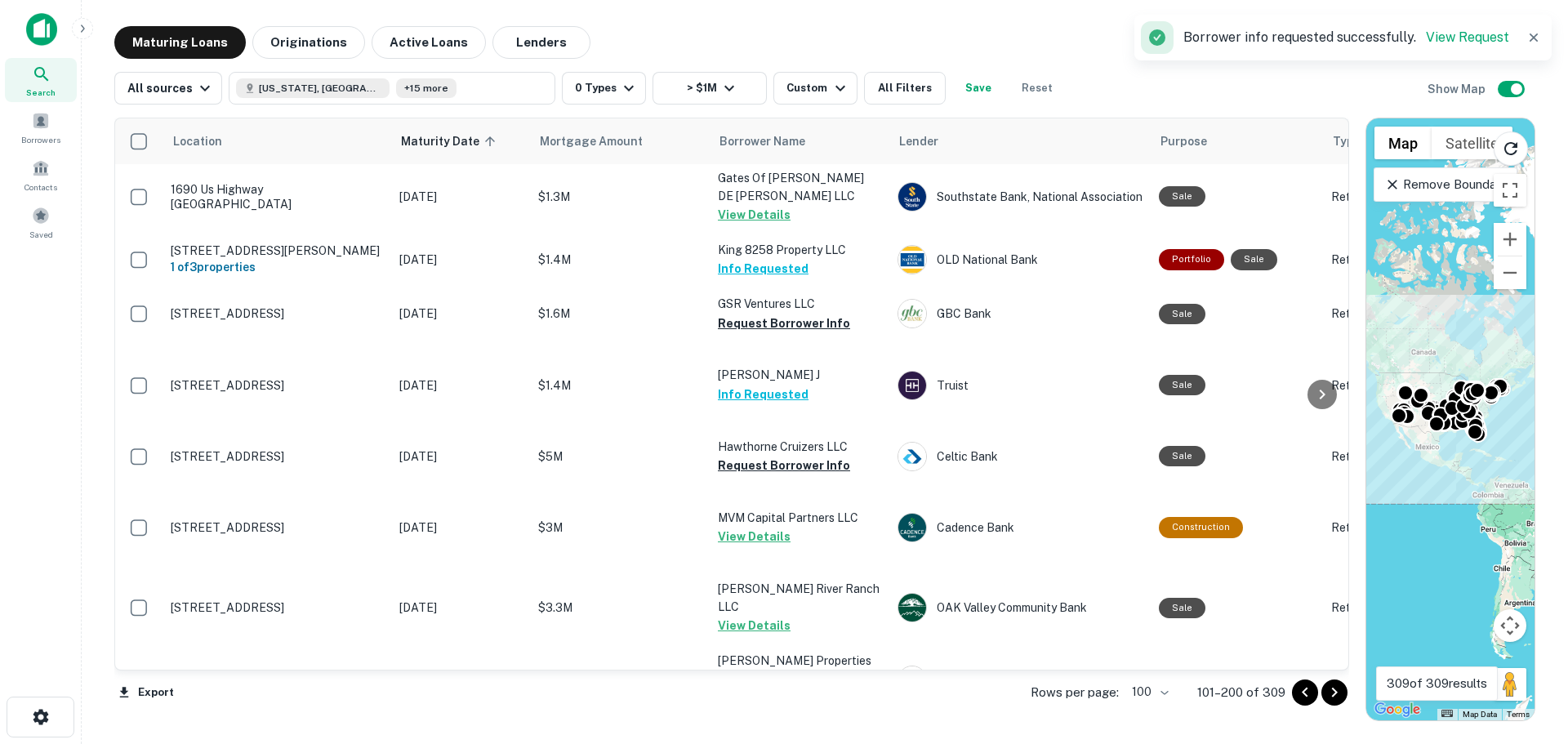
scroll to position [1062, 0]
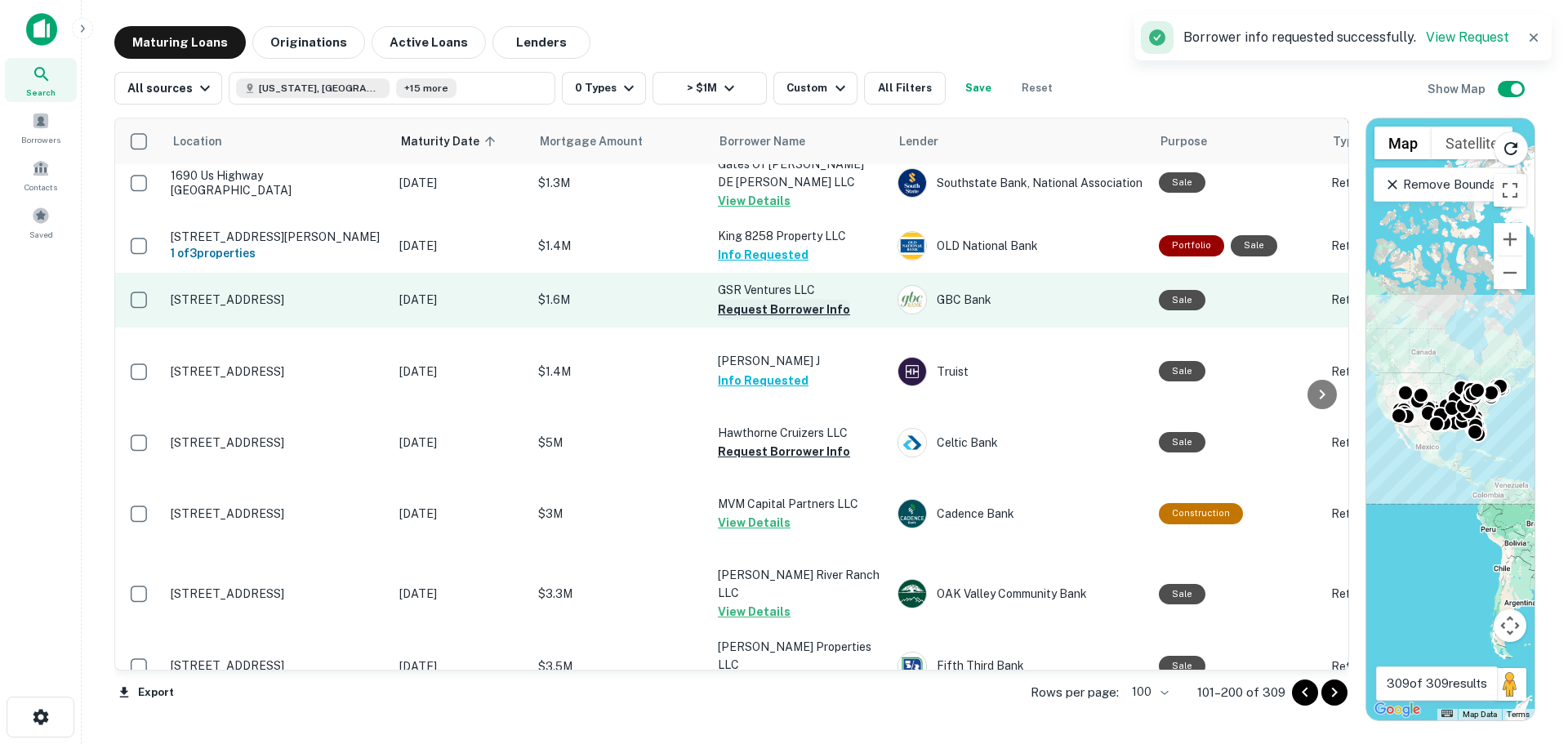
click at [803, 319] on button "Request Borrower Info" at bounding box center [783, 309] width 132 height 19
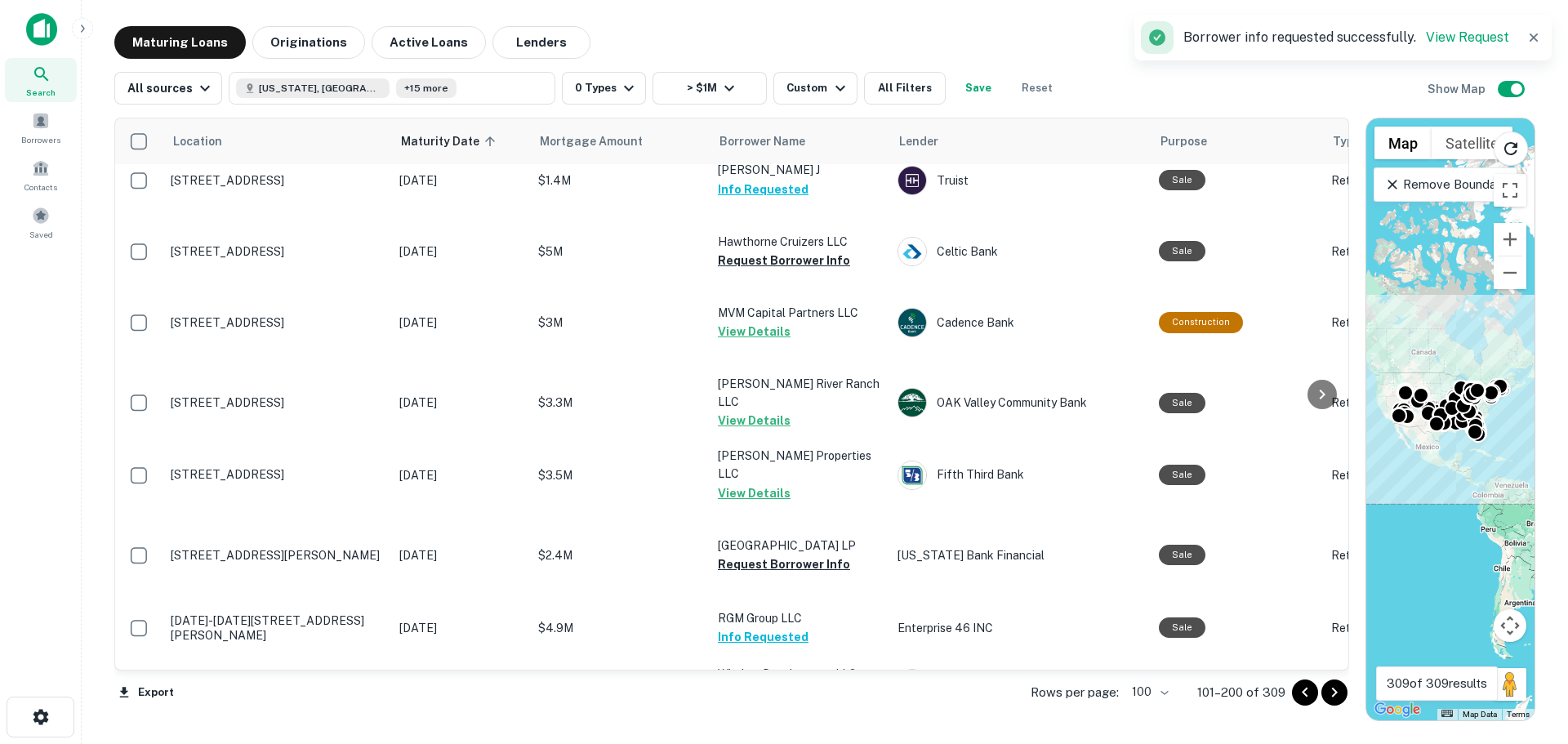
scroll to position [1307, 0]
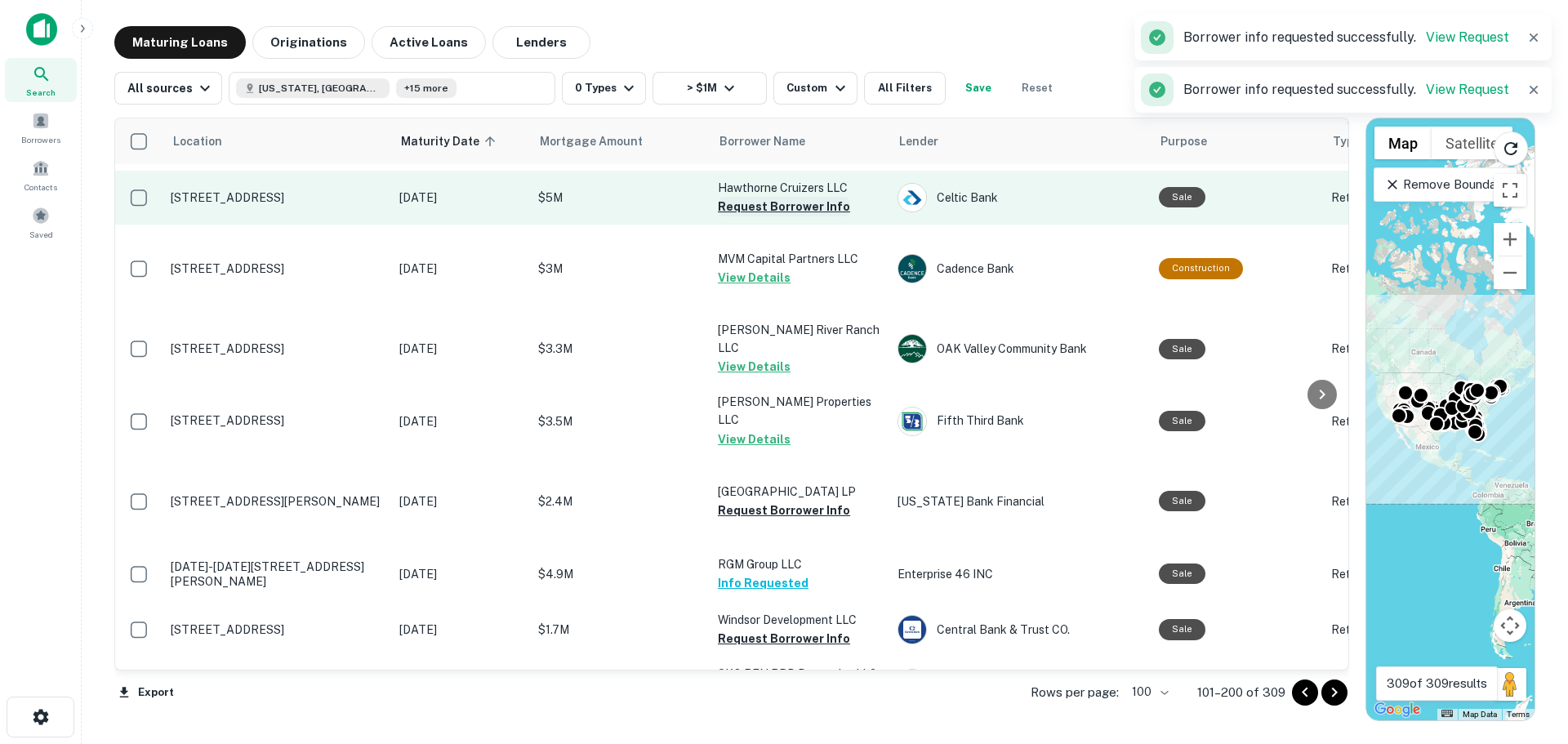
click at [806, 216] on button "Request Borrower Info" at bounding box center [783, 207] width 132 height 19
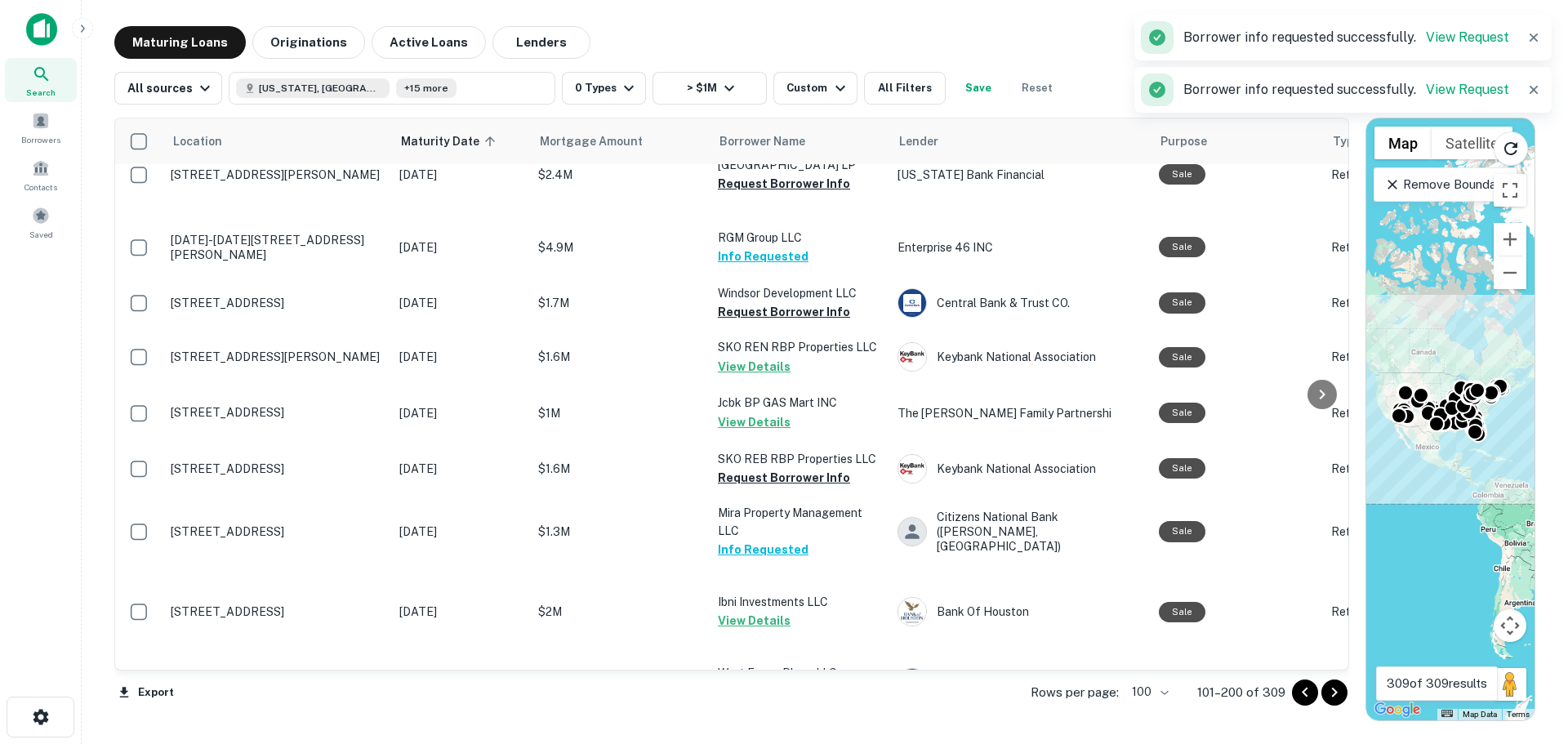
scroll to position [1715, 0]
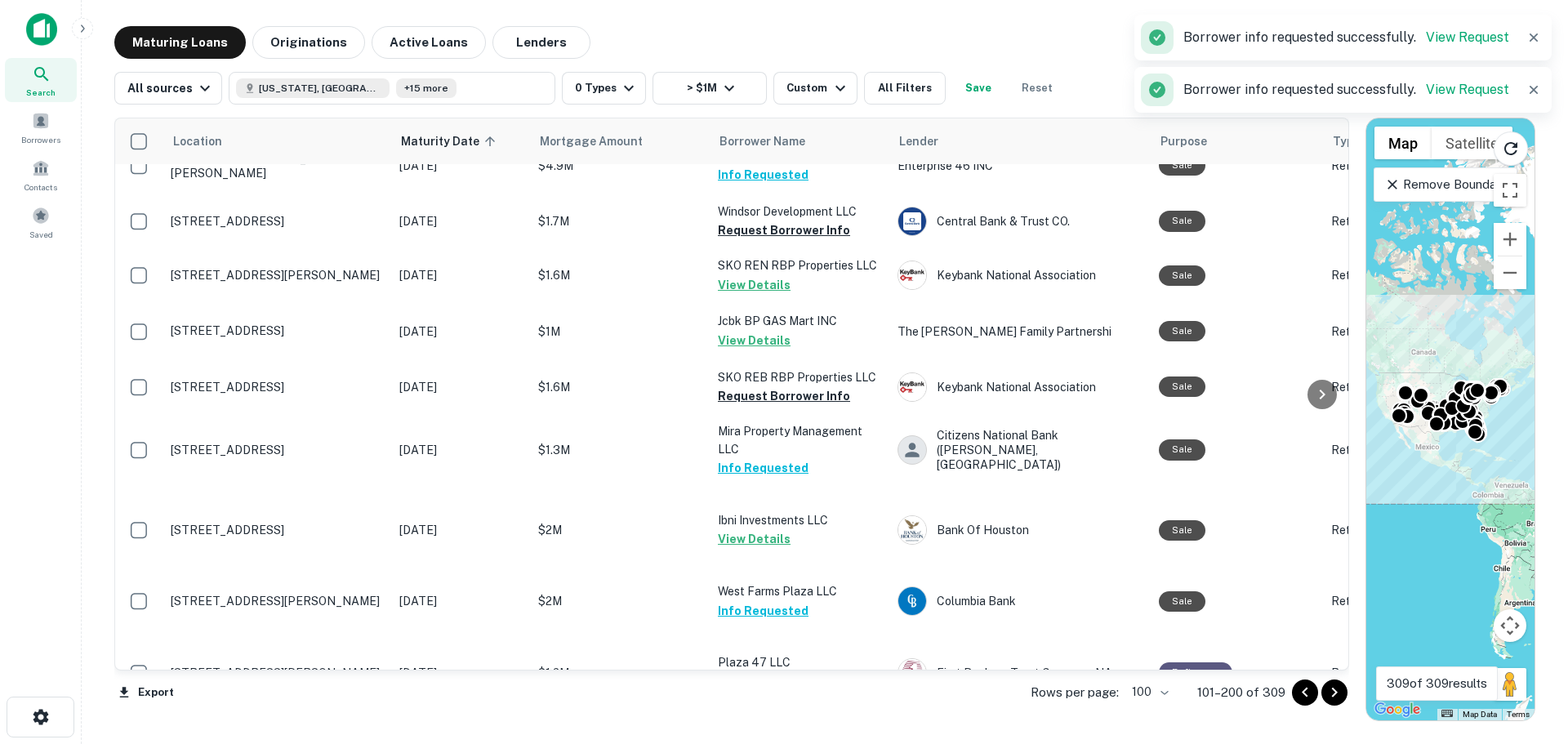
click at [806, 112] on button "Request Borrower Info" at bounding box center [783, 102] width 132 height 19
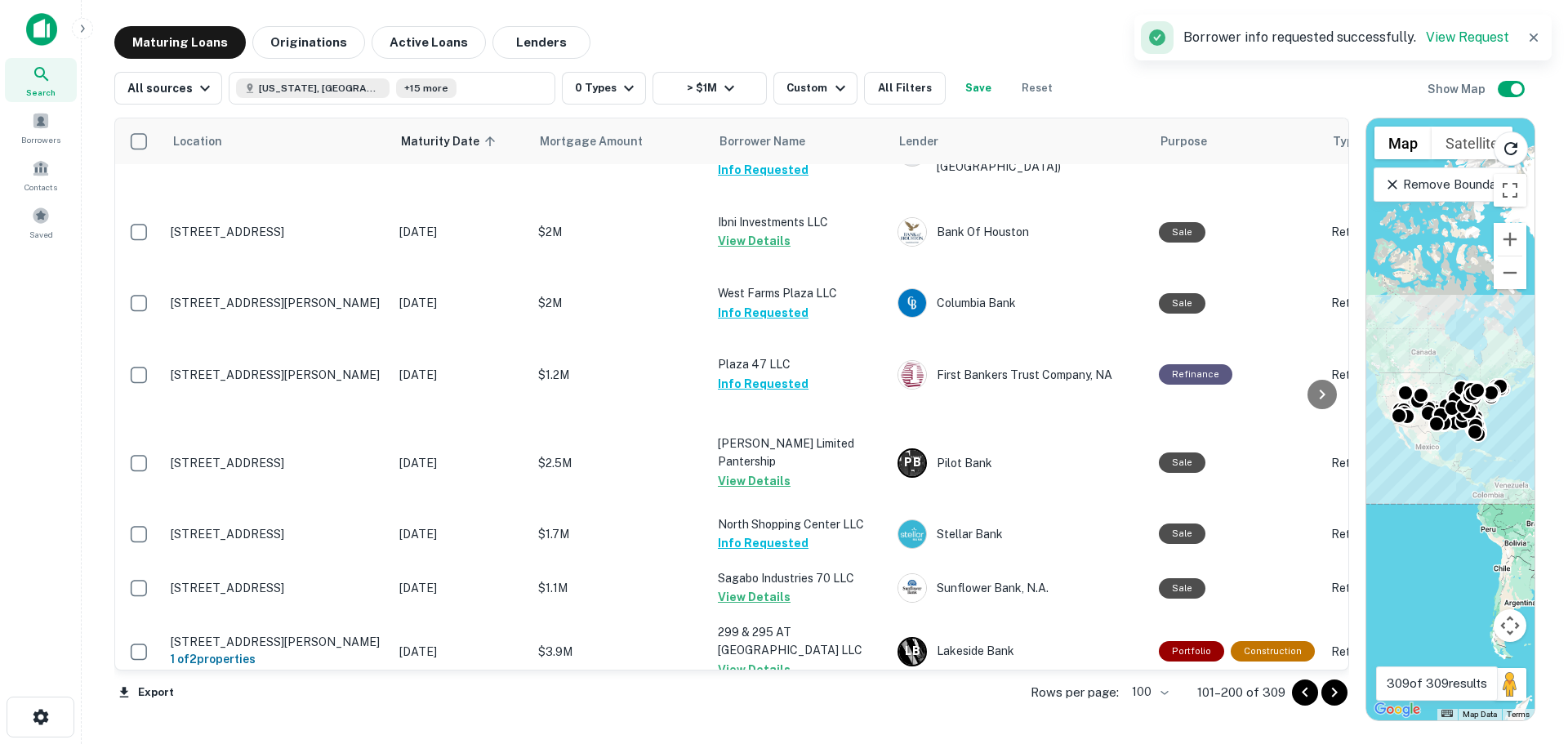
scroll to position [2042, 0]
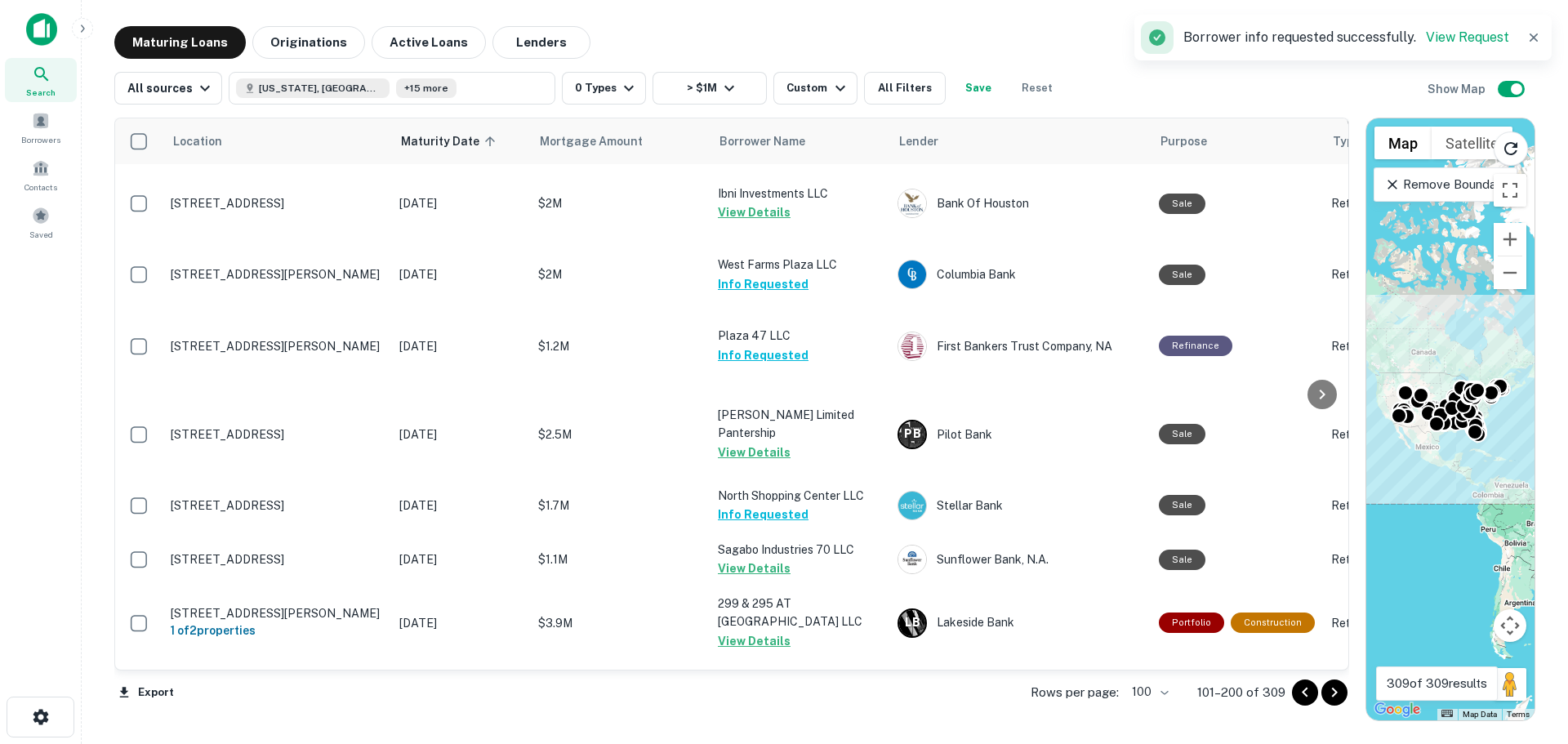
click at [42, 138] on span "Borrowers" at bounding box center [40, 139] width 39 height 13
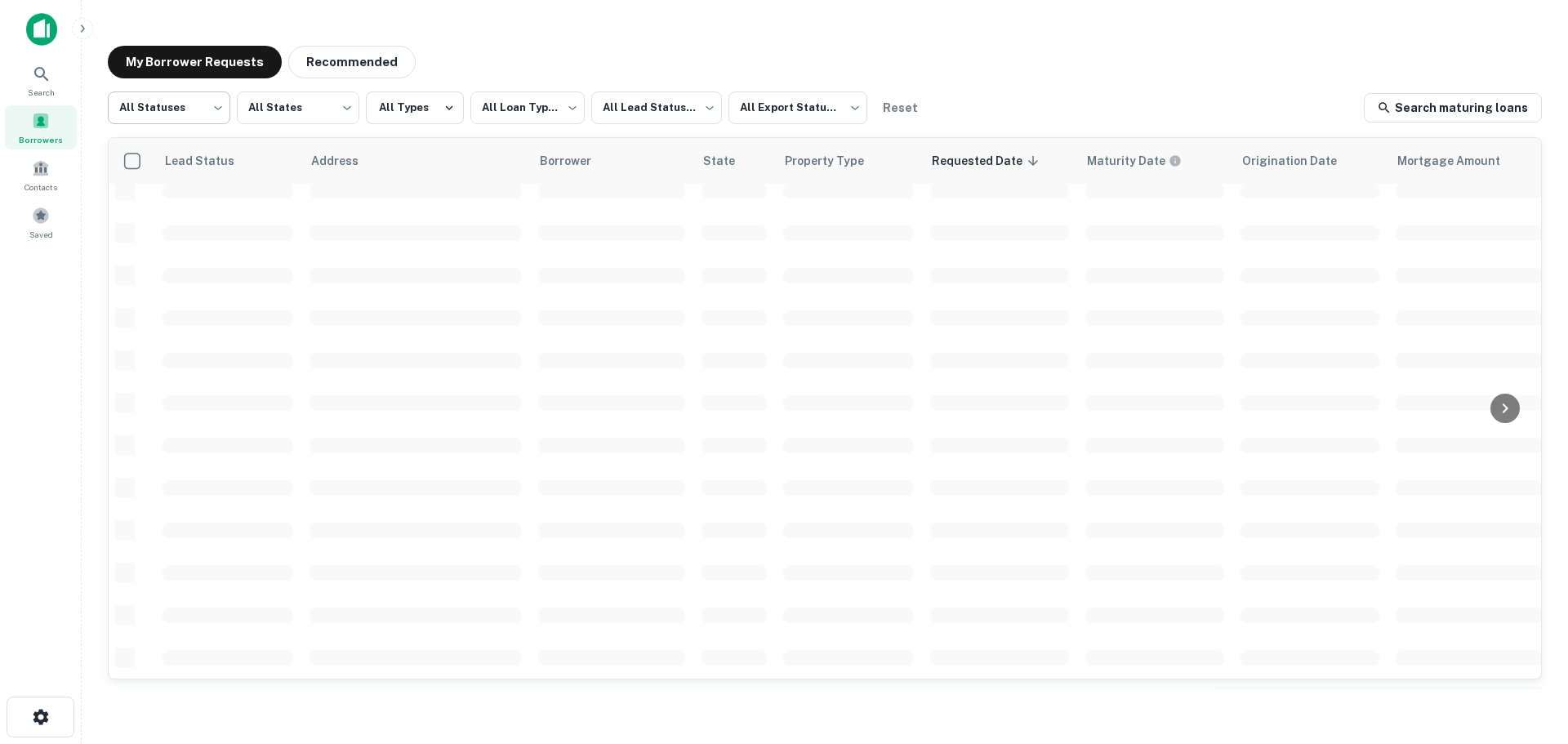
click at [220, 117] on body "**********" at bounding box center [784, 372] width 1568 height 744
click at [159, 218] on li "Fulfilled" at bounding box center [169, 209] width 123 height 30
type input "*********"
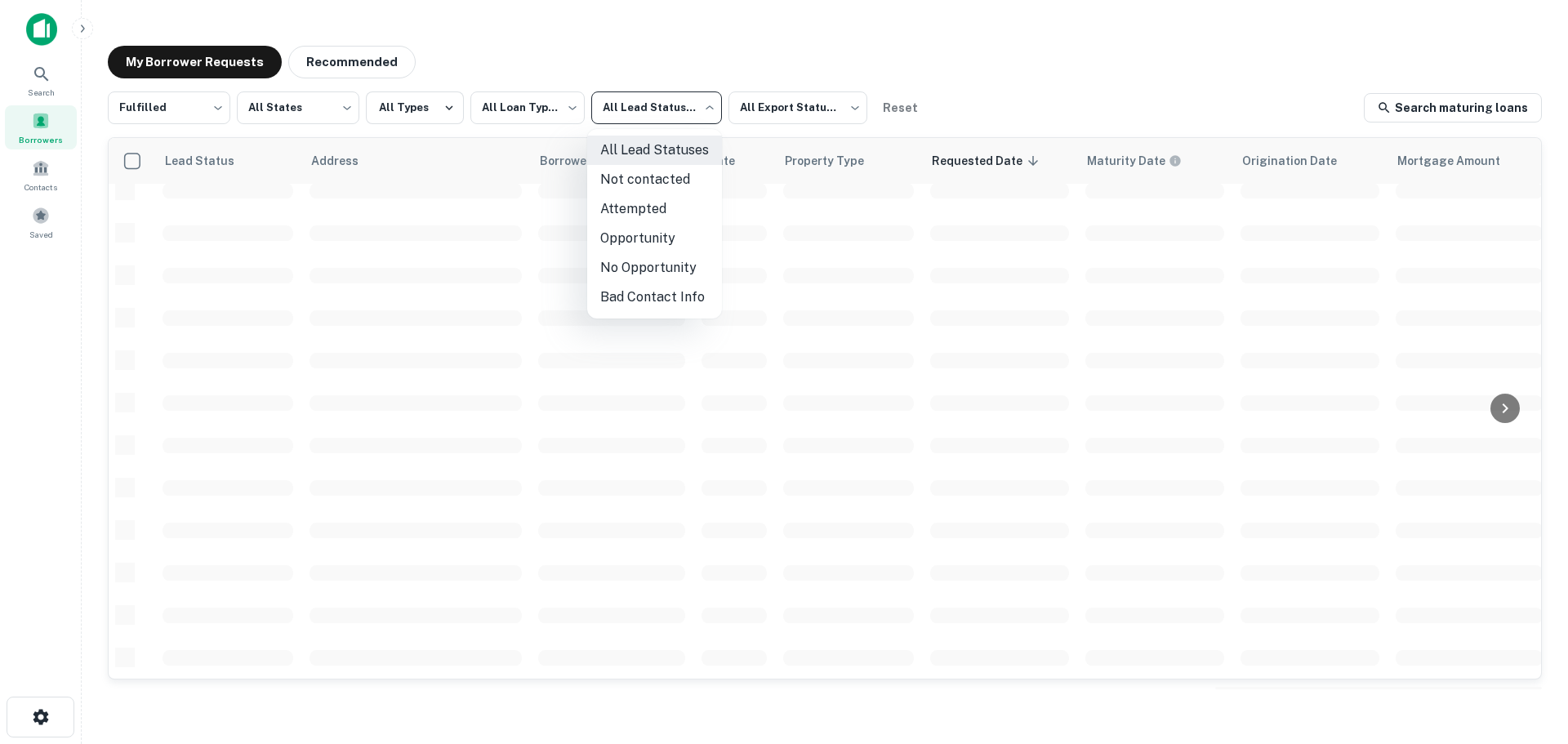
click at [629, 113] on body "**********" at bounding box center [784, 372] width 1568 height 744
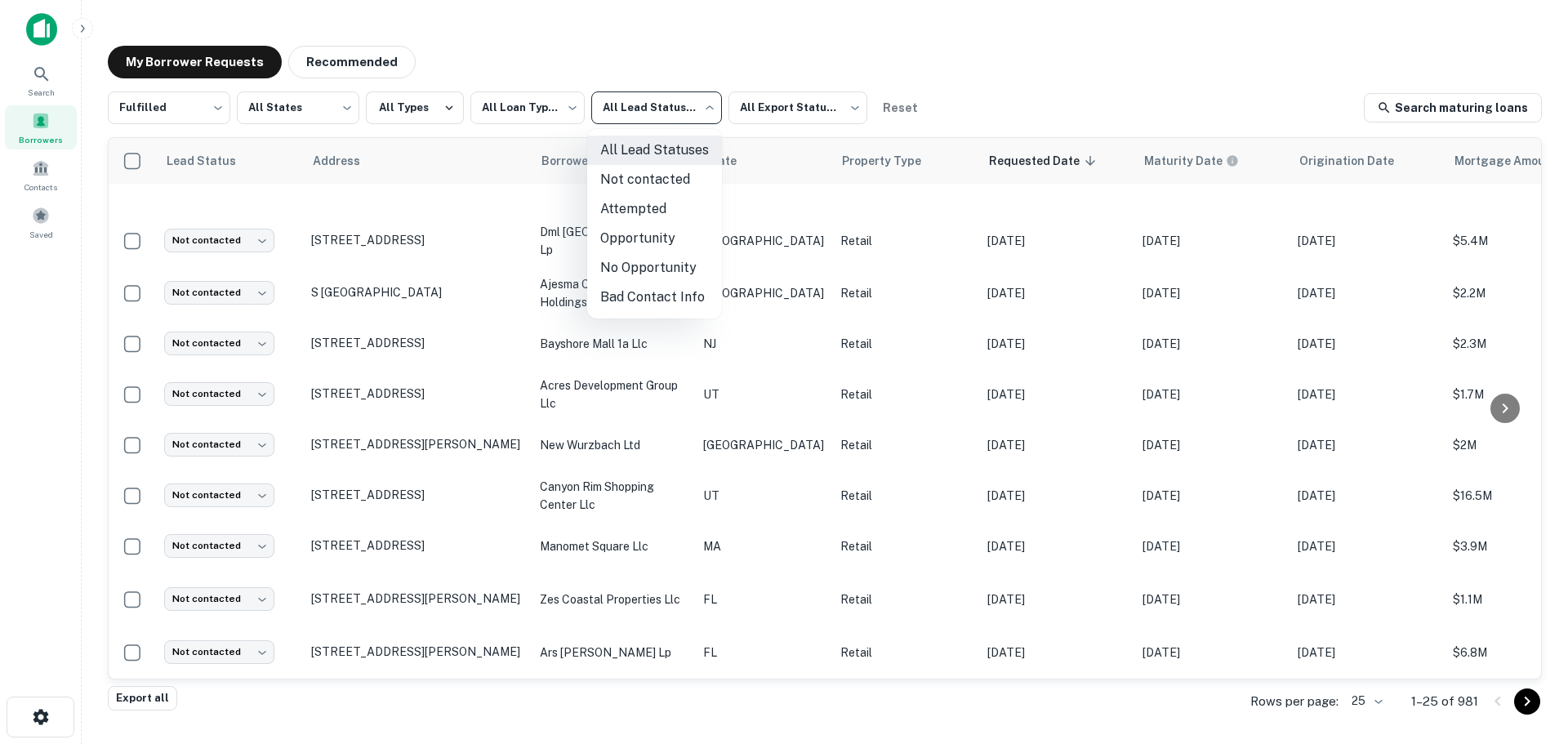
click at [638, 183] on li "Not contacted" at bounding box center [654, 180] width 135 height 30
type input "****"
